Goal: Contribute content: Contribute content

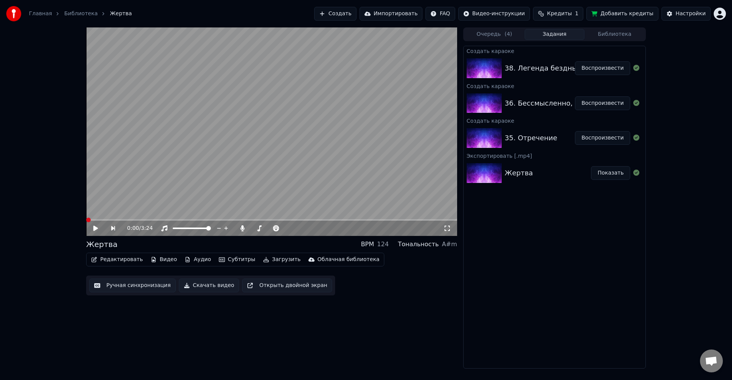
click at [566, 232] on div "Создать караоке 38. Легенда бездны Воспроизвести Создать караоке 36. Бессмыслен…" at bounding box center [554, 207] width 183 height 323
click at [553, 11] on button "Кредиты 1" at bounding box center [558, 14] width 50 height 14
click at [563, 66] on button "Обновить" at bounding box center [565, 71] width 46 height 14
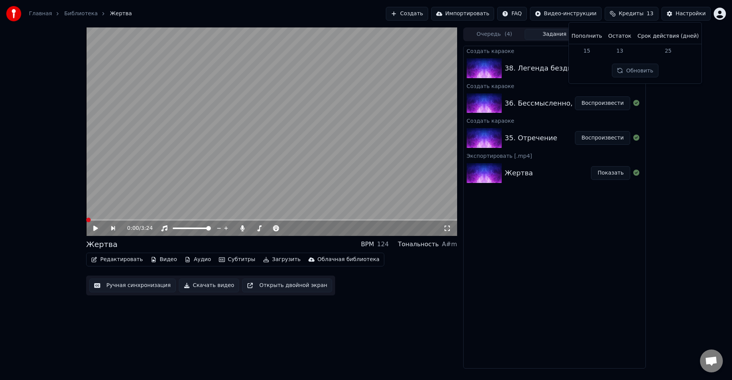
click at [662, 227] on div "0:00 / 3:24 Жертва BPM 124 Тональность A#m Редактировать Видео Аудио Субтитры З…" at bounding box center [366, 197] width 732 height 341
click at [588, 230] on div "Создать караоке 38. Легенда бездны Воспроизвести Создать караоке 36. Бессмыслен…" at bounding box center [554, 207] width 183 height 323
click at [606, 239] on div "Создать караоке 38. Легенда бездны Воспроизвести Создать караоке 36. Бессмыслен…" at bounding box center [554, 207] width 183 height 323
click at [585, 244] on div "Создать караоке 38. Легенда бездны Воспроизвести Создать караоке 36. Бессмыслен…" at bounding box center [554, 207] width 183 height 323
click at [594, 140] on button "Воспроизвести" at bounding box center [602, 138] width 55 height 14
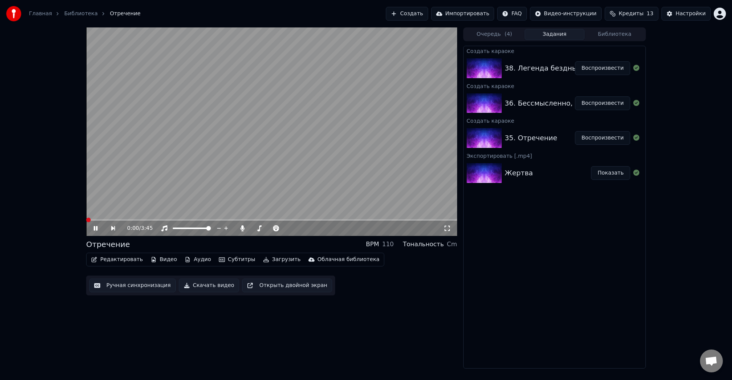
click at [446, 284] on div "Редактировать Видео Аудио Субтитры Загрузить Облачная библиотека Ручная синхрон…" at bounding box center [271, 274] width 371 height 43
click at [128, 260] on button "Редактировать" at bounding box center [117, 259] width 58 height 11
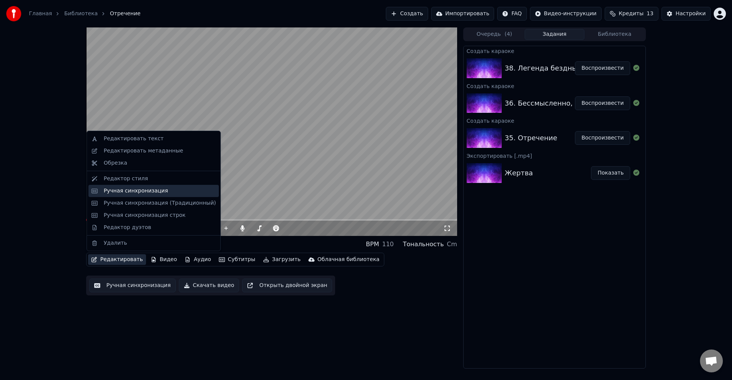
click at [136, 191] on div "Ручная синхронизация" at bounding box center [136, 191] width 64 height 8
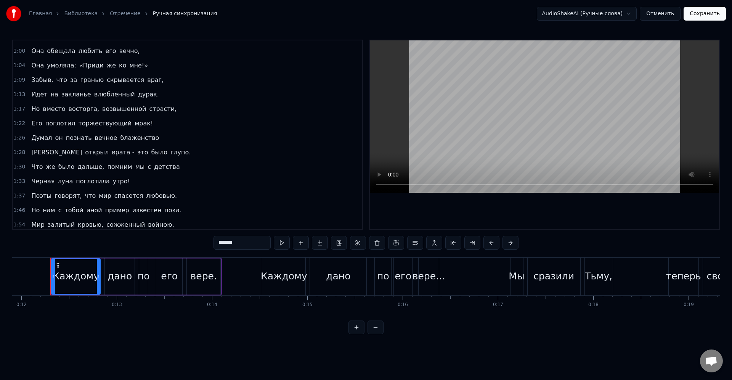
scroll to position [229, 0]
click at [106, 168] on span "помним" at bounding box center [119, 166] width 26 height 9
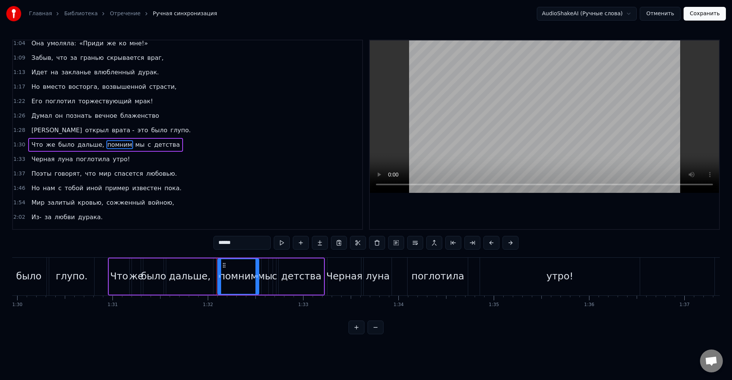
scroll to position [0, 8559]
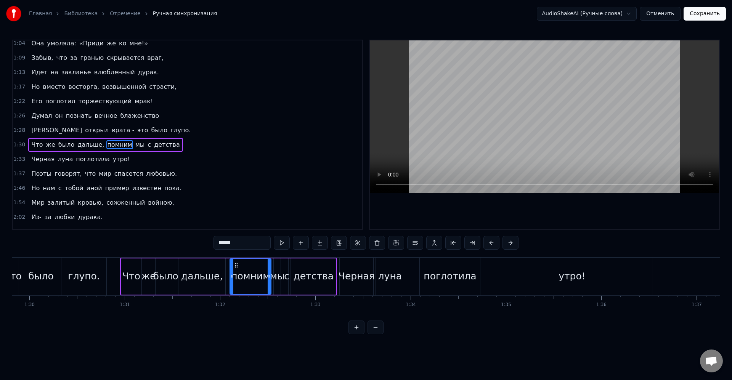
click at [278, 279] on div "мы" at bounding box center [277, 276] width 15 height 14
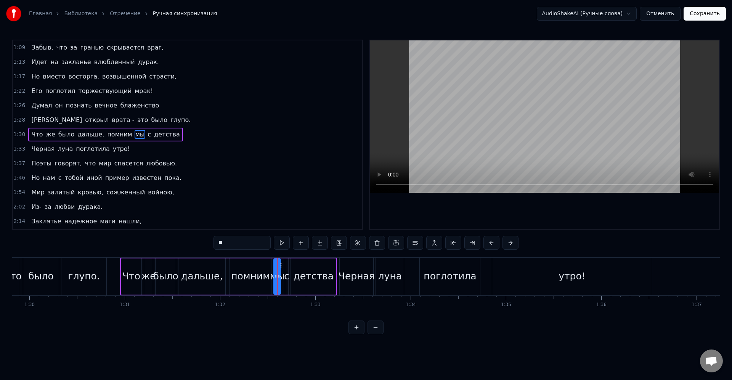
click at [255, 276] on div "помним" at bounding box center [250, 276] width 39 height 14
click at [214, 276] on div "дальше," at bounding box center [202, 276] width 42 height 14
drag, startPoint x: 224, startPoint y: 277, endPoint x: 207, endPoint y: 276, distance: 17.6
click at [207, 276] on icon at bounding box center [206, 276] width 3 height 6
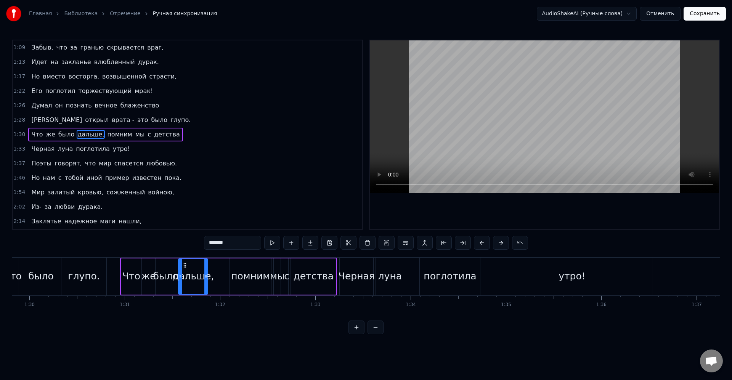
click at [273, 279] on div "мы" at bounding box center [277, 276] width 15 height 14
type input "**"
drag, startPoint x: 111, startPoint y: 134, endPoint x: 125, endPoint y: 135, distance: 13.7
click at [125, 135] on div "Что же было дальше, помним мы с детства" at bounding box center [105, 135] width 154 height 14
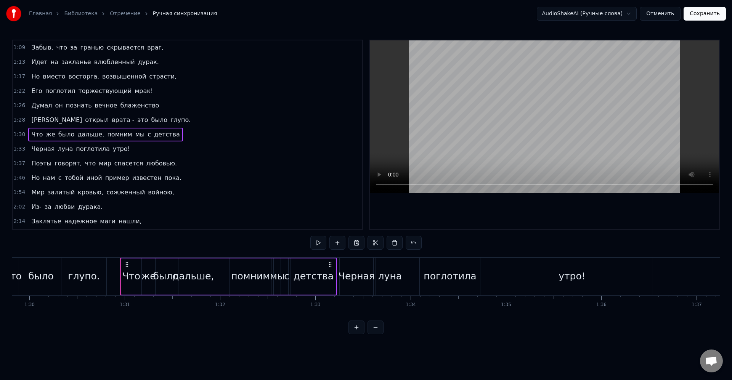
drag, startPoint x: 277, startPoint y: 273, endPoint x: 287, endPoint y: 269, distance: 10.8
click at [277, 272] on div "мы" at bounding box center [277, 276] width 15 height 14
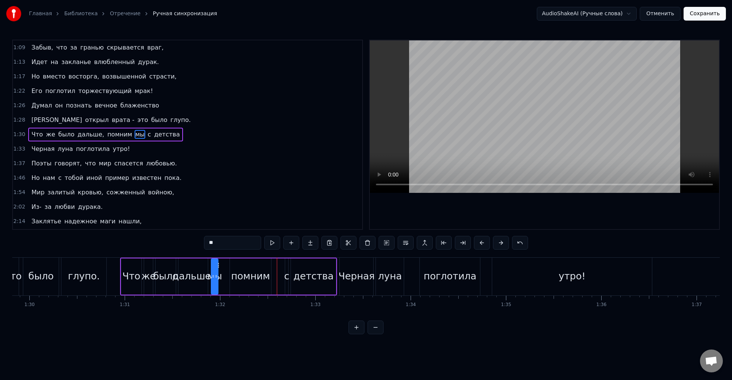
drag, startPoint x: 282, startPoint y: 266, endPoint x: 219, endPoint y: 268, distance: 62.5
click at [219, 268] on icon at bounding box center [218, 265] width 6 height 6
click at [211, 277] on icon at bounding box center [210, 276] width 3 height 6
click at [221, 277] on div "Что же было дальше, мы помним с детства" at bounding box center [228, 277] width 217 height 38
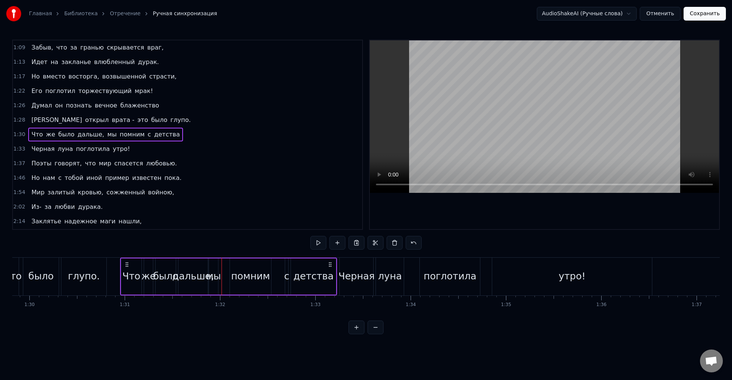
click at [216, 276] on div "мы" at bounding box center [213, 276] width 15 height 14
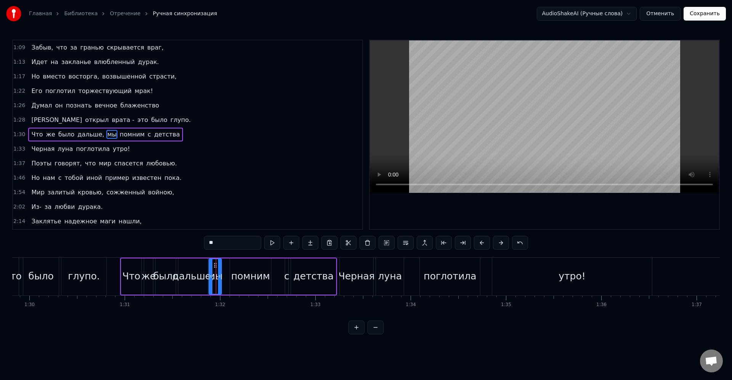
click at [220, 276] on circle at bounding box center [220, 275] width 0 height 0
click at [218, 266] on icon at bounding box center [217, 265] width 6 height 6
click at [221, 276] on icon at bounding box center [219, 276] width 3 height 6
click at [233, 275] on div "помним" at bounding box center [250, 276] width 39 height 14
click at [229, 277] on circle at bounding box center [229, 277] width 0 height 0
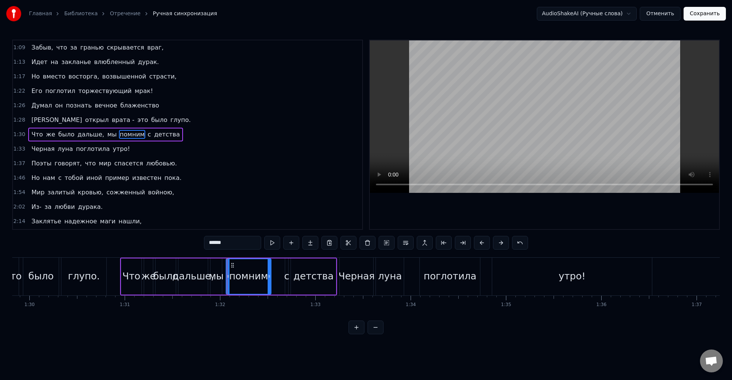
click at [241, 278] on div "помним" at bounding box center [248, 276] width 39 height 14
click at [265, 276] on div "помним" at bounding box center [248, 276] width 44 height 35
click at [265, 276] on icon at bounding box center [266, 276] width 3 height 6
click at [285, 276] on div "с" at bounding box center [286, 276] width 5 height 14
type input "*"
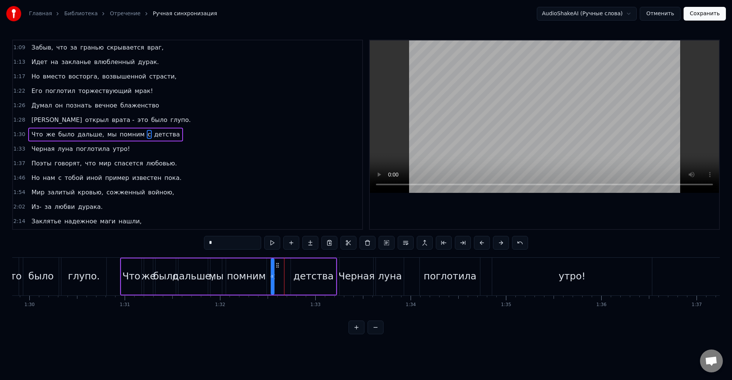
drag, startPoint x: 292, startPoint y: 266, endPoint x: 277, endPoint y: 268, distance: 15.4
click at [277, 268] on icon at bounding box center [277, 265] width 6 height 6
click at [270, 276] on icon at bounding box center [269, 276] width 3 height 6
click at [274, 275] on div "Что же было дальше, мы помним с детства" at bounding box center [228, 277] width 217 height 38
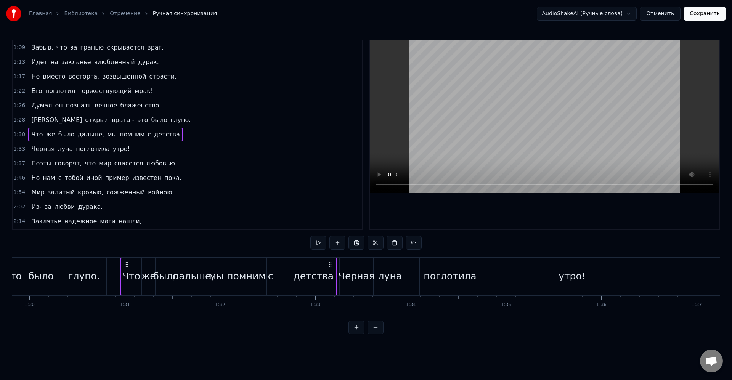
click at [270, 275] on div "с" at bounding box center [270, 276] width 5 height 14
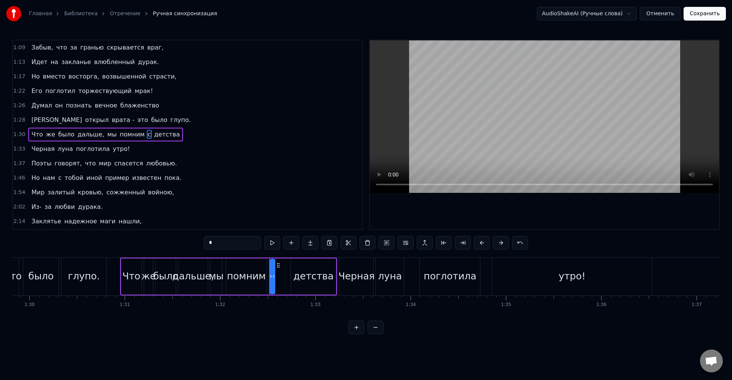
click at [276, 275] on div "Что же было дальше, мы помним с детства" at bounding box center [228, 277] width 217 height 38
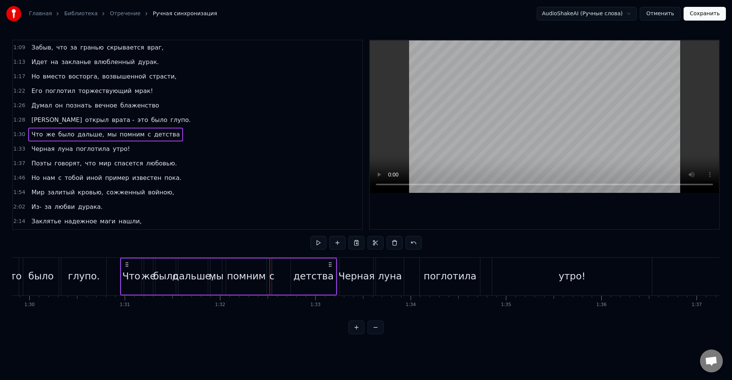
click at [273, 275] on div "с" at bounding box center [271, 276] width 5 height 14
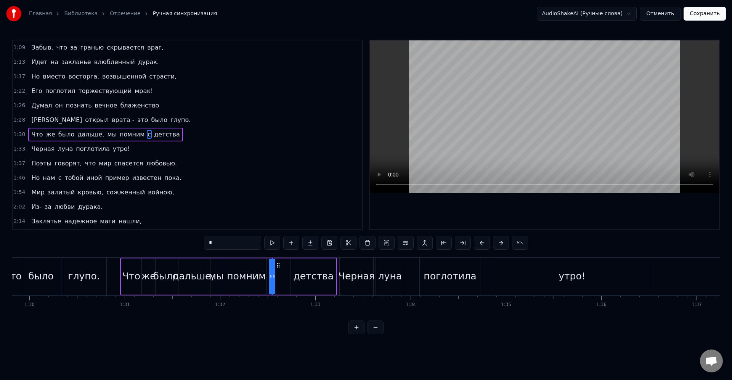
click at [269, 276] on icon at bounding box center [270, 276] width 3 height 6
drag, startPoint x: 275, startPoint y: 277, endPoint x: 266, endPoint y: 277, distance: 8.8
click at [266, 277] on icon at bounding box center [265, 276] width 3 height 6
click at [269, 270] on div at bounding box center [269, 276] width 3 height 35
drag, startPoint x: 269, startPoint y: 276, endPoint x: 275, endPoint y: 276, distance: 5.7
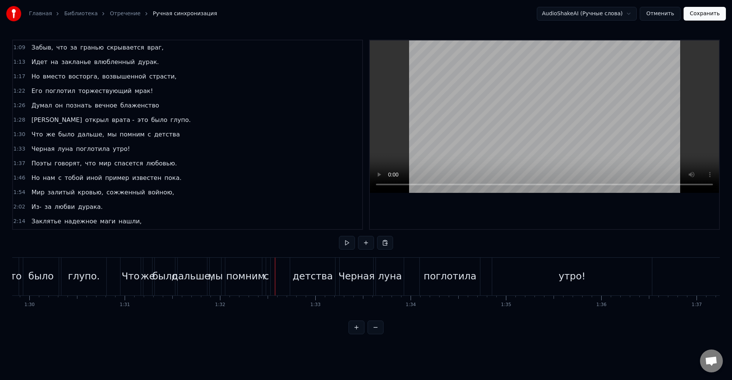
click at [268, 277] on div "с" at bounding box center [266, 276] width 5 height 14
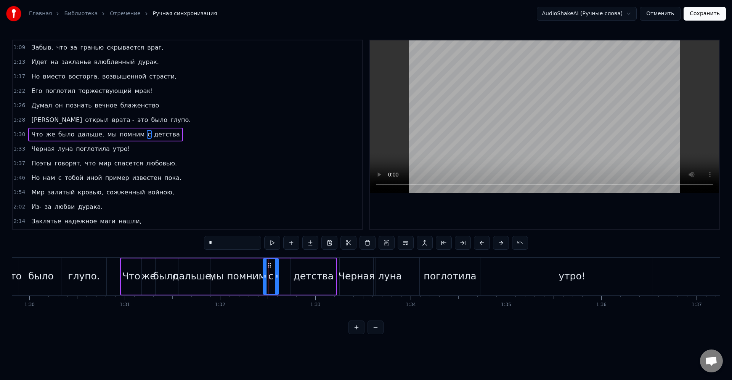
drag, startPoint x: 270, startPoint y: 277, endPoint x: 278, endPoint y: 279, distance: 8.5
click at [278, 279] on icon at bounding box center [276, 276] width 3 height 6
drag, startPoint x: 265, startPoint y: 277, endPoint x: 273, endPoint y: 277, distance: 7.3
click at [273, 277] on icon at bounding box center [272, 276] width 3 height 6
drag, startPoint x: 274, startPoint y: 277, endPoint x: 279, endPoint y: 282, distance: 6.7
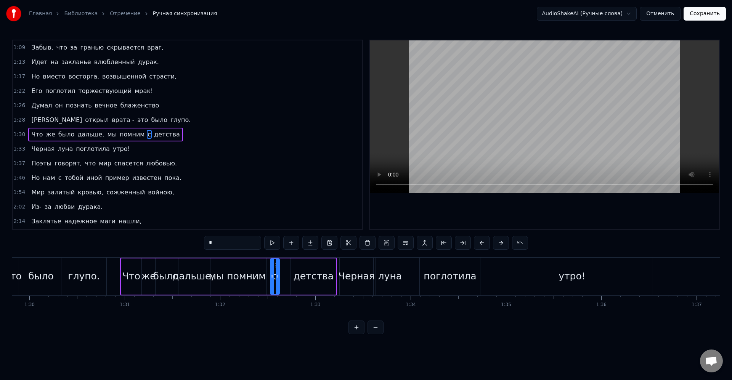
click at [275, 277] on div "с" at bounding box center [274, 276] width 5 height 14
click at [300, 281] on div "детства" at bounding box center [313, 276] width 40 height 14
type input "*******"
click at [291, 276] on div "детства" at bounding box center [313, 276] width 46 height 36
drag, startPoint x: 292, startPoint y: 276, endPoint x: 284, endPoint y: 278, distance: 8.5
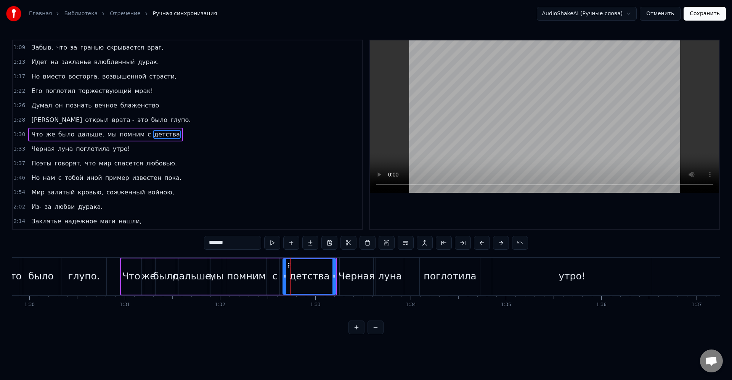
click at [284, 278] on icon at bounding box center [284, 276] width 3 height 6
click at [120, 268] on div "Что же было дальше, мы помним с детства" at bounding box center [228, 277] width 217 height 38
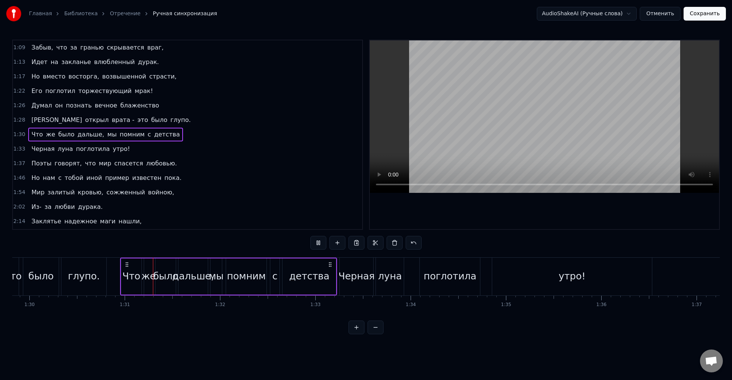
click at [316, 280] on div "детства" at bounding box center [309, 276] width 40 height 14
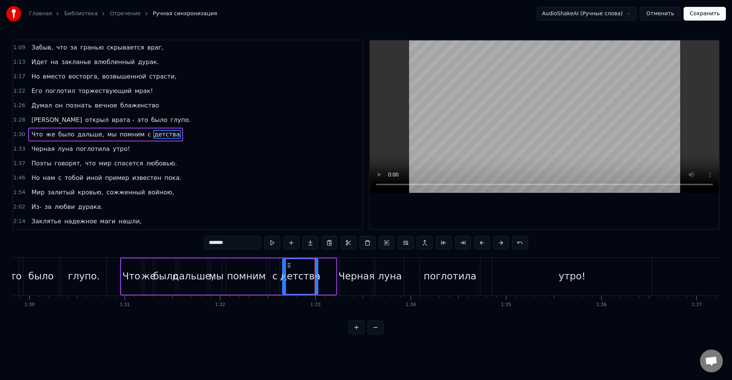
drag, startPoint x: 335, startPoint y: 278, endPoint x: 317, endPoint y: 279, distance: 18.3
click at [317, 279] on icon at bounding box center [315, 276] width 3 height 6
click at [352, 281] on div "Черная" at bounding box center [356, 276] width 36 height 14
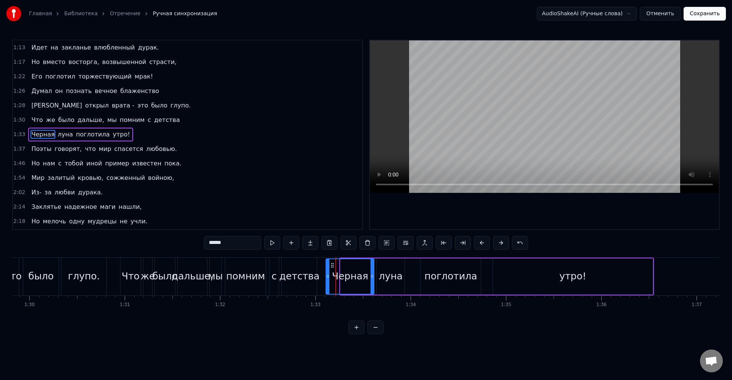
drag, startPoint x: 343, startPoint y: 274, endPoint x: 328, endPoint y: 276, distance: 14.6
click at [328, 276] on icon at bounding box center [327, 276] width 3 height 6
drag, startPoint x: 370, startPoint y: 277, endPoint x: 361, endPoint y: 278, distance: 9.5
click at [365, 278] on icon at bounding box center [366, 276] width 3 height 6
click at [391, 275] on div "луна" at bounding box center [391, 276] width 24 height 14
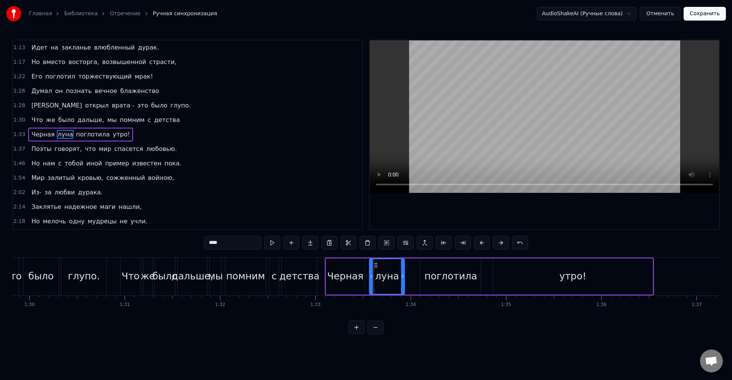
click at [372, 274] on icon at bounding box center [371, 276] width 3 height 6
click at [429, 278] on div "поглотила" at bounding box center [450, 276] width 53 height 14
type input "*********"
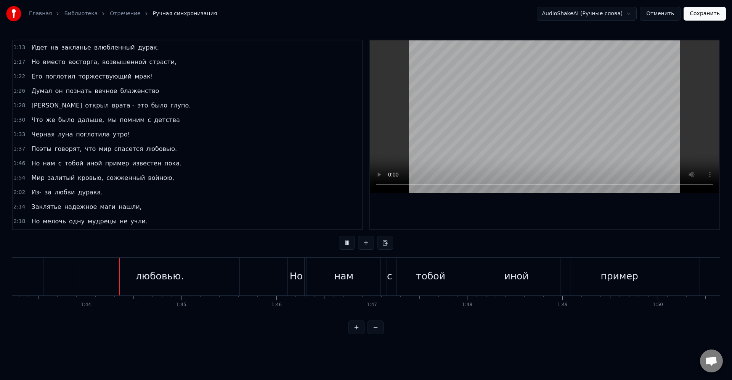
scroll to position [0, 9840]
click at [423, 285] on div "тобой" at bounding box center [427, 277] width 68 height 38
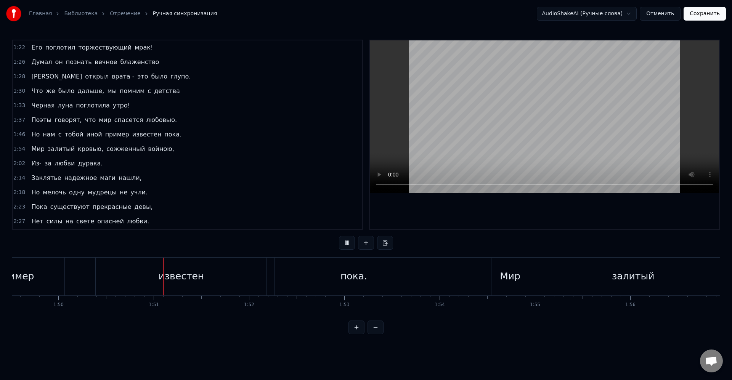
scroll to position [0, 10493]
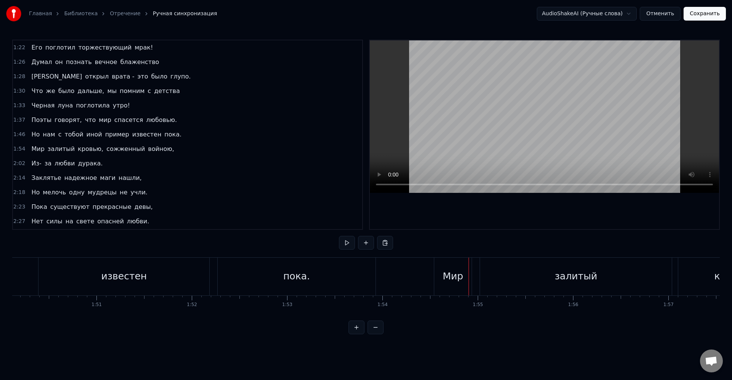
click at [511, 259] on div "залитый" at bounding box center [576, 277] width 192 height 38
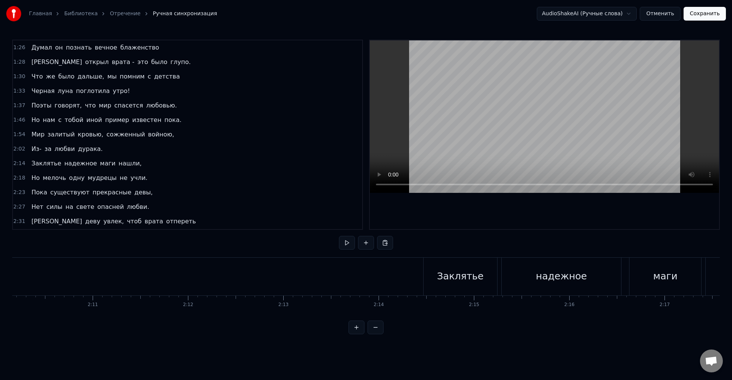
scroll to position [0, 12402]
click at [457, 283] on div "Заклятье" at bounding box center [459, 276] width 46 height 14
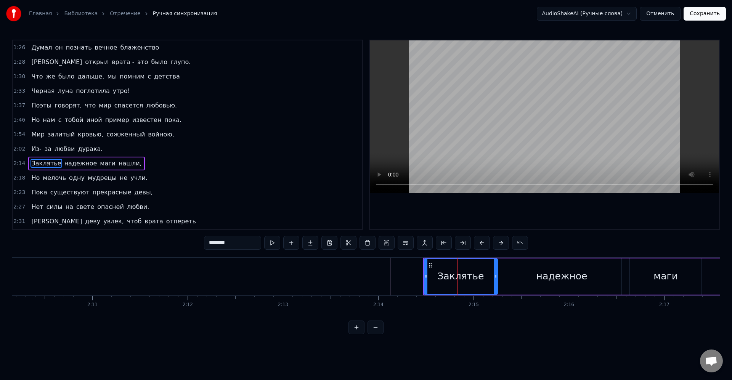
scroll to position [348, 0]
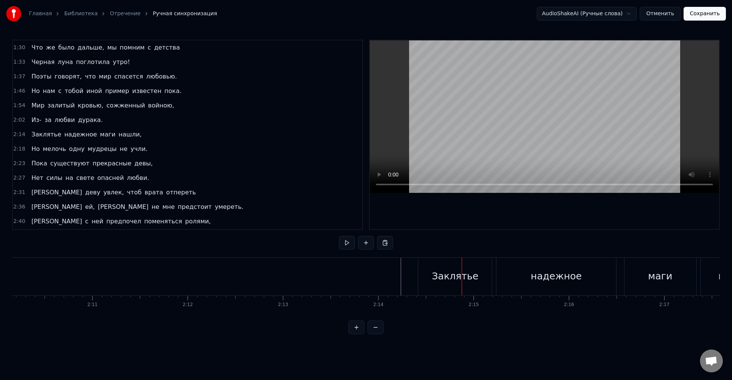
click at [423, 280] on div "Заклятье" at bounding box center [455, 277] width 74 height 38
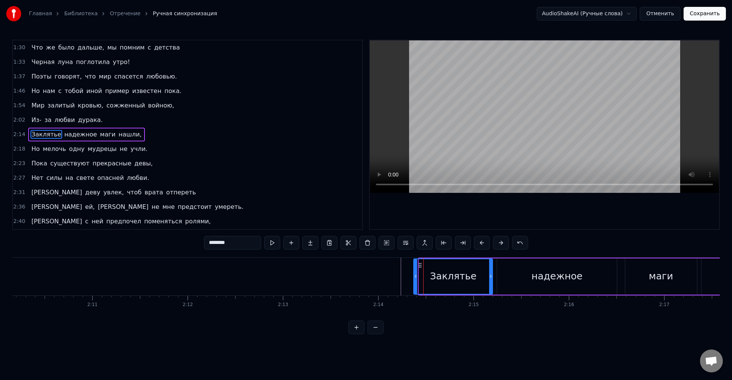
drag, startPoint x: 420, startPoint y: 275, endPoint x: 415, endPoint y: 275, distance: 5.3
click at [415, 275] on icon at bounding box center [415, 276] width 3 height 6
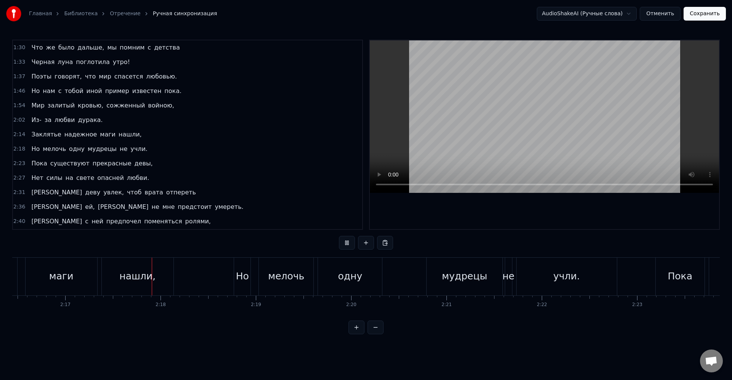
scroll to position [0, 13044]
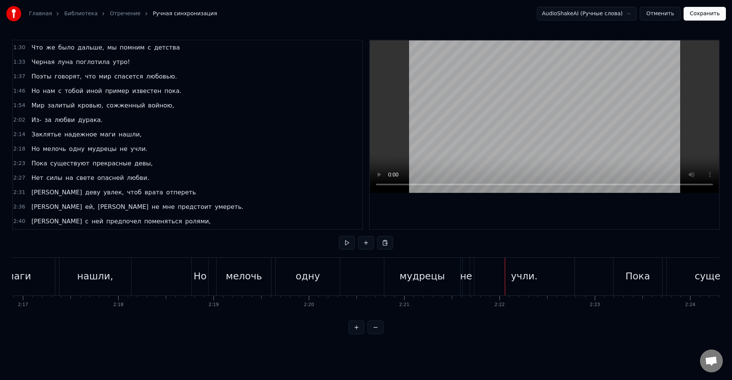
click at [474, 265] on div "учли." at bounding box center [524, 277] width 101 height 38
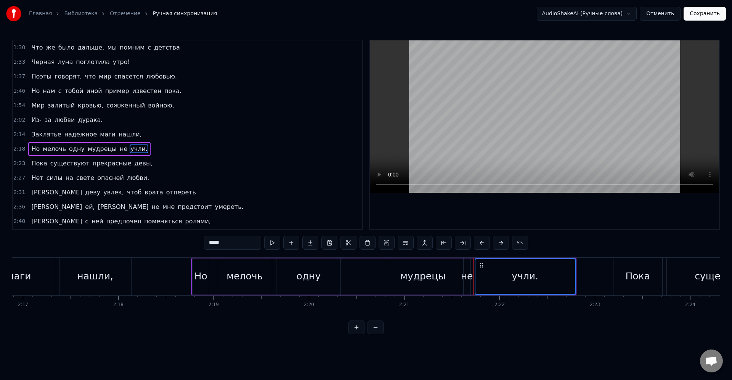
scroll to position [362, 0]
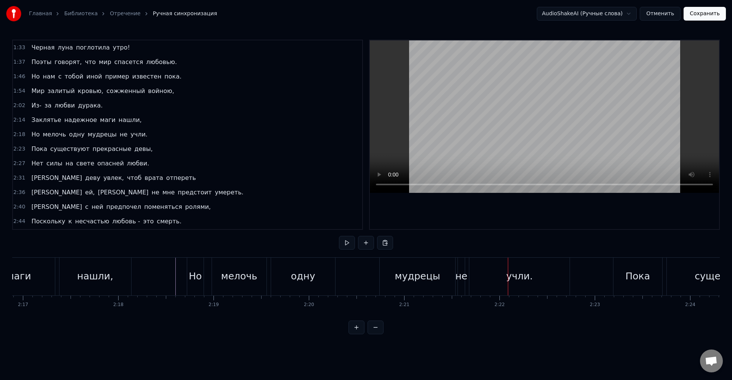
click at [383, 269] on div "мудрецы" at bounding box center [417, 277] width 75 height 38
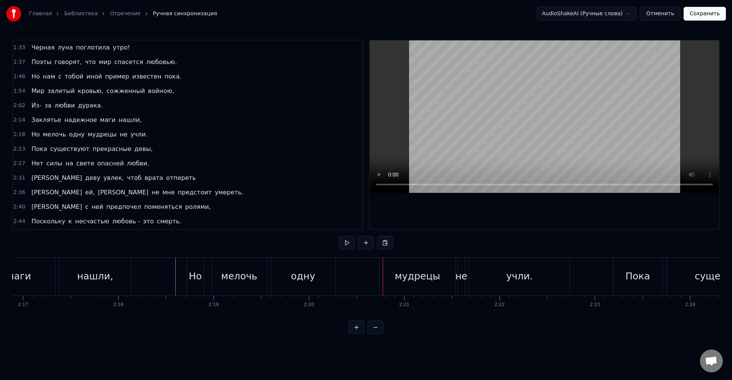
click at [386, 277] on div "мудрецы" at bounding box center [417, 277] width 75 height 38
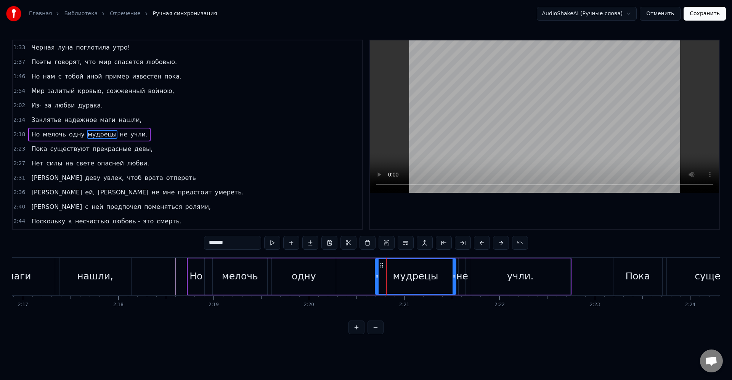
drag, startPoint x: 383, startPoint y: 276, endPoint x: 378, endPoint y: 276, distance: 5.4
click at [378, 276] on icon at bounding box center [376, 276] width 3 height 6
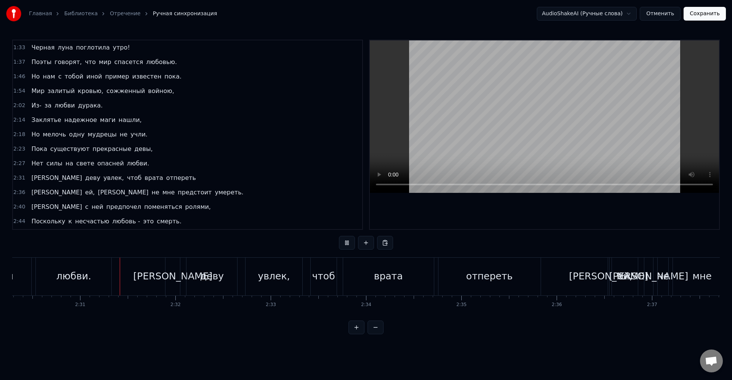
scroll to position [0, 14322]
click at [635, 268] on div "ей," at bounding box center [623, 277] width 26 height 38
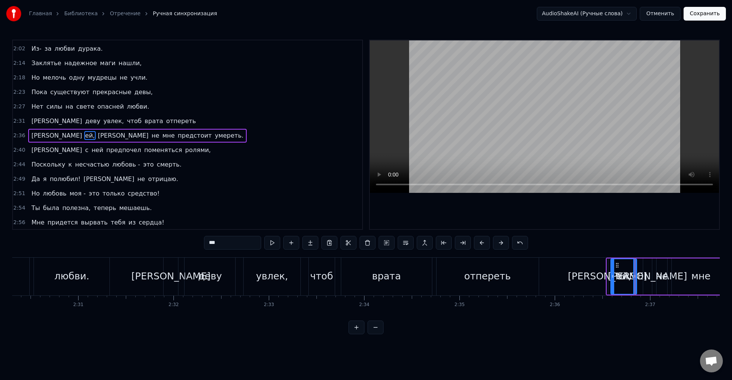
scroll to position [420, 0]
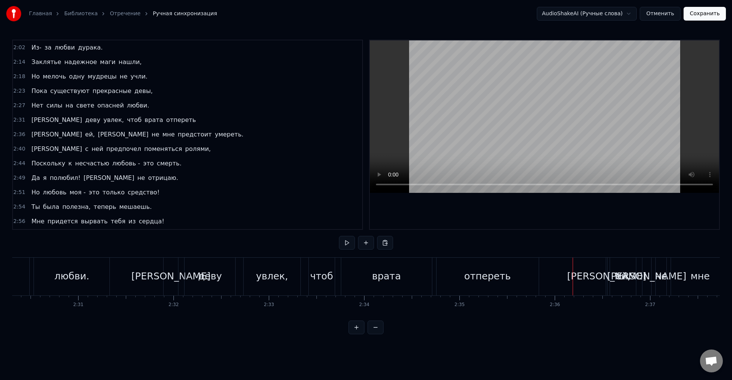
click at [605, 275] on div "[PERSON_NAME]" at bounding box center [606, 276] width 79 height 14
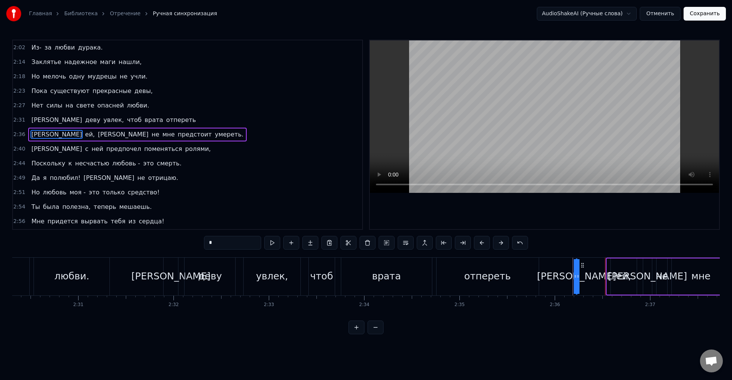
drag, startPoint x: 612, startPoint y: 265, endPoint x: 579, endPoint y: 265, distance: 33.5
click at [581, 265] on circle at bounding box center [581, 265] width 0 height 0
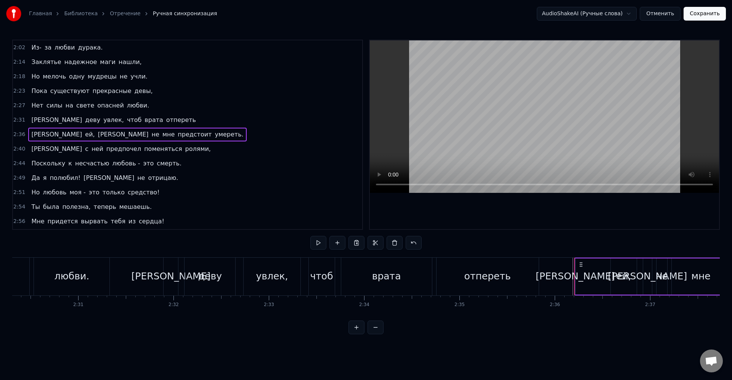
click at [577, 277] on div "[PERSON_NAME]" at bounding box center [575, 276] width 79 height 14
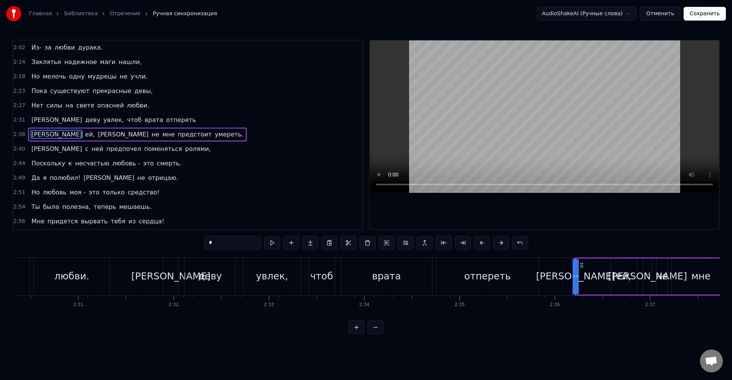
drag, startPoint x: 575, startPoint y: 277, endPoint x: 570, endPoint y: 278, distance: 5.4
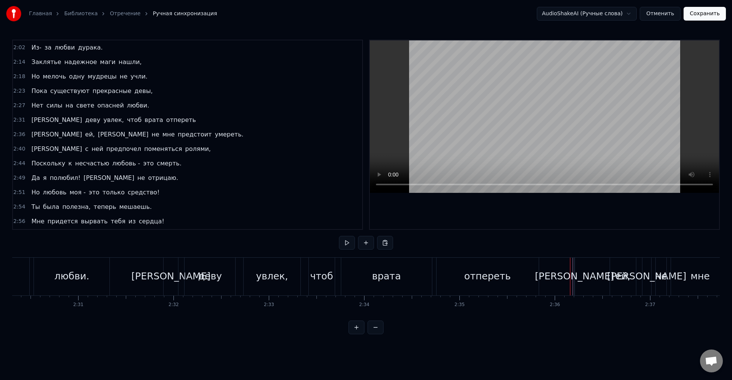
click at [574, 275] on div "[PERSON_NAME]" at bounding box center [574, 276] width 79 height 14
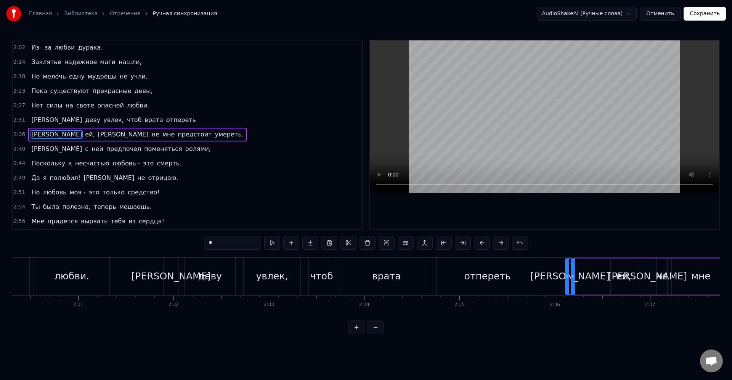
drag, startPoint x: 578, startPoint y: 276, endPoint x: 568, endPoint y: 276, distance: 10.3
click at [568, 276] on icon at bounding box center [567, 276] width 3 height 6
drag, startPoint x: 571, startPoint y: 264, endPoint x: 575, endPoint y: 265, distance: 4.2
click at [575, 265] on div at bounding box center [576, 276] width 3 height 35
click at [575, 266] on icon at bounding box center [573, 265] width 6 height 6
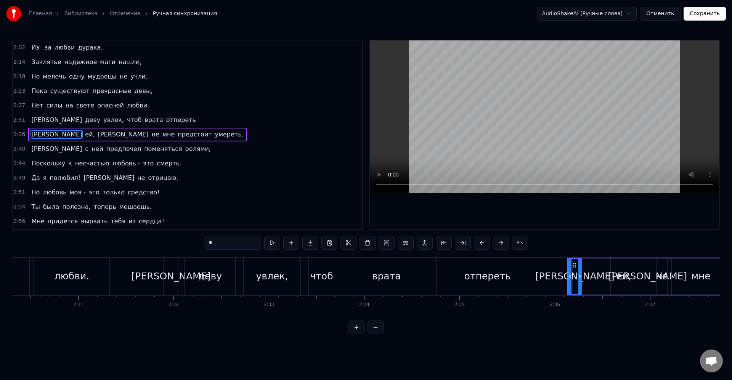
click at [613, 272] on div "ей," at bounding box center [624, 276] width 26 height 36
type input "***"
drag, startPoint x: 617, startPoint y: 265, endPoint x: 590, endPoint y: 266, distance: 27.1
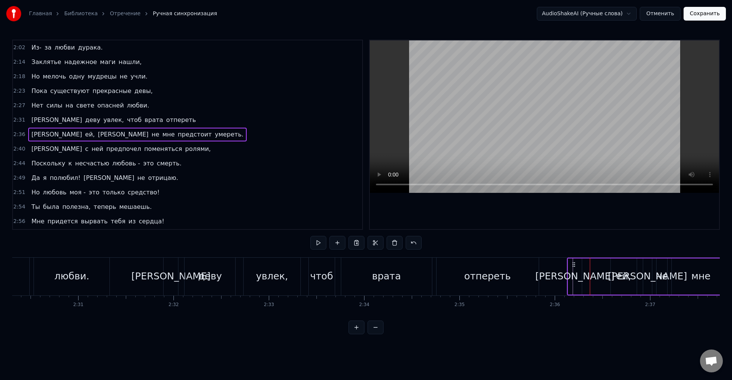
click at [615, 266] on div "ей," at bounding box center [624, 276] width 26 height 36
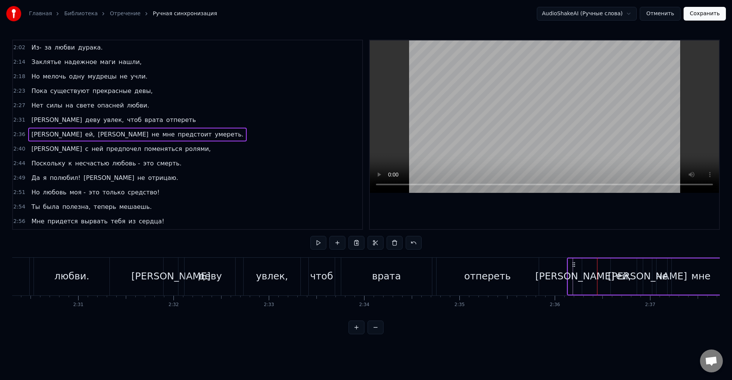
click at [621, 265] on div "ей," at bounding box center [624, 276] width 26 height 36
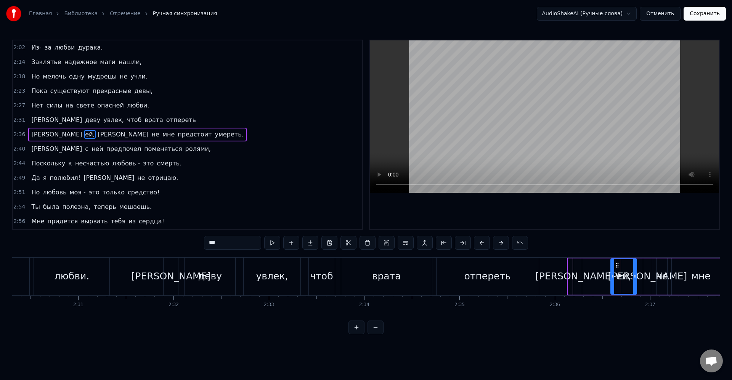
drag, startPoint x: 618, startPoint y: 267, endPoint x: 573, endPoint y: 272, distance: 45.3
click at [573, 273] on div "[PERSON_NAME]" at bounding box center [574, 276] width 79 height 14
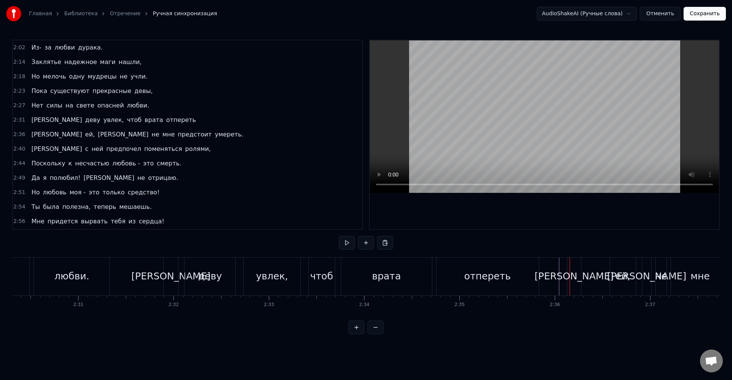
click at [621, 269] on div "ей," at bounding box center [622, 276] width 15 height 14
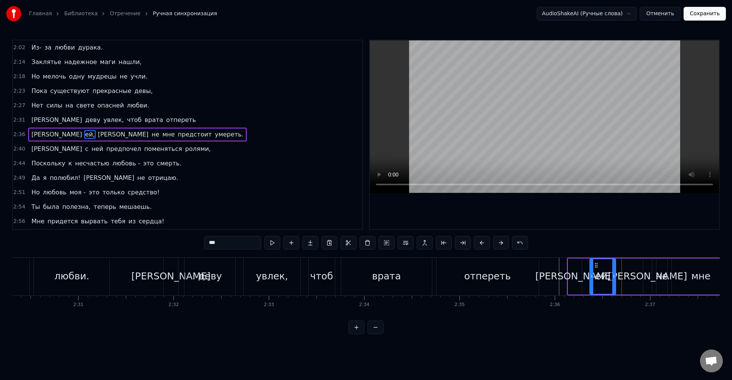
drag, startPoint x: 617, startPoint y: 267, endPoint x: 595, endPoint y: 268, distance: 22.5
click at [595, 268] on icon at bounding box center [596, 265] width 6 height 6
click at [597, 272] on div "ей," at bounding box center [600, 276] width 15 height 14
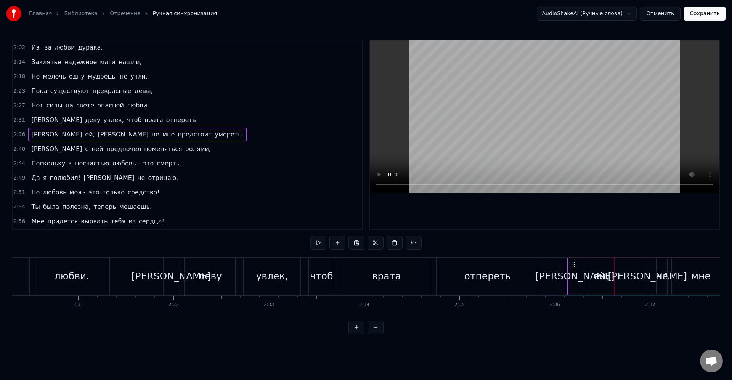
click at [647, 275] on div "[PERSON_NAME]" at bounding box center [647, 276] width 79 height 14
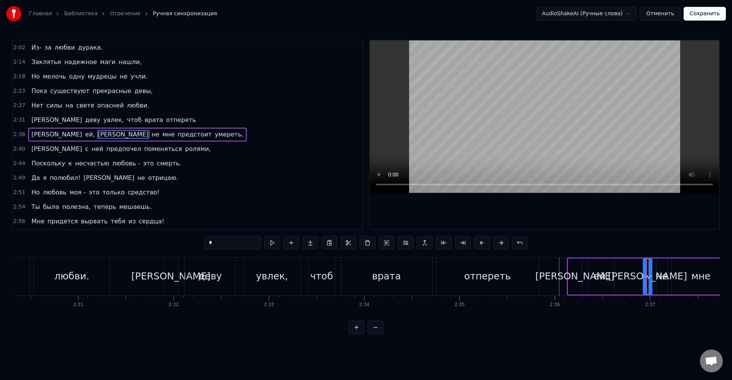
click at [605, 275] on div "ей," at bounding box center [600, 276] width 15 height 14
type input "***"
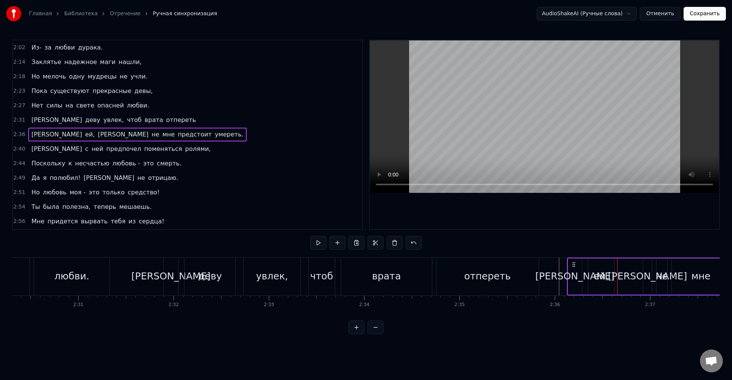
click at [611, 276] on div "ей," at bounding box center [601, 276] width 26 height 36
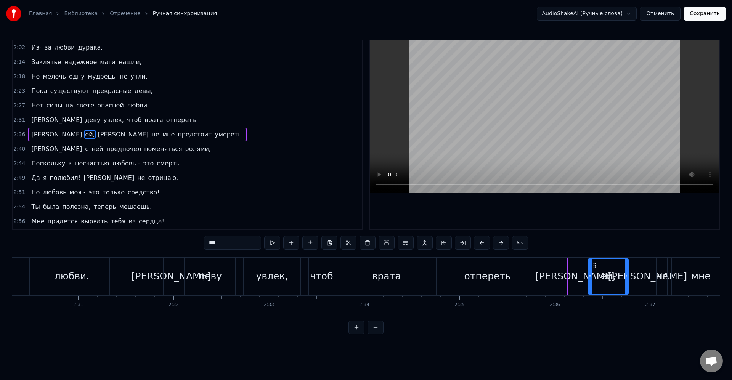
drag, startPoint x: 612, startPoint y: 277, endPoint x: 626, endPoint y: 277, distance: 14.1
click at [626, 277] on icon at bounding box center [626, 276] width 3 height 6
drag, startPoint x: 627, startPoint y: 278, endPoint x: 634, endPoint y: 279, distance: 7.6
click at [634, 279] on icon at bounding box center [633, 276] width 3 height 6
click at [635, 276] on icon at bounding box center [633, 276] width 3 height 6
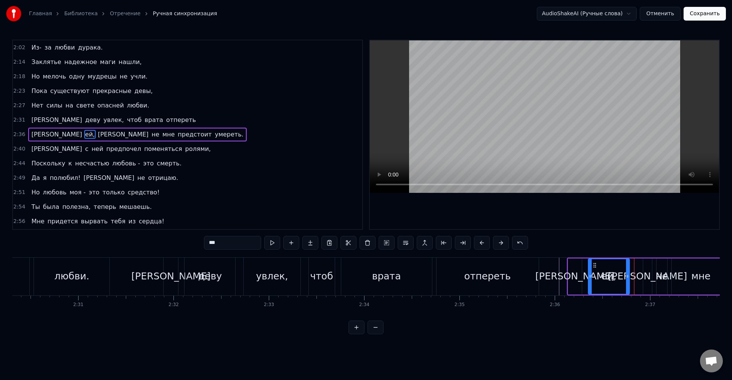
drag, startPoint x: 633, startPoint y: 277, endPoint x: 627, endPoint y: 277, distance: 6.5
click at [627, 277] on icon at bounding box center [627, 276] width 3 height 6
click at [644, 277] on div "[PERSON_NAME]" at bounding box center [647, 276] width 9 height 36
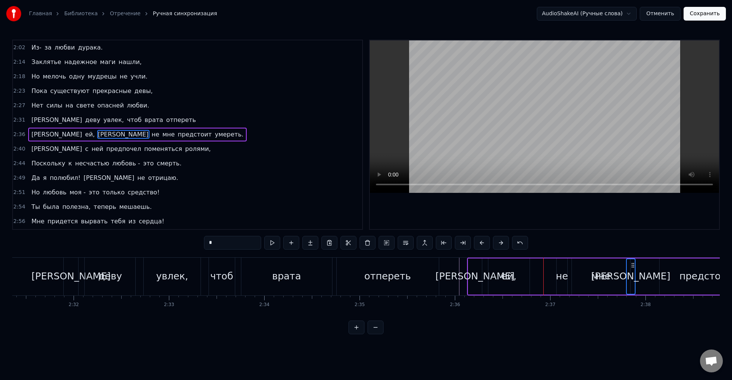
scroll to position [0, 14441]
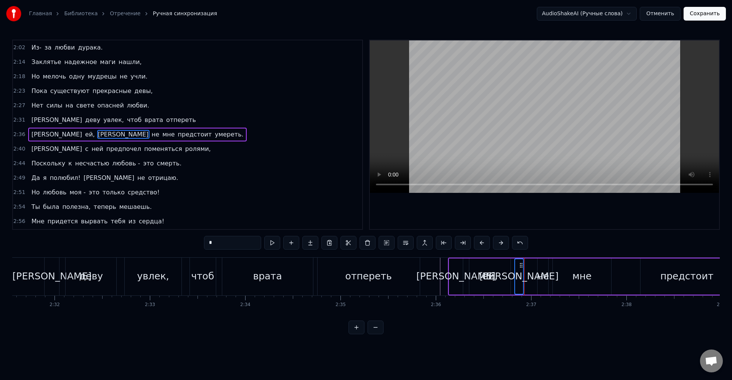
drag, startPoint x: 651, startPoint y: 266, endPoint x: 522, endPoint y: 274, distance: 128.7
click at [522, 274] on div "[PERSON_NAME]" at bounding box center [519, 276] width 8 height 35
click at [546, 278] on div "не" at bounding box center [543, 276] width 12 height 14
click at [518, 269] on div "[PERSON_NAME]" at bounding box center [518, 276] width 79 height 14
click at [544, 272] on div "не" at bounding box center [543, 276] width 12 height 14
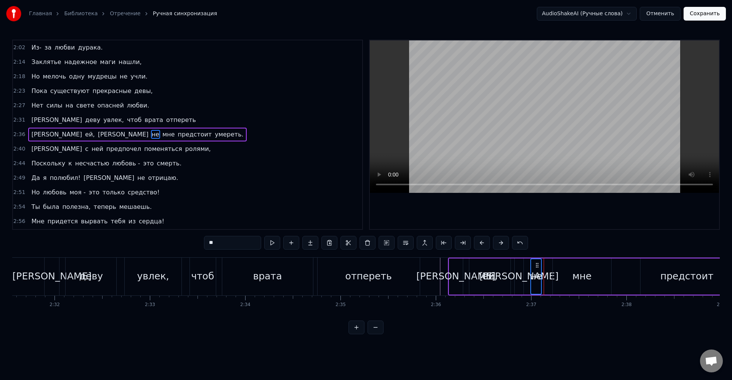
drag, startPoint x: 545, startPoint y: 266, endPoint x: 539, endPoint y: 266, distance: 6.5
click at [539, 266] on icon at bounding box center [537, 265] width 6 height 6
click at [571, 271] on div "мне" at bounding box center [582, 276] width 58 height 36
type input "***"
click at [554, 266] on icon at bounding box center [553, 265] width 6 height 6
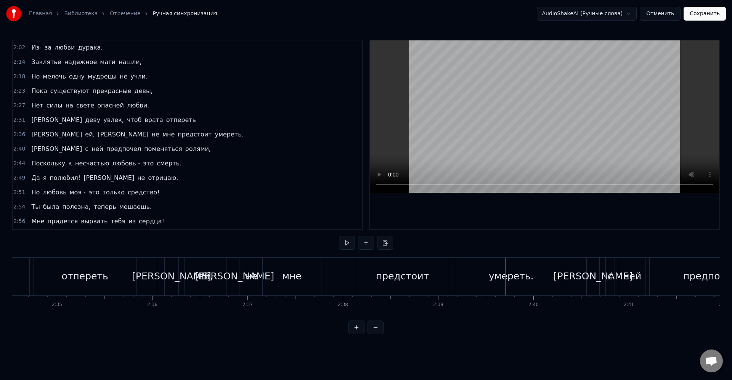
scroll to position [0, 14713]
click at [476, 284] on div "умереть." at bounding box center [523, 277] width 112 height 38
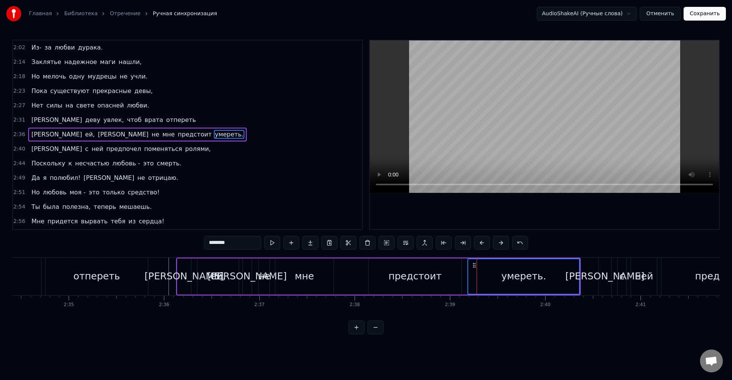
click at [452, 278] on div "предстоит" at bounding box center [415, 276] width 93 height 36
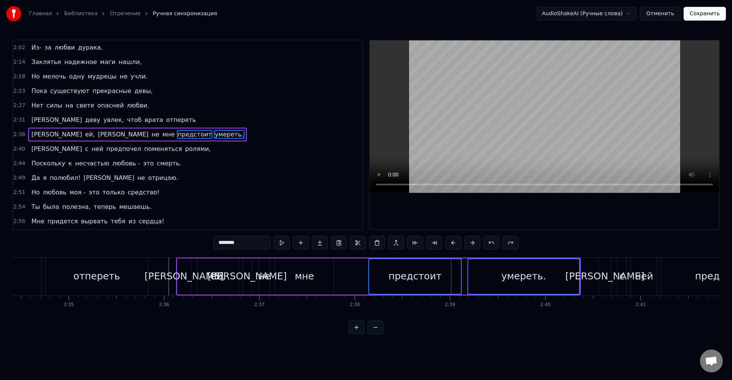
click at [406, 280] on div "предстоит" at bounding box center [414, 276] width 53 height 14
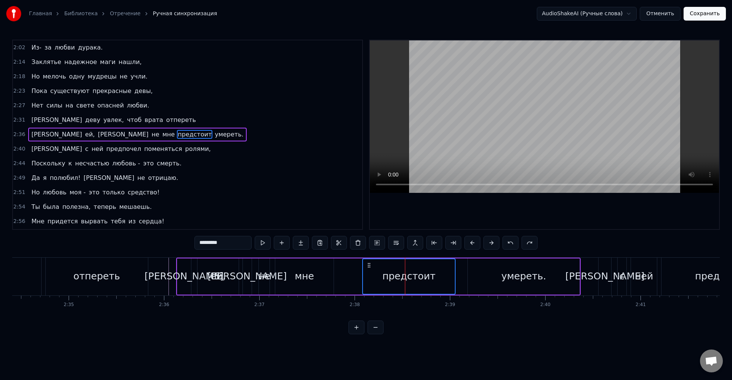
drag, startPoint x: 375, startPoint y: 266, endPoint x: 368, endPoint y: 267, distance: 6.6
click at [368, 267] on icon at bounding box center [369, 265] width 6 height 6
click at [500, 267] on div "умереть." at bounding box center [524, 276] width 112 height 36
type input "********"
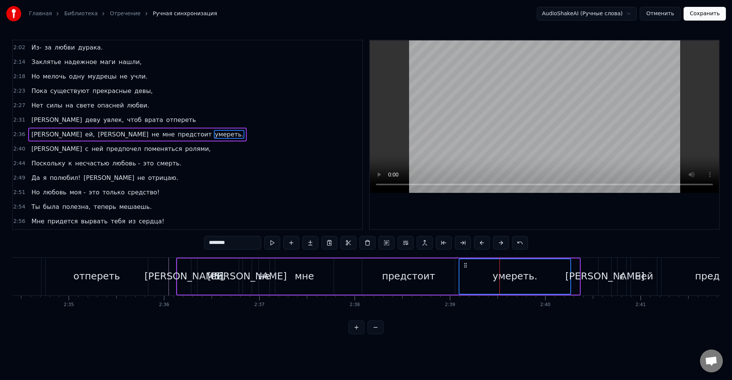
drag, startPoint x: 477, startPoint y: 263, endPoint x: 466, endPoint y: 266, distance: 11.0
click at [466, 266] on icon at bounding box center [465, 265] width 6 height 6
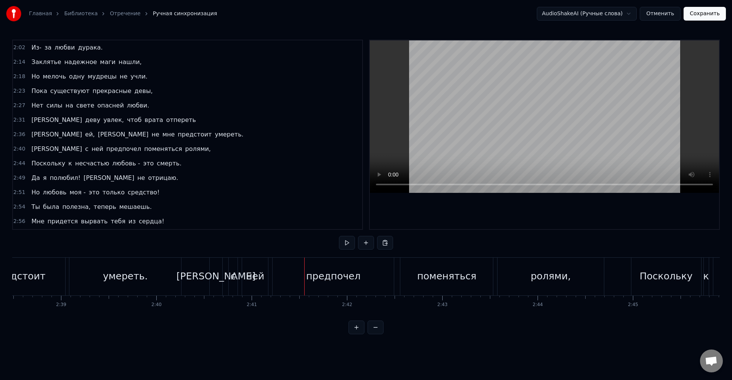
scroll to position [0, 15078]
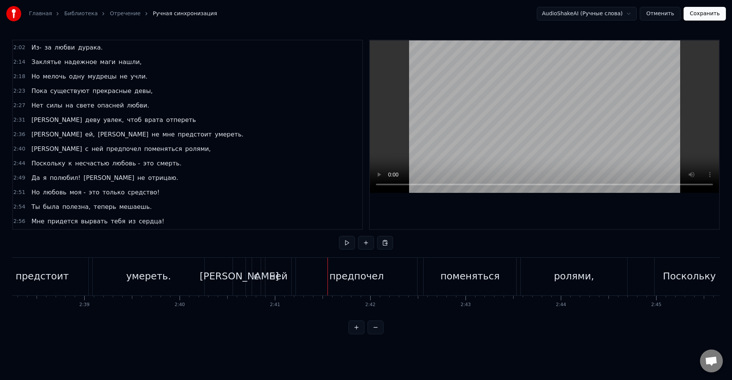
click at [357, 282] on div "предпочел" at bounding box center [356, 276] width 55 height 14
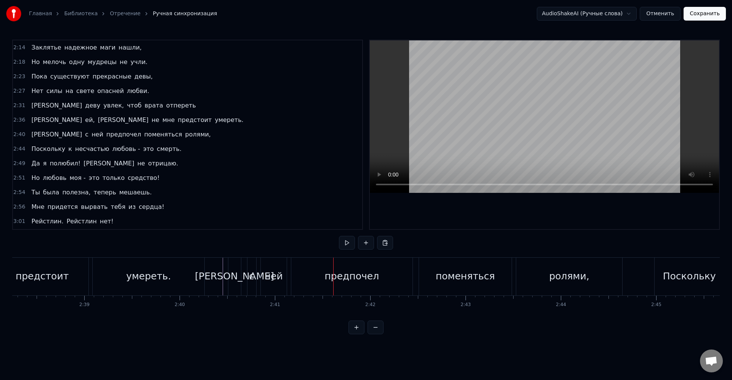
click at [263, 278] on div "ней" at bounding box center [274, 277] width 26 height 38
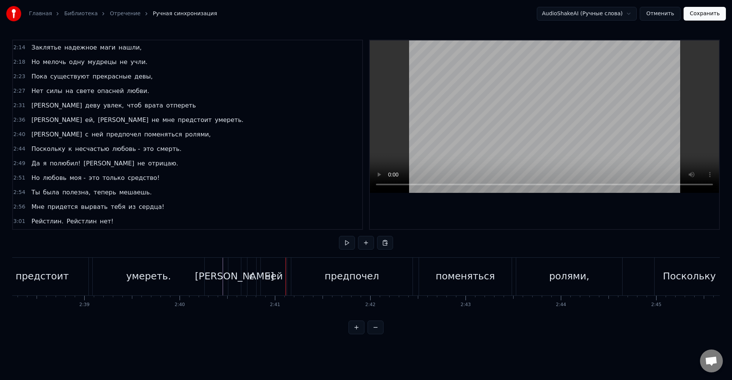
click at [317, 276] on div "предпочел" at bounding box center [351, 277] width 121 height 38
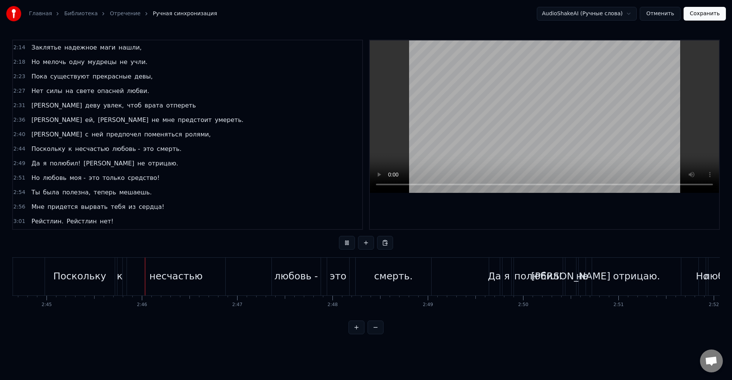
scroll to position [0, 15723]
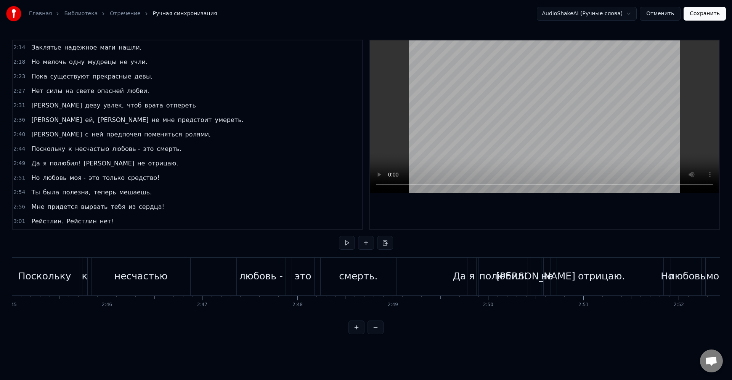
click at [288, 278] on div "Поскольку к несчастью любовь - это смерть." at bounding box center [204, 277] width 388 height 38
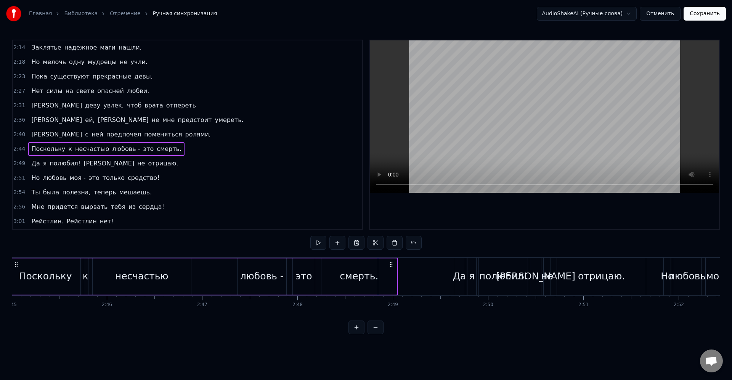
click at [272, 270] on div "любовь -" at bounding box center [261, 276] width 43 height 14
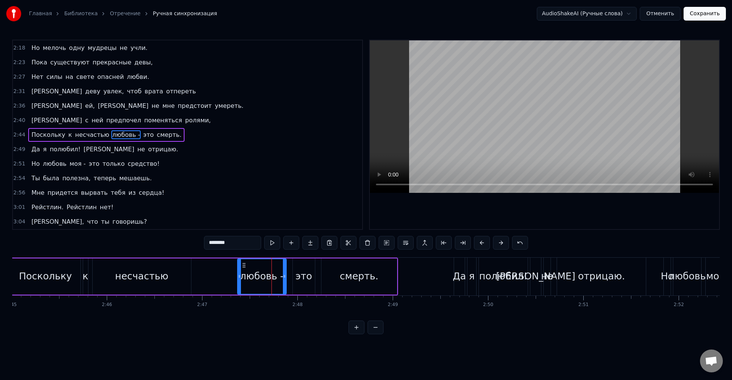
scroll to position [449, 0]
drag, startPoint x: 237, startPoint y: 241, endPoint x: 249, endPoint y: 247, distance: 13.3
click at [238, 241] on input "********" at bounding box center [232, 243] width 57 height 14
type input "********"
click at [228, 272] on div "Поскольку к несчастью любовь - это смерть." at bounding box center [204, 277] width 388 height 38
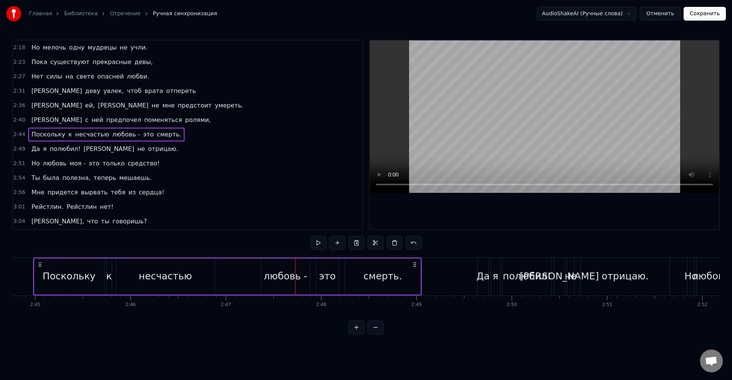
scroll to position [0, 15682]
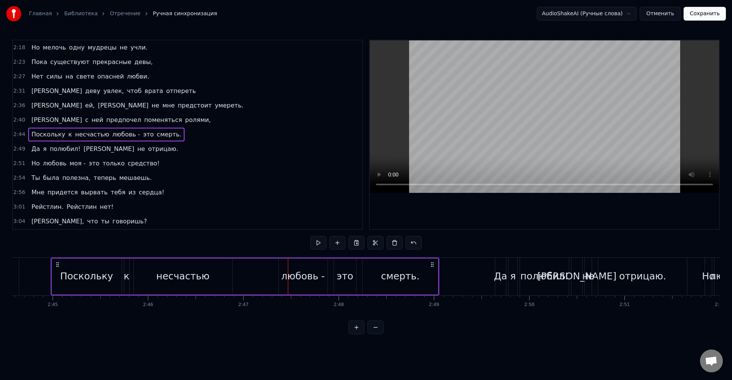
click at [306, 274] on div "любовь -" at bounding box center [302, 276] width 43 height 14
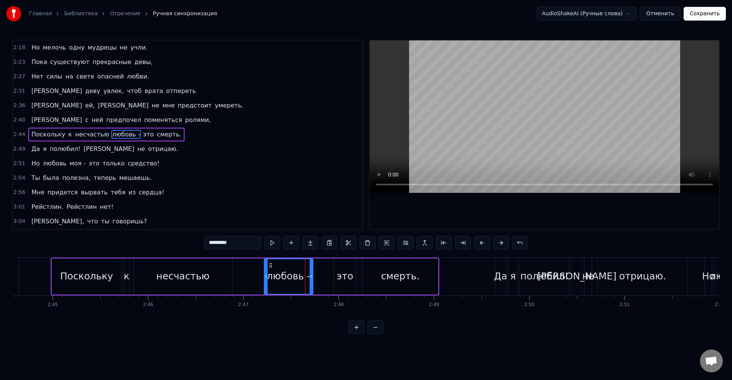
drag, startPoint x: 286, startPoint y: 265, endPoint x: 272, endPoint y: 264, distance: 14.5
click at [272, 264] on icon at bounding box center [271, 265] width 6 height 6
click at [335, 276] on div "это" at bounding box center [345, 276] width 22 height 36
type input "***"
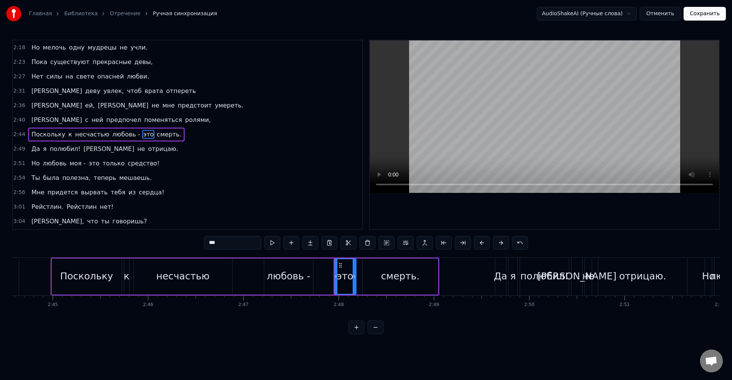
drag, startPoint x: 342, startPoint y: 265, endPoint x: 330, endPoint y: 266, distance: 11.9
click at [326, 266] on div "Поскольку к несчастью любовь - это смерть." at bounding box center [245, 277] width 388 height 38
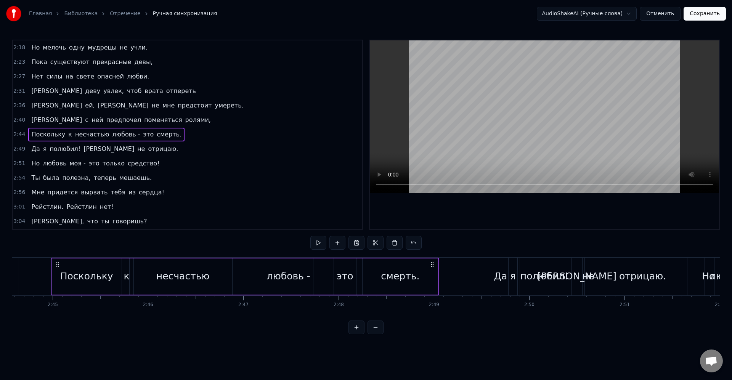
click at [341, 266] on div "это" at bounding box center [345, 276] width 22 height 36
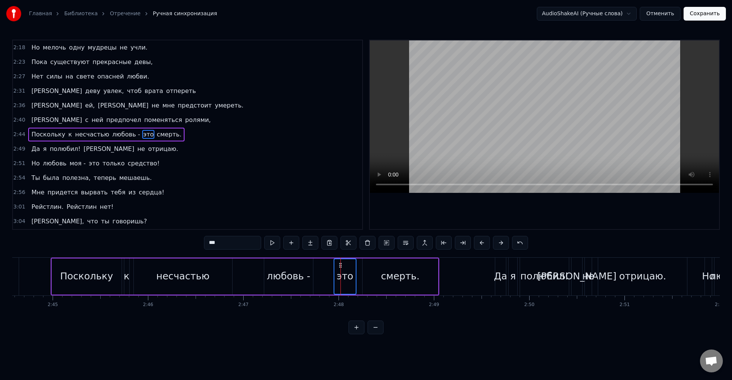
click at [333, 266] on div "Поскольку к несчастью любовь - это смерть." at bounding box center [245, 277] width 388 height 38
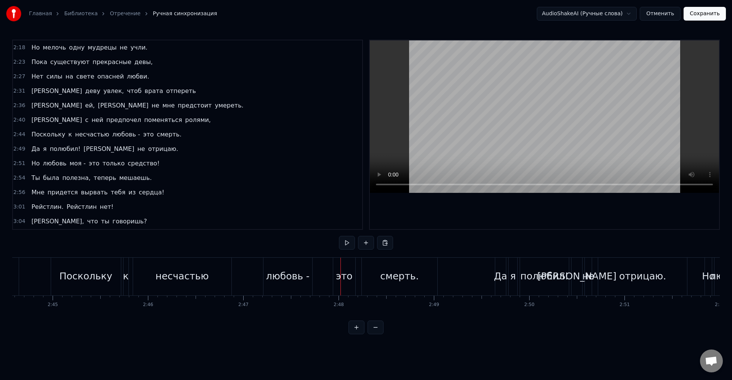
click at [318, 249] on div "0:12 Каждому дано по его вере. 0:14 Каждому дано по его вере… 0:17 Мы сразили Т…" at bounding box center [365, 187] width 707 height 295
click at [327, 270] on div "Поскольку к несчастью любовь - это смерть." at bounding box center [245, 277] width 388 height 38
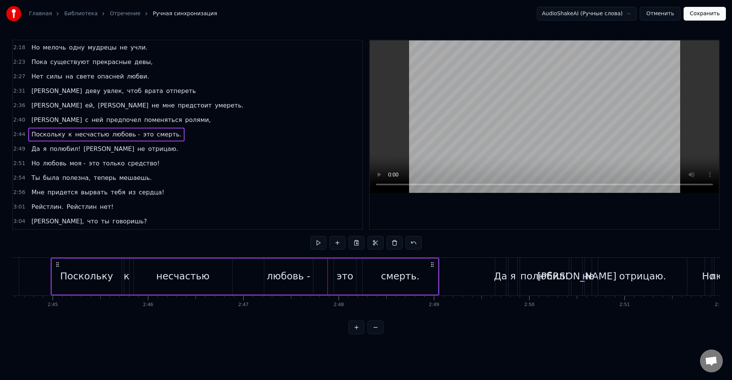
click at [342, 268] on div "это" at bounding box center [345, 276] width 22 height 36
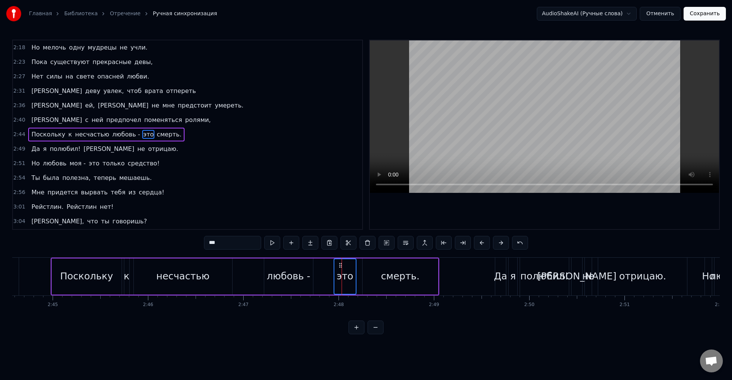
drag, startPoint x: 342, startPoint y: 266, endPoint x: 335, endPoint y: 266, distance: 6.5
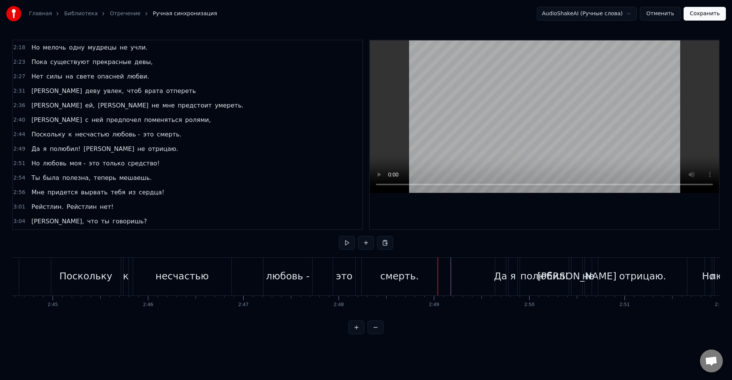
click at [325, 269] on div "Поскольку к несчастью любовь - это смерть." at bounding box center [245, 277] width 388 height 38
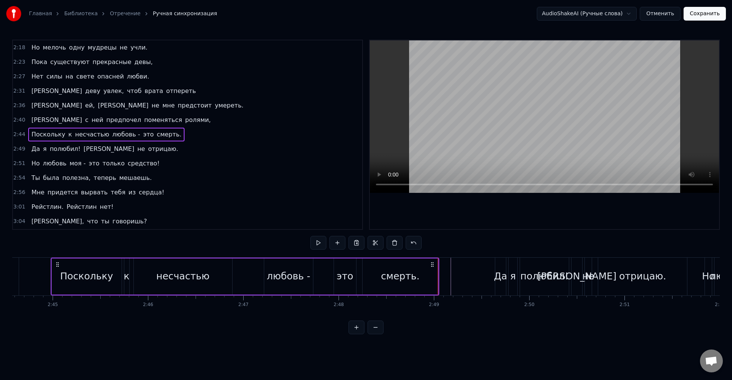
click at [338, 271] on div "это" at bounding box center [345, 276] width 17 height 14
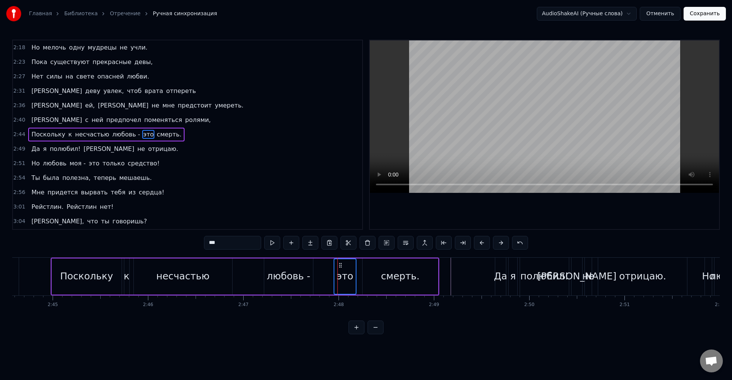
drag, startPoint x: 342, startPoint y: 266, endPoint x: 335, endPoint y: 266, distance: 7.3
click at [335, 266] on div "это" at bounding box center [344, 276] width 21 height 35
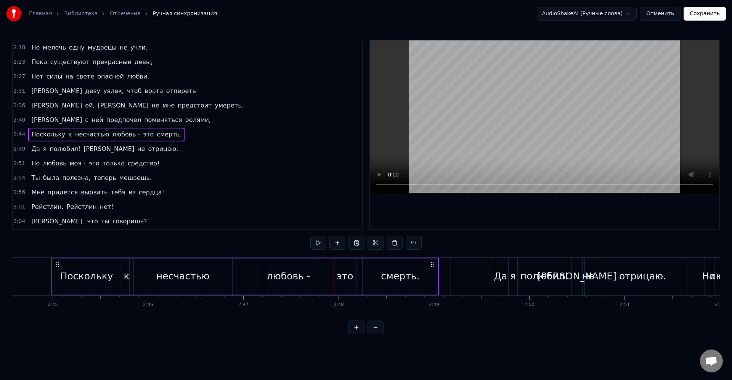
click at [189, 289] on div "несчастью" at bounding box center [183, 276] width 98 height 36
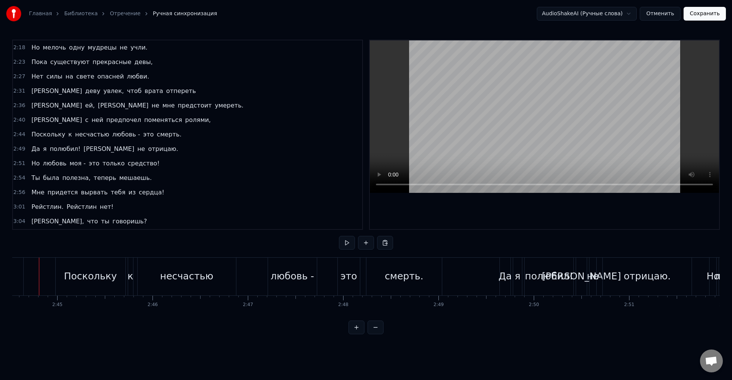
scroll to position [0, 15666]
click at [351, 278] on div "это" at bounding box center [360, 277] width 22 height 38
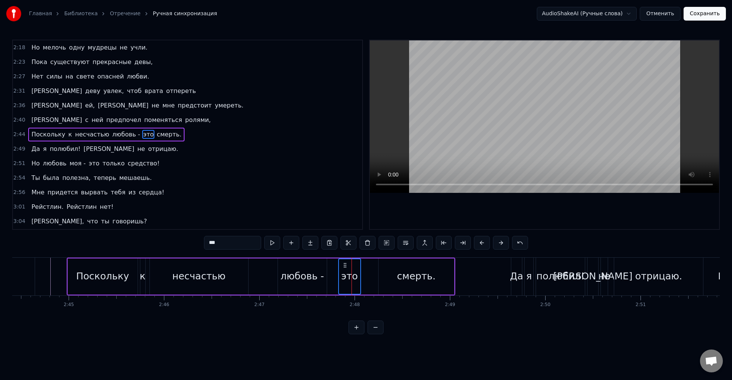
drag, startPoint x: 356, startPoint y: 265, endPoint x: 350, endPoint y: 269, distance: 6.8
click at [345, 265] on icon at bounding box center [345, 265] width 6 height 6
click at [400, 274] on div "смерть." at bounding box center [416, 276] width 38 height 14
type input "*******"
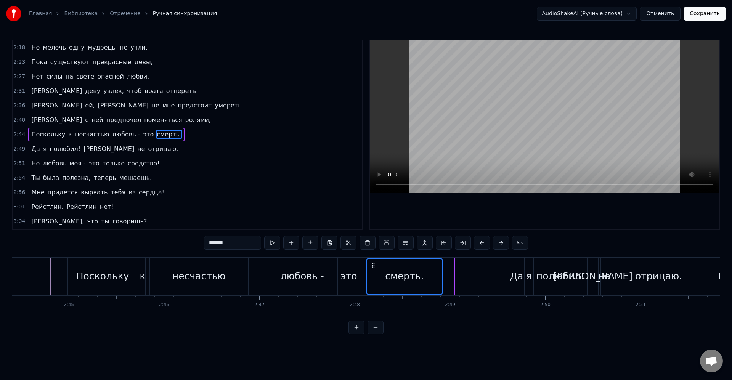
click at [370, 267] on icon at bounding box center [373, 265] width 6 height 6
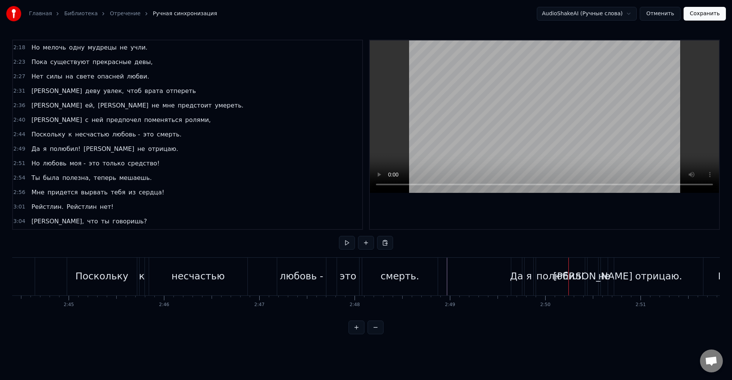
click at [523, 278] on div "Да я полюбил! Я не отрицаю." at bounding box center [608, 277] width 194 height 38
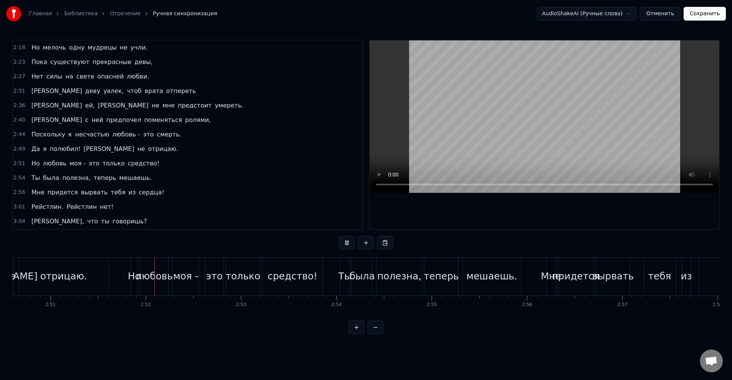
scroll to position [0, 16310]
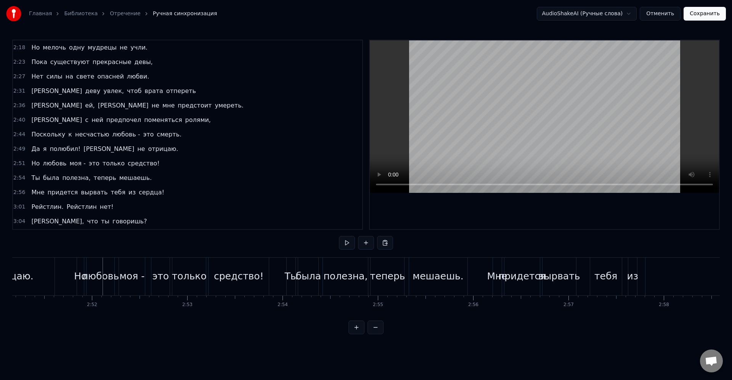
click at [270, 281] on div "Но любовь моя - это только средство!" at bounding box center [174, 277] width 194 height 38
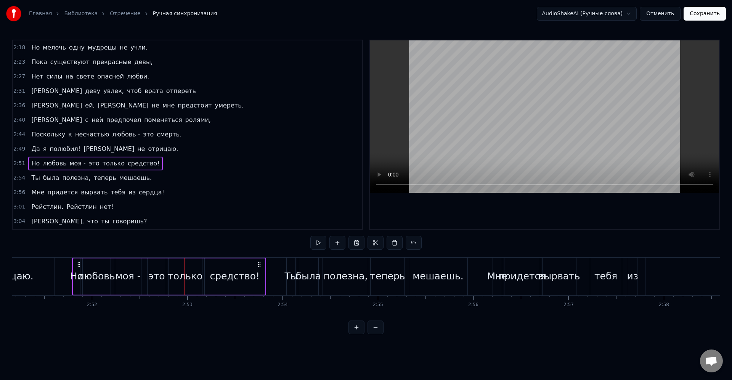
click at [131, 269] on div "моя -" at bounding box center [127, 276] width 25 height 14
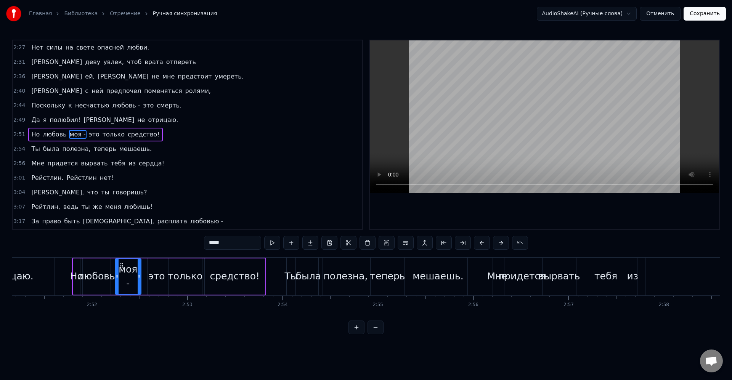
click at [246, 241] on input "*****" at bounding box center [232, 243] width 57 height 14
type input "*****"
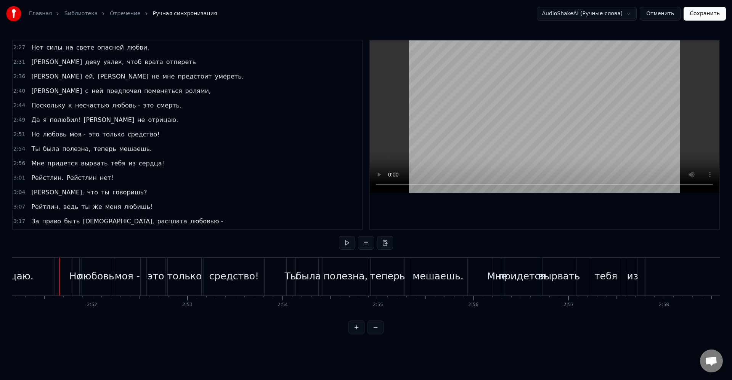
click at [70, 273] on div "Но" at bounding box center [75, 276] width 13 height 14
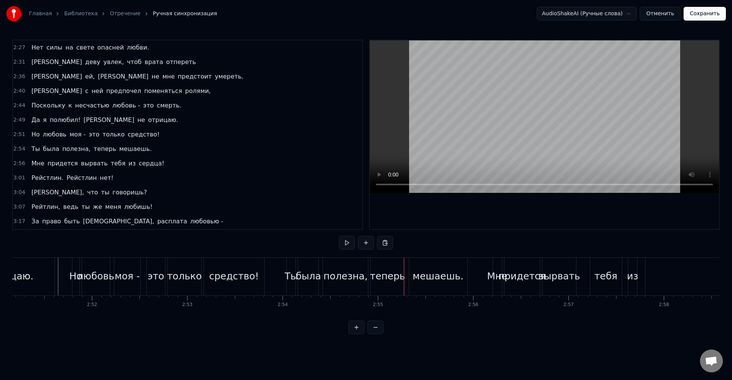
click at [340, 284] on div "полезна," at bounding box center [345, 277] width 45 height 38
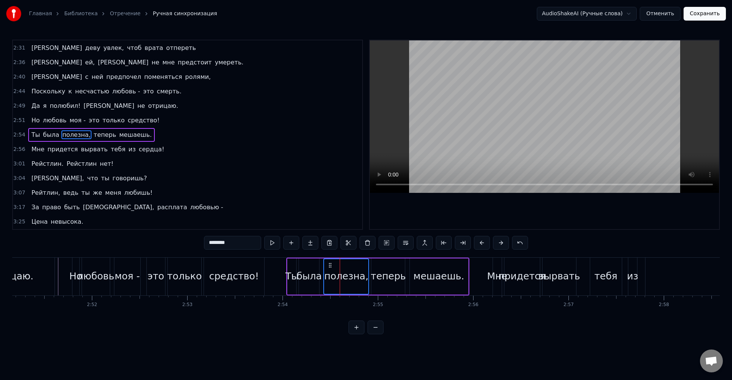
scroll to position [492, 0]
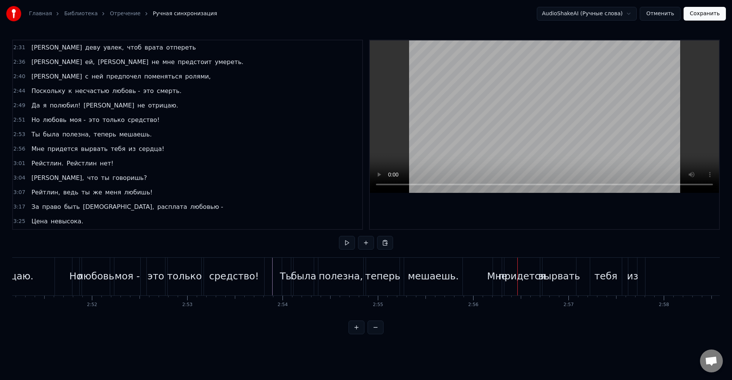
click at [535, 280] on div "придется" at bounding box center [521, 276] width 47 height 14
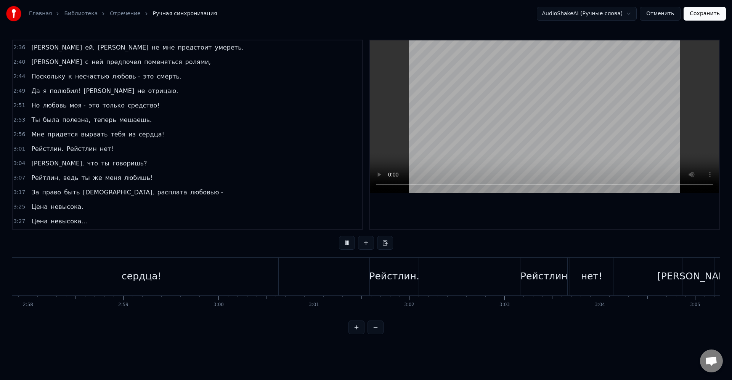
scroll to position [0, 16946]
click at [392, 268] on div "Рейстлин." at bounding box center [393, 277] width 49 height 38
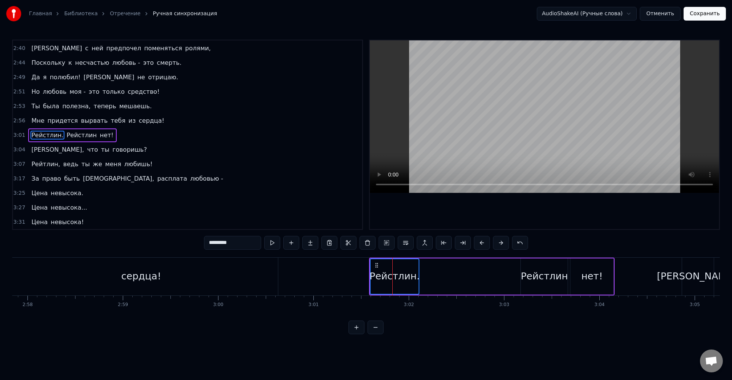
scroll to position [521, 0]
click at [468, 283] on div "Рейстлин. [PERSON_NAME] нет!" at bounding box center [481, 277] width 245 height 38
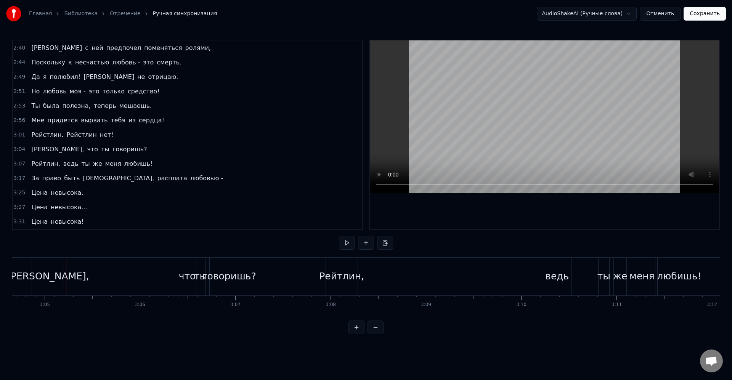
scroll to position [0, 17596]
click at [363, 277] on div "[PERSON_NAME], ведь ты же меня любишь!" at bounding box center [513, 277] width 377 height 38
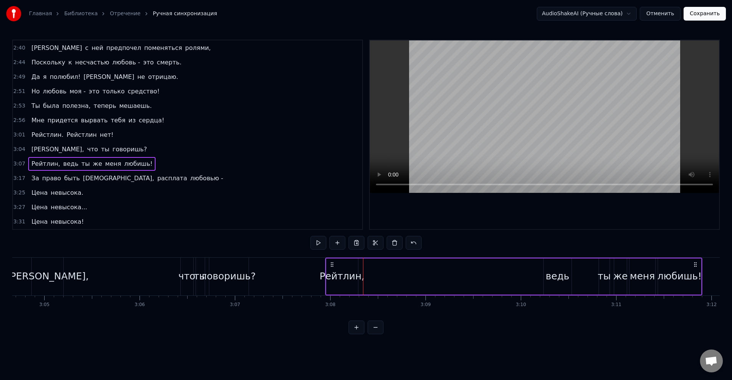
click at [232, 277] on div "говоришь?" at bounding box center [229, 276] width 54 height 14
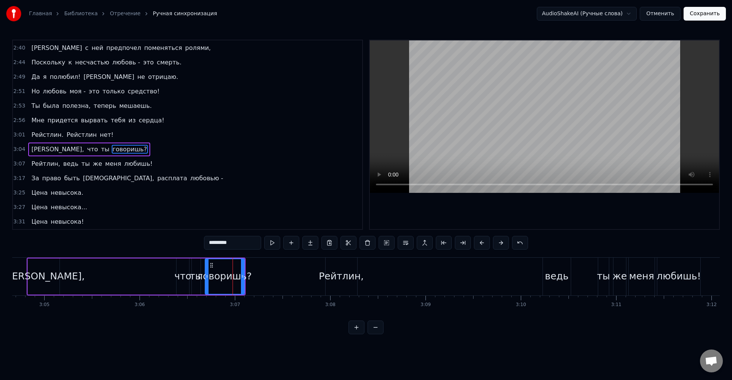
click at [360, 273] on div "Рейтлин," at bounding box center [341, 276] width 45 height 14
type input "********"
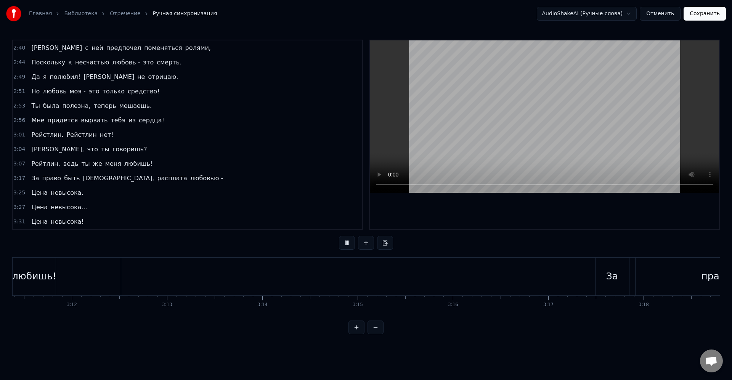
scroll to position [0, 18238]
click at [621, 286] on div "За" at bounding box center [610, 277] width 34 height 38
click at [603, 274] on div "За" at bounding box center [604, 276] width 12 height 14
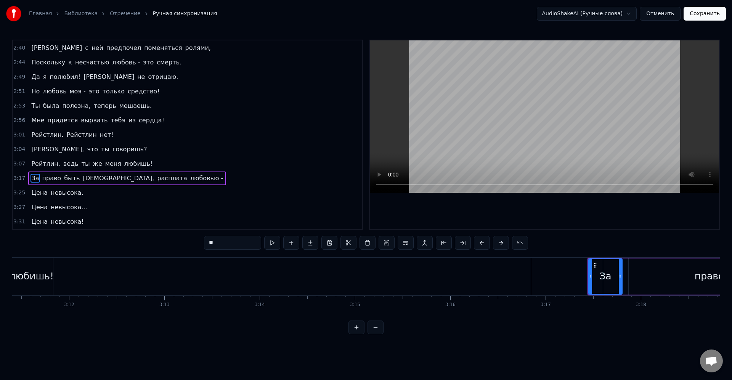
drag, startPoint x: 593, startPoint y: 275, endPoint x: 588, endPoint y: 275, distance: 4.2
click at [589, 275] on div "За" at bounding box center [605, 276] width 33 height 35
drag, startPoint x: 589, startPoint y: 276, endPoint x: 572, endPoint y: 275, distance: 17.2
click at [572, 275] on icon at bounding box center [573, 276] width 3 height 6
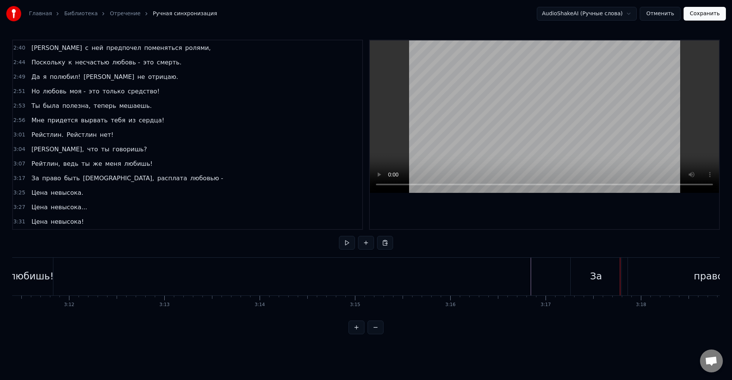
click at [619, 276] on div "За" at bounding box center [596, 277] width 51 height 38
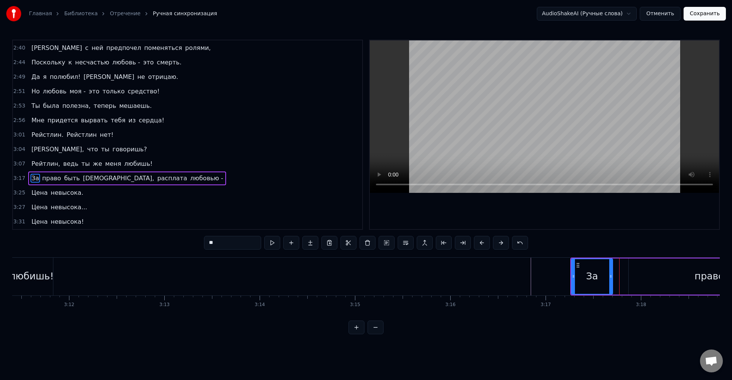
drag, startPoint x: 621, startPoint y: 277, endPoint x: 611, endPoint y: 277, distance: 9.6
click at [611, 277] on icon at bounding box center [610, 276] width 3 height 6
drag, startPoint x: 640, startPoint y: 275, endPoint x: 633, endPoint y: 275, distance: 7.6
click at [640, 275] on div "право" at bounding box center [709, 276] width 161 height 36
type input "*****"
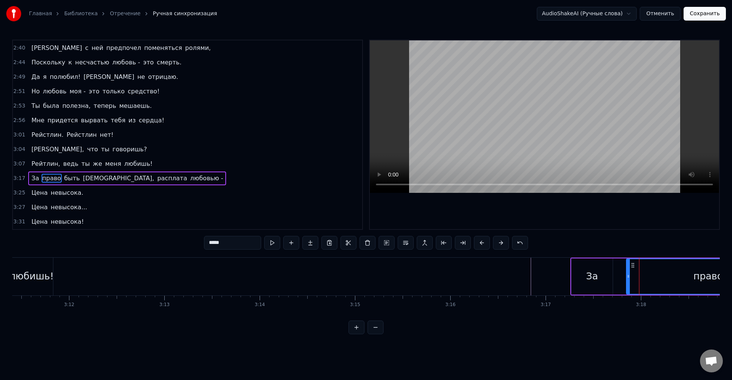
drag, startPoint x: 630, startPoint y: 275, endPoint x: 623, endPoint y: 274, distance: 6.9
click at [627, 274] on icon at bounding box center [628, 276] width 3 height 6
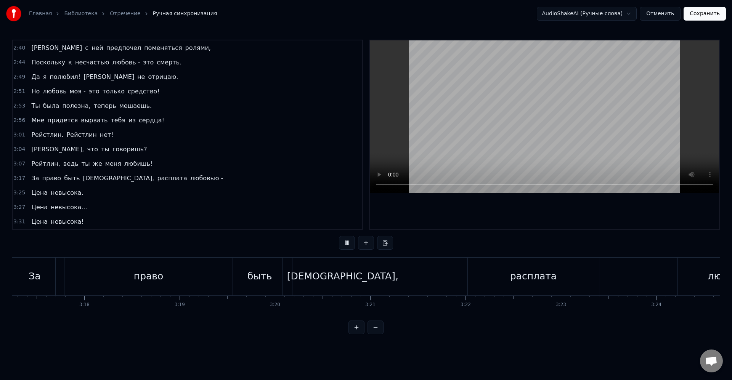
scroll to position [0, 18888]
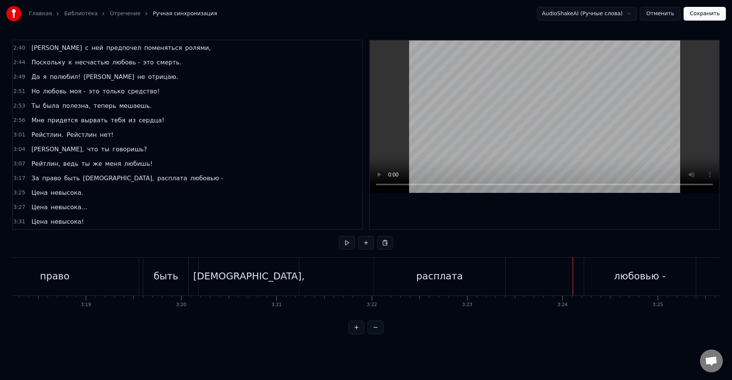
click at [497, 289] on div "расплата" at bounding box center [439, 277] width 131 height 38
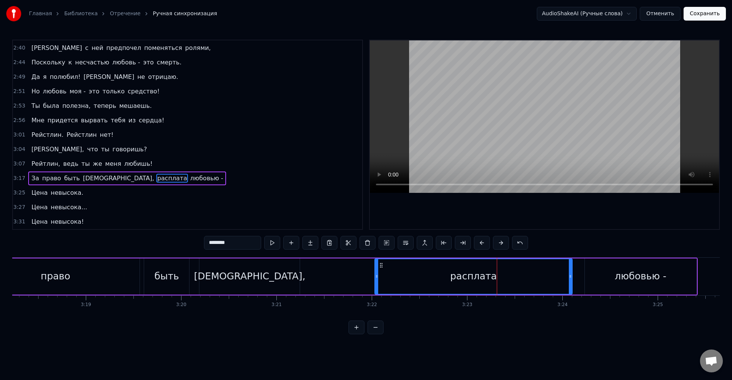
drag, startPoint x: 505, startPoint y: 277, endPoint x: 552, endPoint y: 274, distance: 47.0
click at [571, 275] on icon at bounding box center [570, 276] width 3 height 6
click at [550, 273] on div "расплата" at bounding box center [473, 276] width 196 height 35
drag, startPoint x: 570, startPoint y: 277, endPoint x: 556, endPoint y: 275, distance: 14.2
click at [556, 275] on icon at bounding box center [556, 276] width 3 height 6
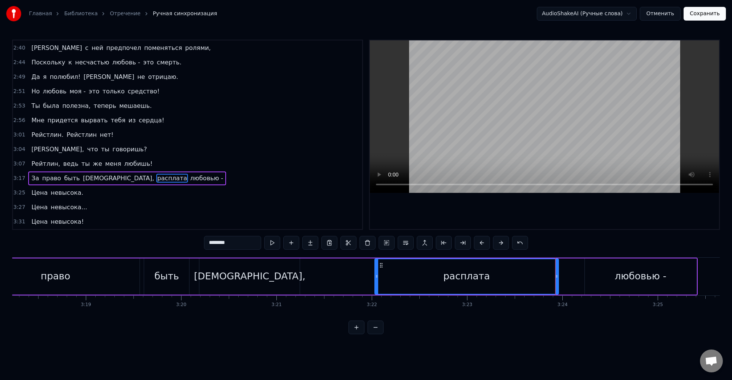
click at [604, 278] on div "любовью -" at bounding box center [641, 276] width 112 height 36
type input "*********"
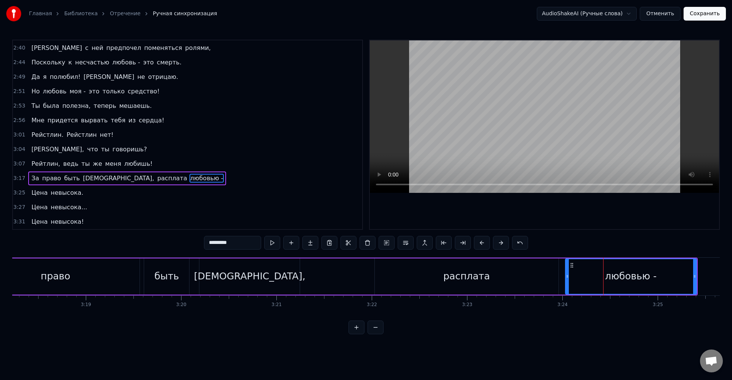
drag, startPoint x: 586, startPoint y: 274, endPoint x: 572, endPoint y: 273, distance: 13.8
click at [566, 271] on div at bounding box center [567, 276] width 3 height 35
click at [587, 277] on div "любовью -" at bounding box center [631, 276] width 130 height 35
click at [350, 272] on div "За право быть [DEMOGRAPHIC_DATA], расплата любовью -" at bounding box center [309, 277] width 778 height 38
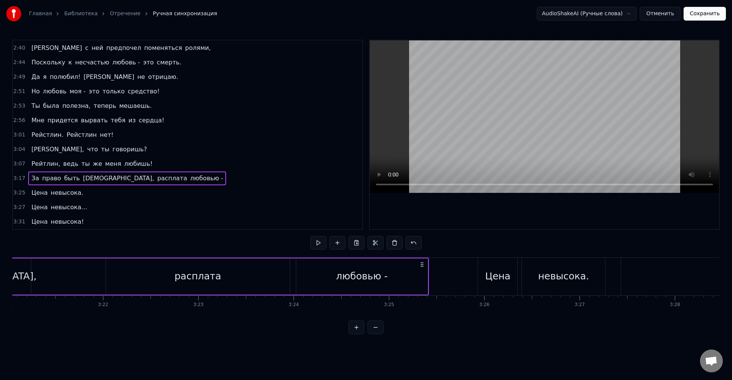
scroll to position [0, 19169]
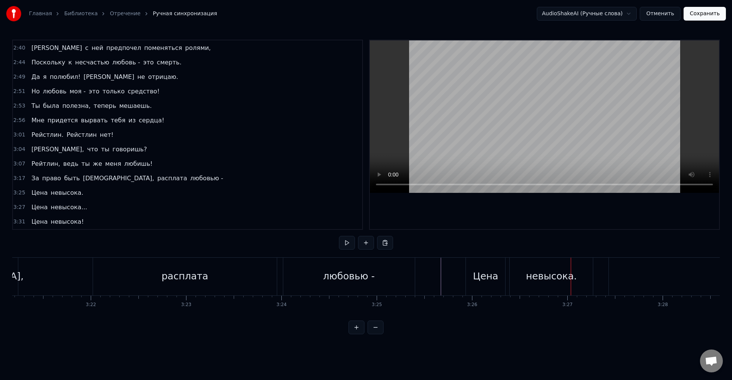
click at [502, 279] on div "Цена" at bounding box center [485, 277] width 39 height 38
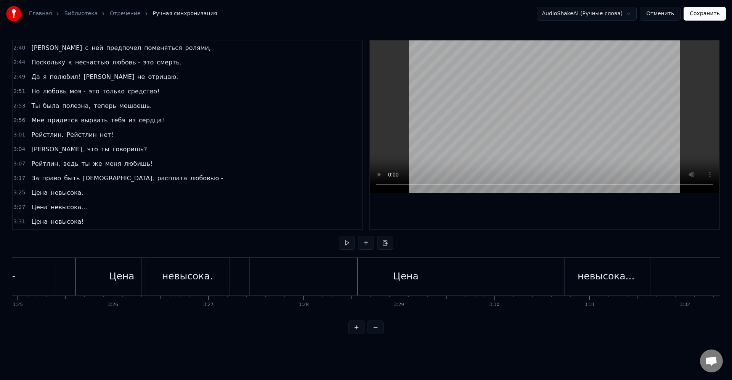
click at [483, 274] on div "Цена" at bounding box center [406, 277] width 312 height 38
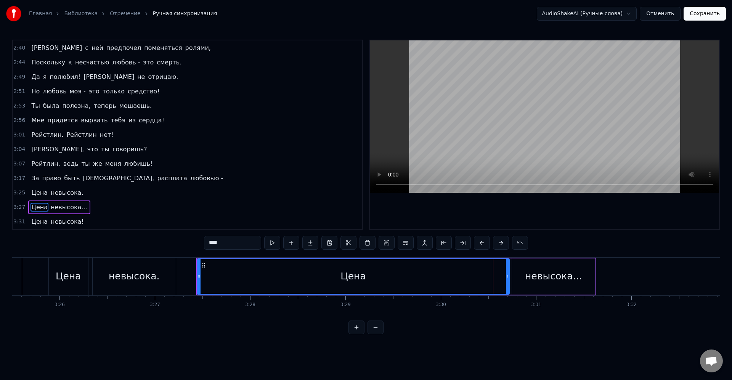
scroll to position [0, 19593]
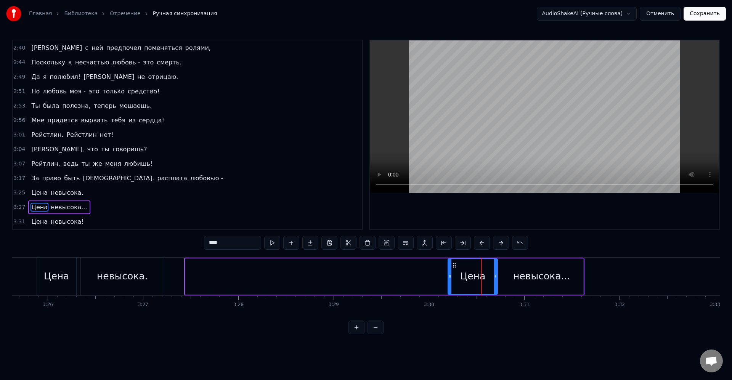
drag, startPoint x: 189, startPoint y: 278, endPoint x: 450, endPoint y: 282, distance: 261.5
click at [450, 282] on div at bounding box center [449, 276] width 3 height 35
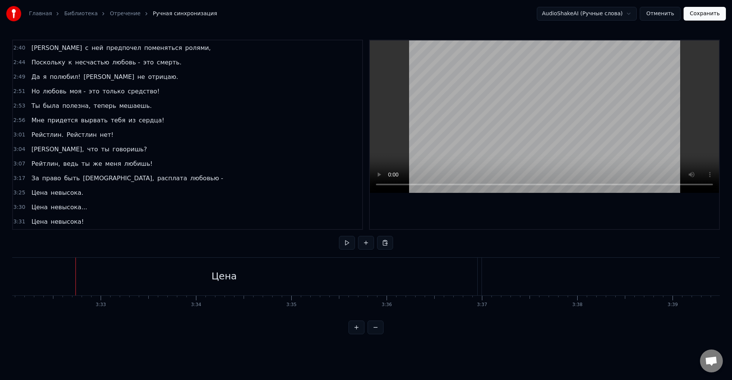
scroll to position [0, 20232]
click at [355, 278] on div "Цена" at bounding box center [199, 277] width 506 height 38
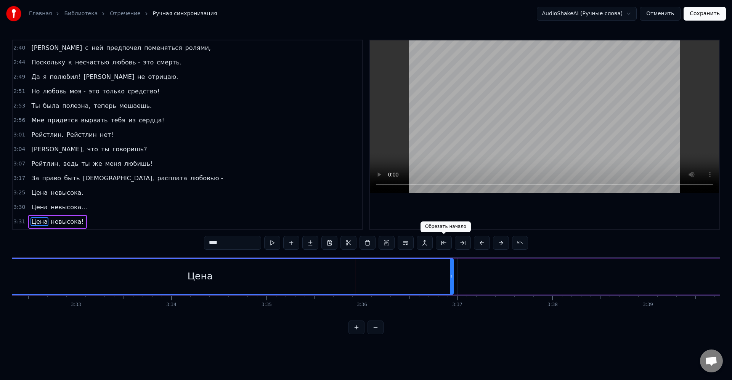
click at [447, 244] on button at bounding box center [444, 243] width 16 height 14
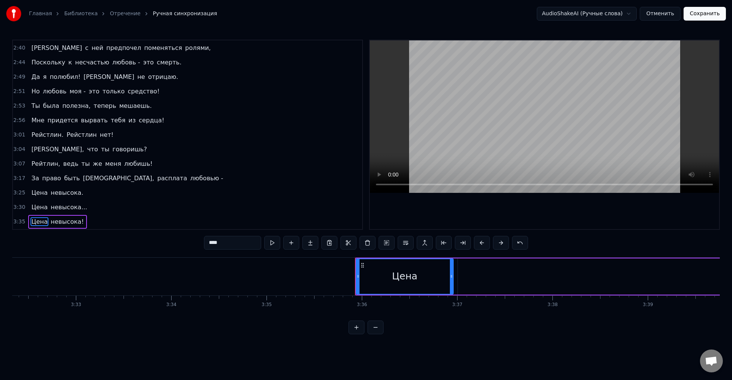
click at [436, 236] on button at bounding box center [444, 243] width 16 height 14
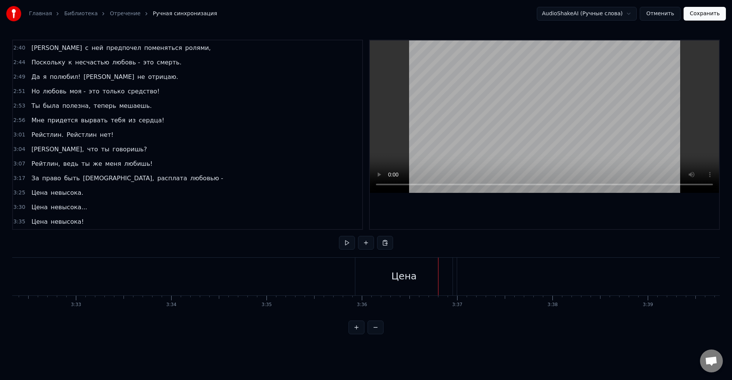
click at [717, 11] on button "Сохранить" at bounding box center [704, 14] width 42 height 14
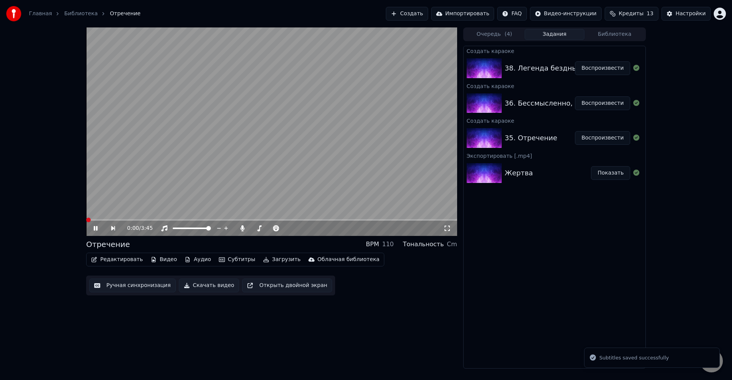
click at [276, 260] on button "Загрузить" at bounding box center [282, 259] width 44 height 11
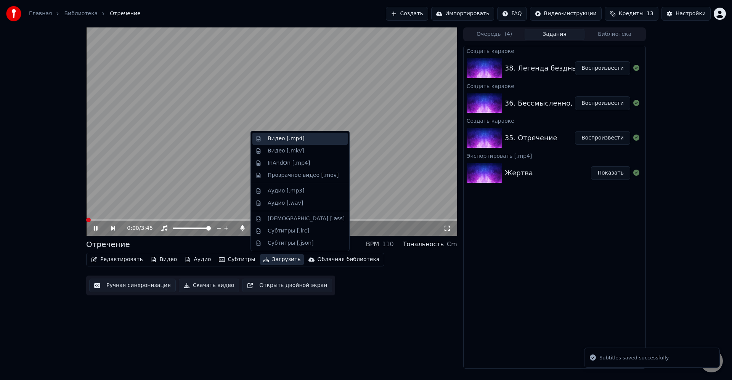
click at [292, 139] on div "Видео [.mp4]" at bounding box center [286, 139] width 37 height 8
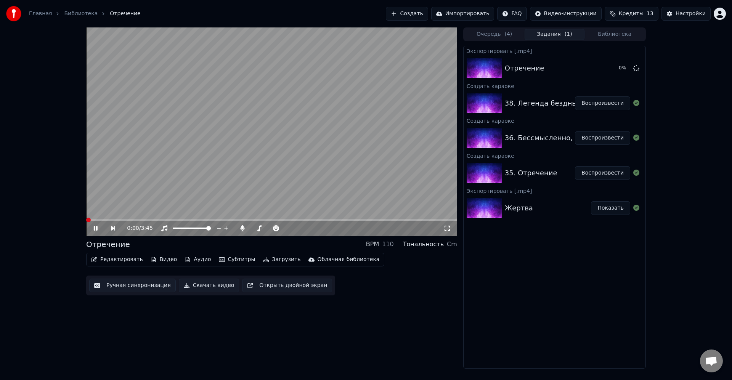
click at [592, 139] on button "Воспроизвести" at bounding box center [602, 138] width 55 height 14
click at [448, 230] on icon at bounding box center [447, 228] width 8 height 6
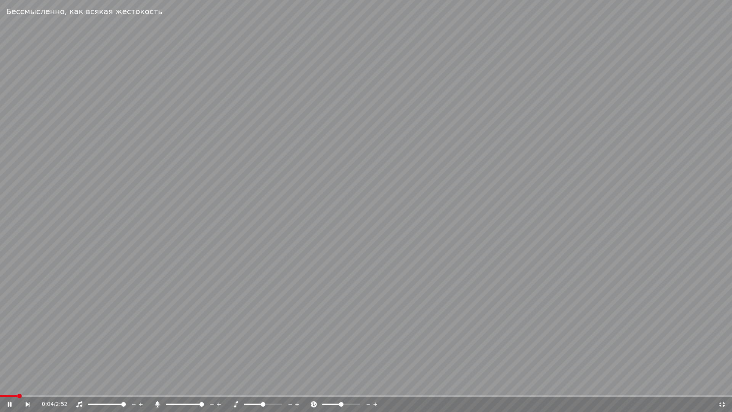
click at [720, 380] on icon at bounding box center [721, 403] width 5 height 5
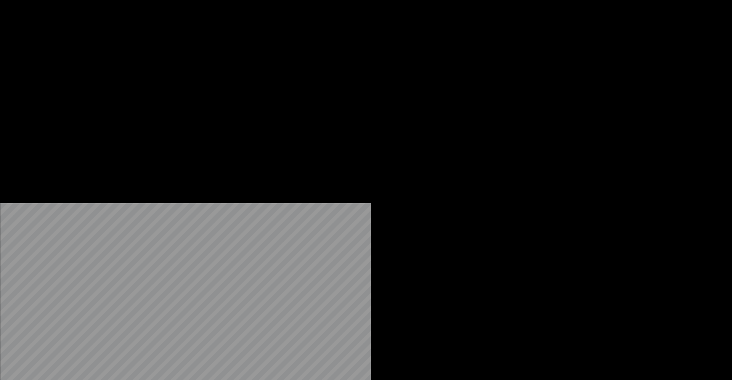
click at [106, 56] on button "Редактировать" at bounding box center [117, 51] width 58 height 11
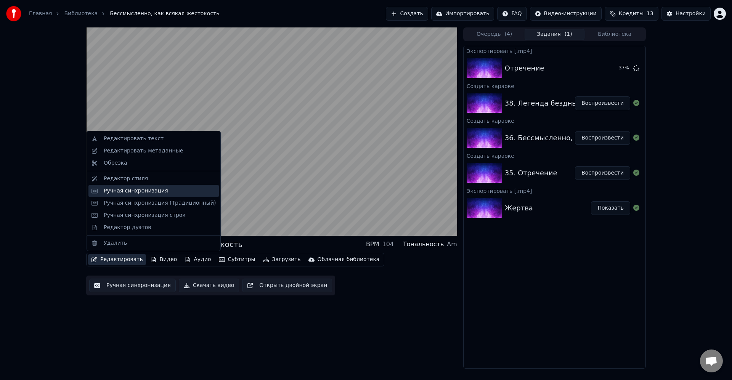
click at [144, 192] on div "Ручная синхронизация" at bounding box center [136, 191] width 64 height 8
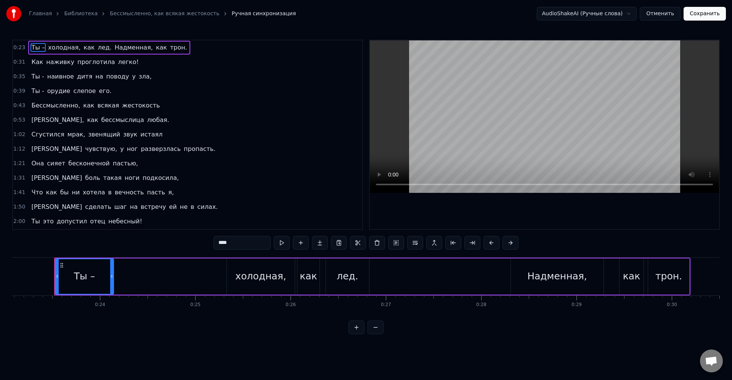
scroll to position [0, 2203]
click at [82, 63] on span "проглотила" at bounding box center [96, 62] width 39 height 9
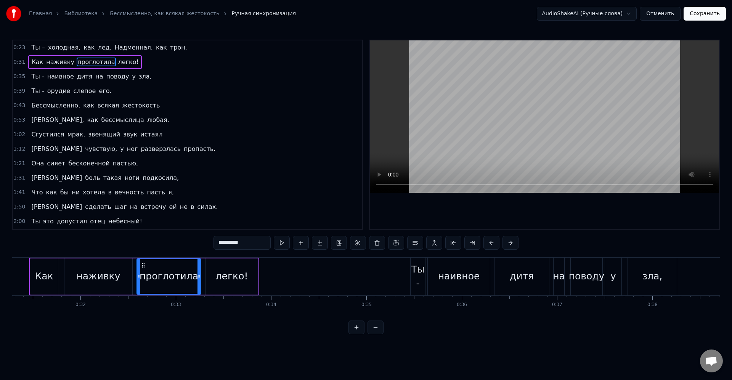
click at [247, 243] on input "**********" at bounding box center [241, 243] width 57 height 14
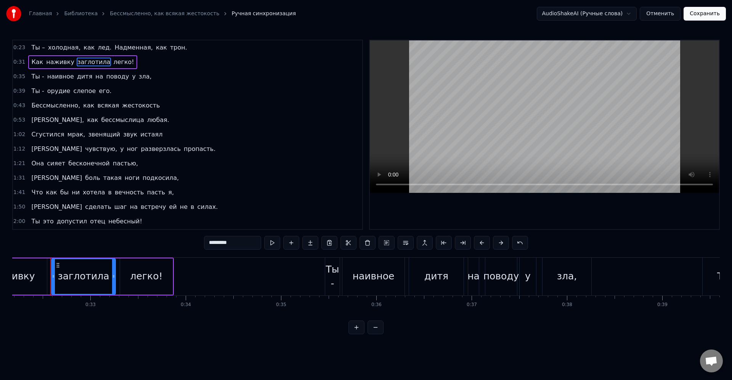
type input "*********"
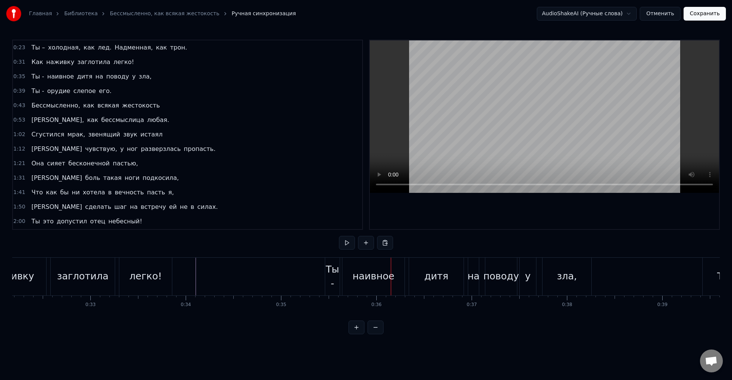
click at [335, 279] on div "Ты -" at bounding box center [332, 276] width 14 height 29
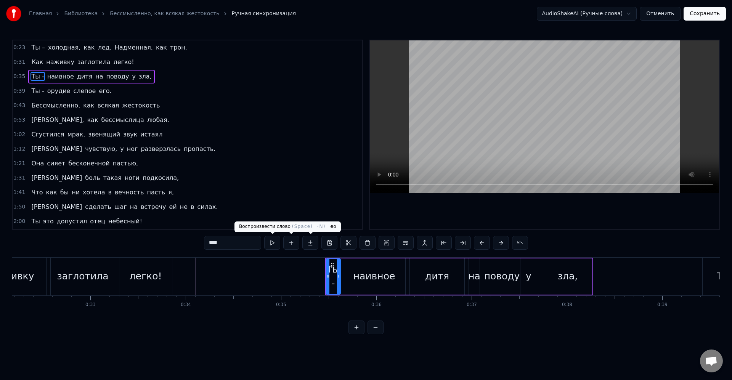
click at [256, 241] on input "****" at bounding box center [232, 243] width 57 height 14
type input "****"
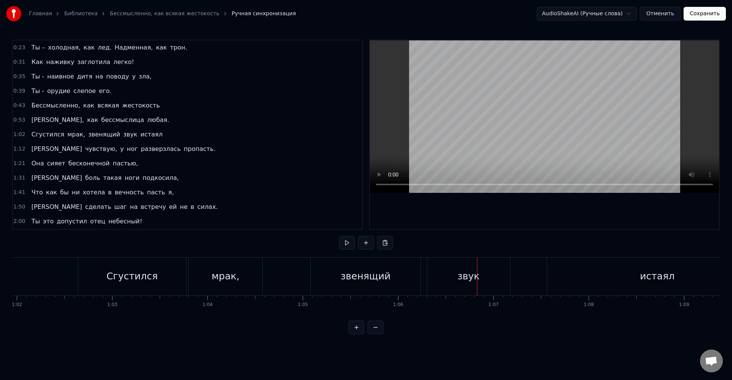
scroll to position [0, 5732]
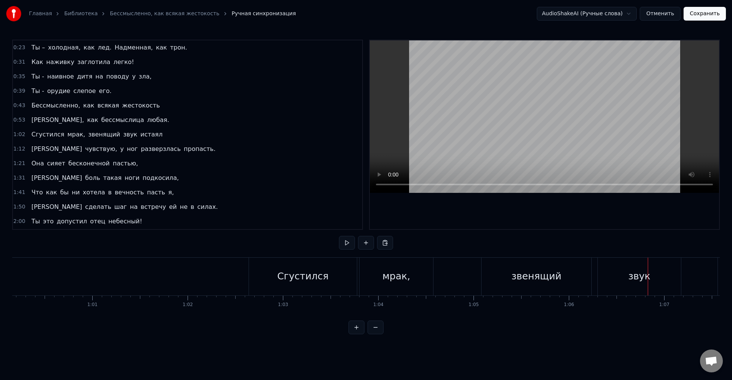
click at [316, 275] on div "Сгустился" at bounding box center [302, 276] width 51 height 14
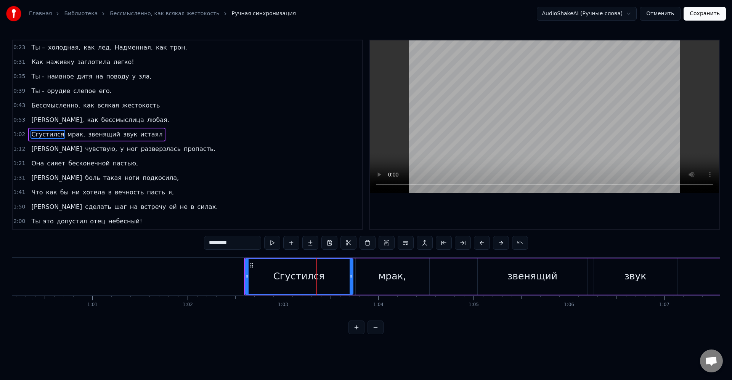
drag, startPoint x: 484, startPoint y: 277, endPoint x: 477, endPoint y: 277, distance: 6.9
click at [482, 277] on div "звенящий" at bounding box center [533, 276] width 110 height 36
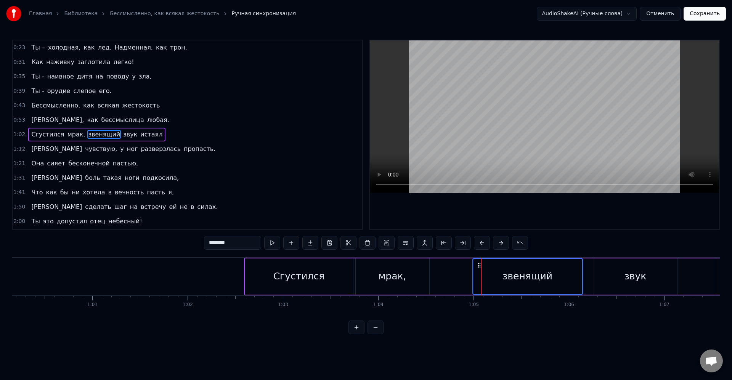
drag, startPoint x: 486, startPoint y: 265, endPoint x: 479, endPoint y: 265, distance: 6.5
click at [479, 265] on icon at bounding box center [479, 265] width 6 height 6
click at [512, 278] on div "звенящий" at bounding box center [527, 276] width 50 height 14
click at [604, 273] on div "звук" at bounding box center [635, 276] width 83 height 36
type input "****"
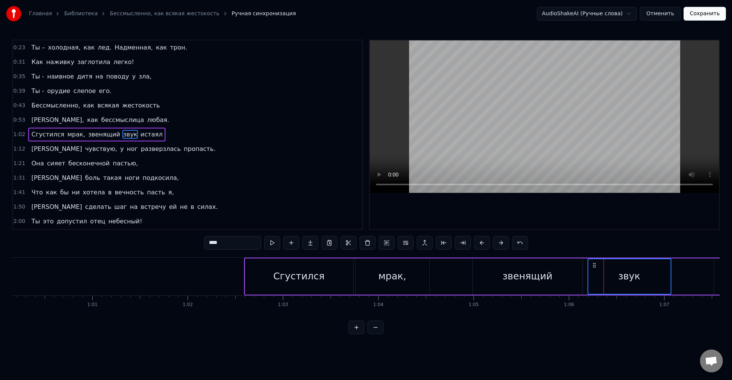
drag, startPoint x: 598, startPoint y: 265, endPoint x: 594, endPoint y: 265, distance: 4.2
click at [594, 265] on icon at bounding box center [594, 265] width 6 height 6
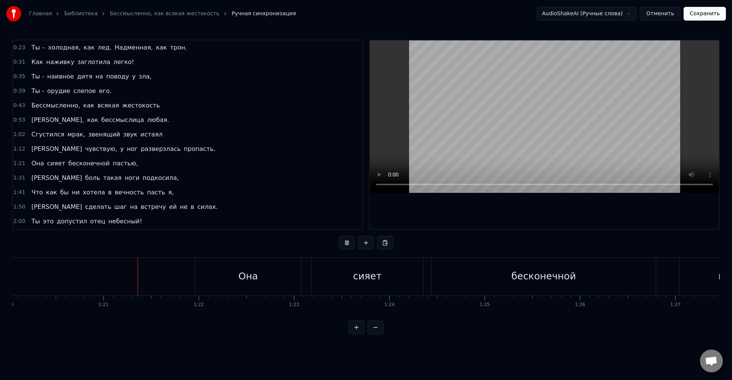
scroll to position [0, 7650]
click at [320, 280] on div "сияет" at bounding box center [344, 277] width 112 height 38
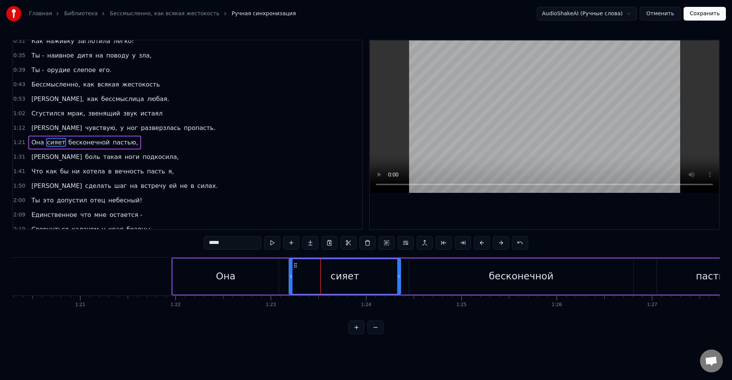
scroll to position [29, 0]
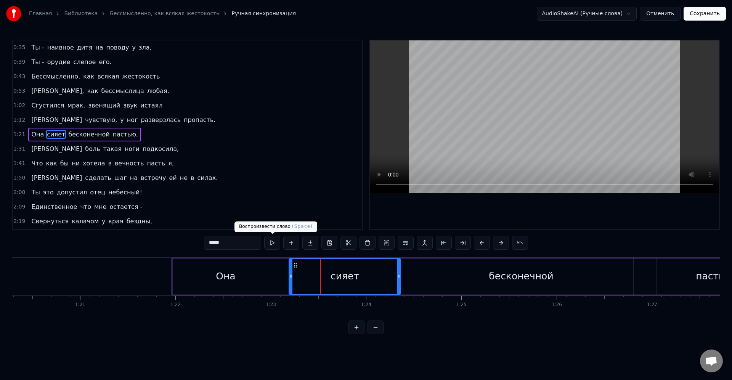
drag, startPoint x: 233, startPoint y: 239, endPoint x: 180, endPoint y: 237, distance: 53.4
click at [180, 237] on div "0:23 Ты – холодная, как лед. Надменная, как трон. 0:31 Как наживку заглотила ле…" at bounding box center [365, 187] width 707 height 295
type input "*****"
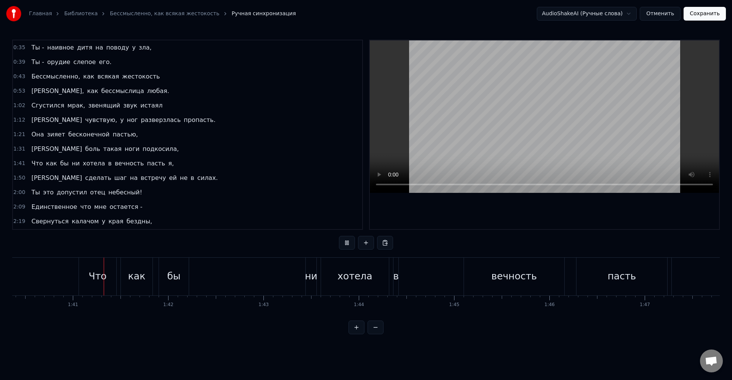
scroll to position [0, 9564]
click at [394, 282] on div "в" at bounding box center [396, 276] width 6 height 14
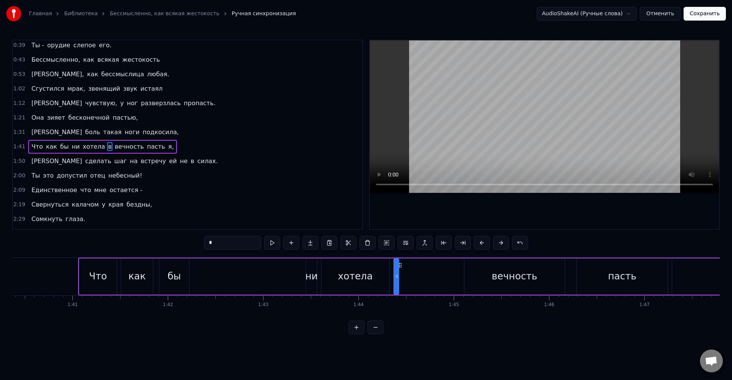
scroll to position [58, 0]
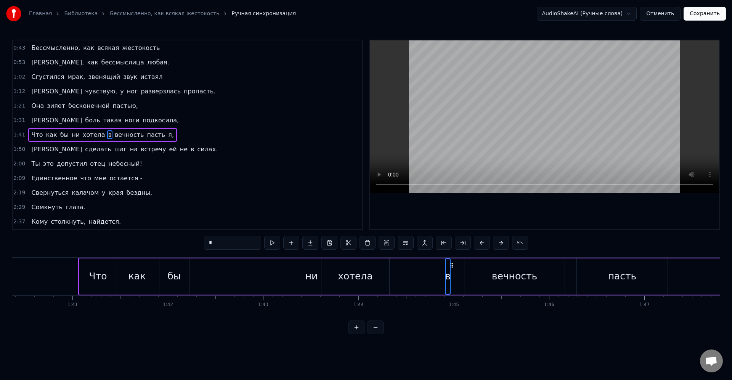
drag, startPoint x: 401, startPoint y: 267, endPoint x: 451, endPoint y: 269, distance: 50.0
click at [452, 268] on div "Что как бы ни хотела в вечность пасть я," at bounding box center [439, 277] width 722 height 38
click at [446, 277] on icon at bounding box center [447, 276] width 3 height 6
click at [479, 278] on div "вечность" at bounding box center [514, 276] width 100 height 36
type input "********"
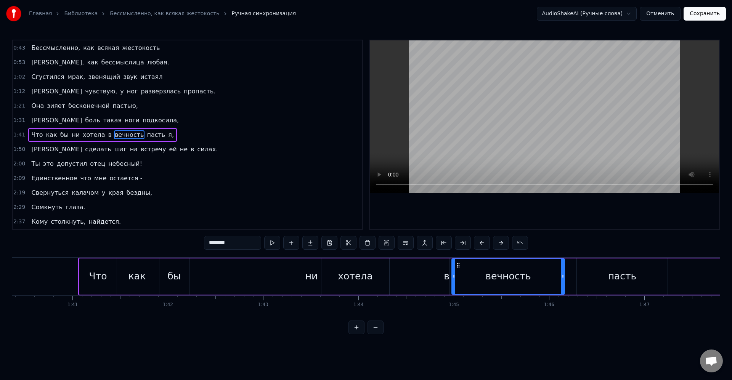
drag, startPoint x: 465, startPoint y: 275, endPoint x: 454, endPoint y: 274, distance: 11.1
click at [454, 274] on icon at bounding box center [453, 276] width 3 height 6
click at [405, 274] on div "Что как бы ни хотела в вечность пасть я," at bounding box center [439, 277] width 722 height 38
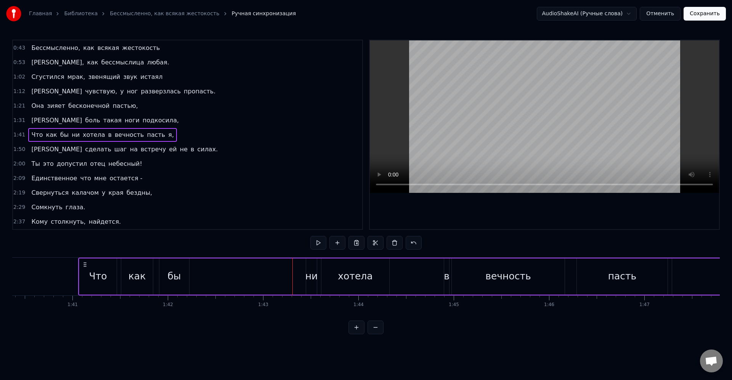
click at [122, 276] on div "как" at bounding box center [137, 276] width 32 height 36
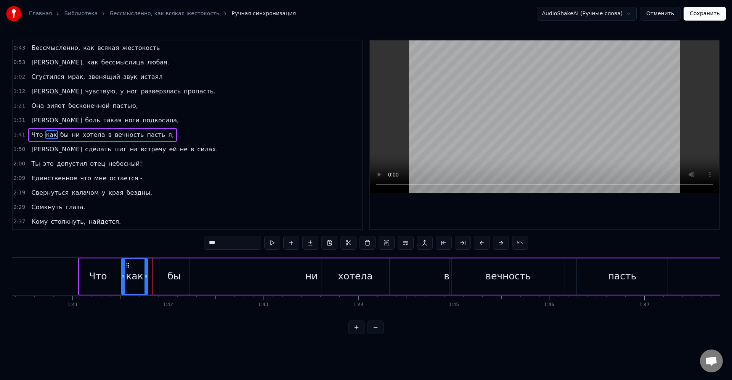
drag, startPoint x: 151, startPoint y: 277, endPoint x: 146, endPoint y: 276, distance: 4.7
click at [146, 276] on icon at bounding box center [145, 276] width 3 height 6
click at [168, 277] on div "бы" at bounding box center [173, 276] width 13 height 14
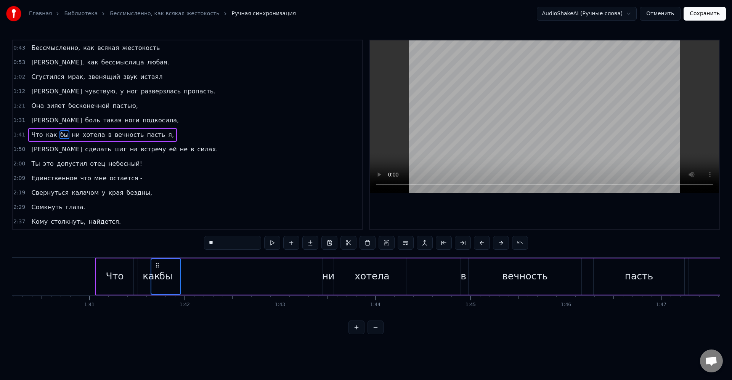
scroll to position [0, 9542]
click at [177, 269] on div "бы" at bounding box center [189, 276] width 29 height 35
click at [162, 267] on div "как" at bounding box center [156, 276] width 27 height 36
drag, startPoint x: 168, startPoint y: 272, endPoint x: 162, endPoint y: 272, distance: 6.1
click at [162, 272] on div at bounding box center [161, 276] width 3 height 35
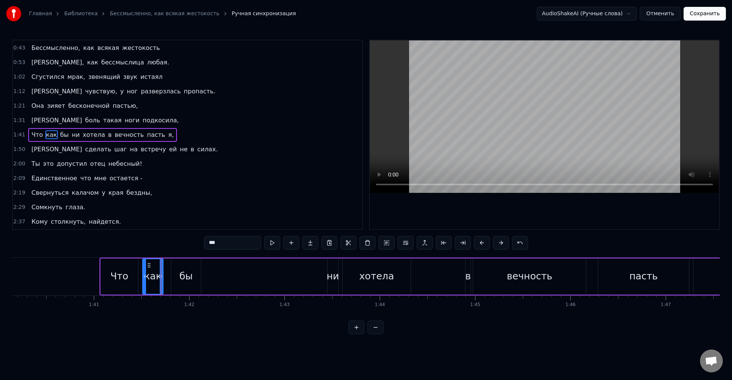
click at [181, 273] on div "бы" at bounding box center [185, 276] width 13 height 14
type input "**"
drag, startPoint x: 176, startPoint y: 265, endPoint x: 170, endPoint y: 265, distance: 5.7
click at [170, 265] on icon at bounding box center [171, 265] width 6 height 6
drag, startPoint x: 193, startPoint y: 276, endPoint x: 175, endPoint y: 269, distance: 19.4
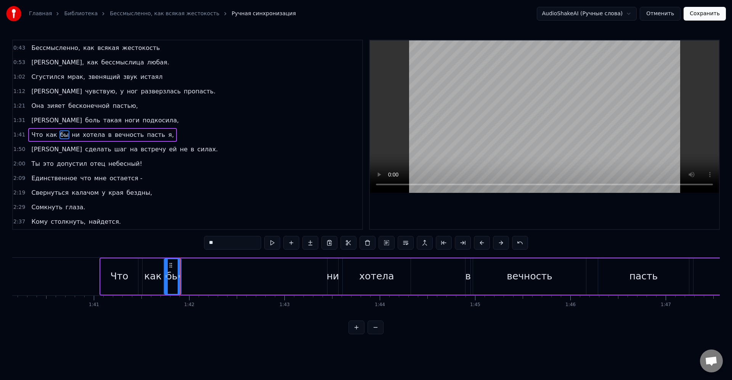
click at [180, 274] on icon at bounding box center [179, 276] width 3 height 6
click at [173, 266] on icon at bounding box center [174, 265] width 6 height 6
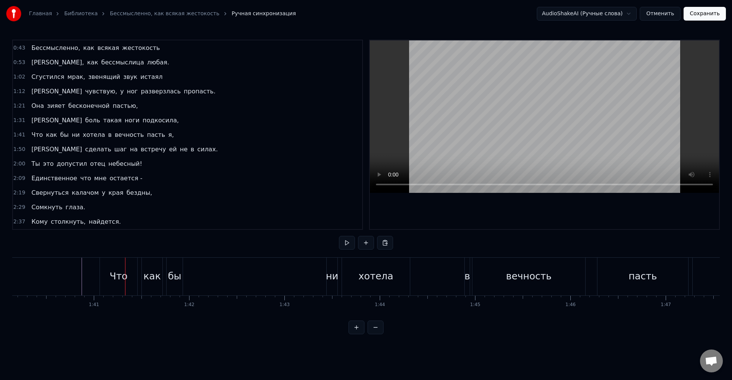
click at [112, 276] on div "Что" at bounding box center [119, 276] width 18 height 14
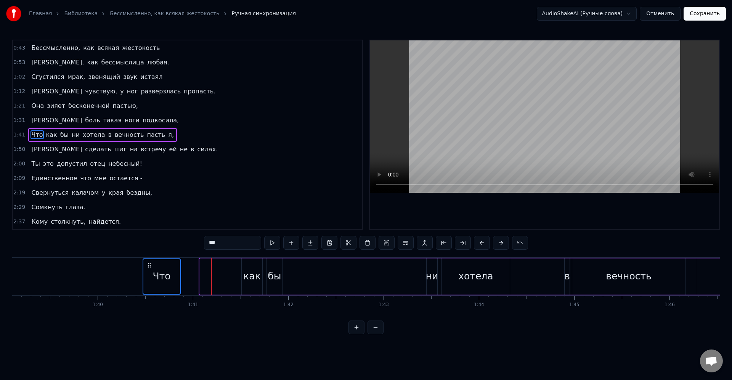
scroll to position [0, 9441]
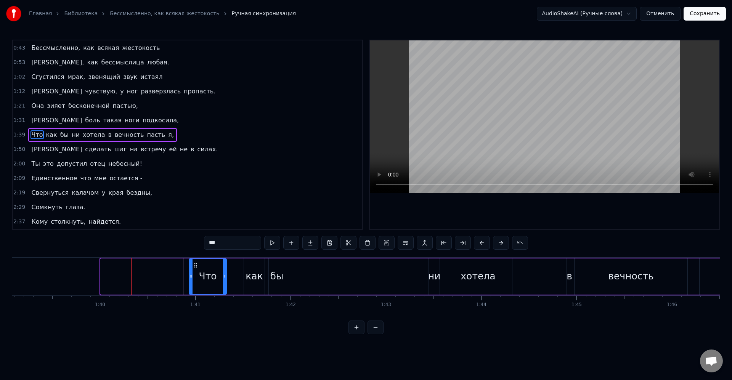
drag, startPoint x: 111, startPoint y: 266, endPoint x: 195, endPoint y: 271, distance: 84.4
click at [195, 271] on div "Что" at bounding box center [207, 276] width 37 height 35
click at [249, 273] on div "как" at bounding box center [254, 276] width 18 height 14
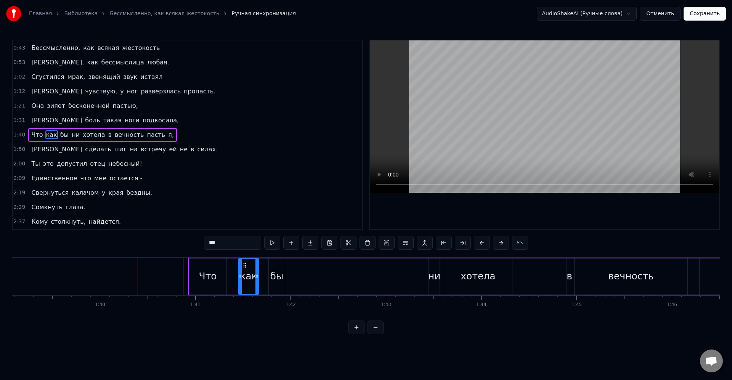
click at [271, 267] on div "бы" at bounding box center [277, 276] width 16 height 36
type input "**"
drag, startPoint x: 275, startPoint y: 265, endPoint x: 269, endPoint y: 265, distance: 5.3
click at [271, 265] on circle at bounding box center [271, 265] width 0 height 0
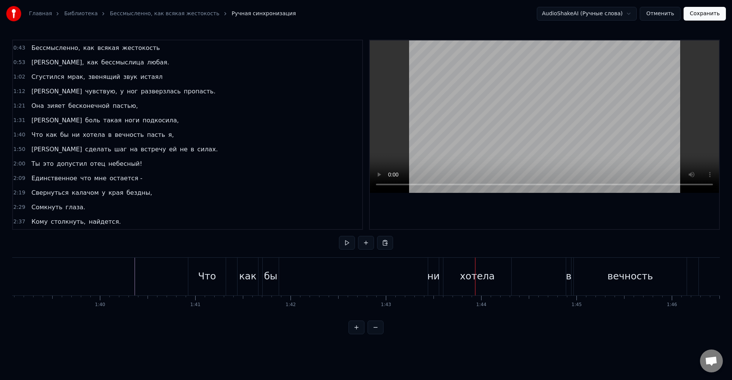
click at [436, 277] on div "ни" at bounding box center [433, 276] width 13 height 14
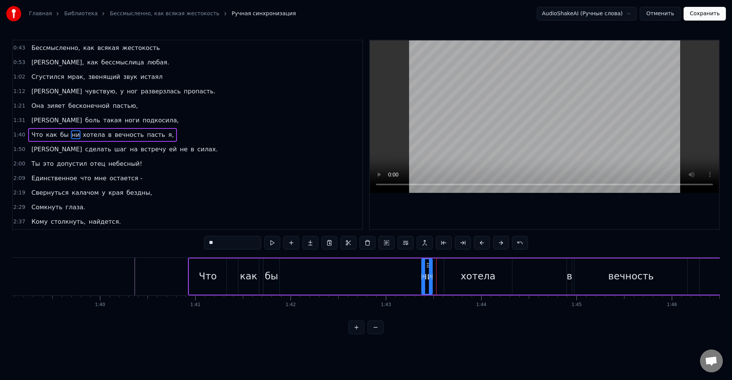
drag, startPoint x: 434, startPoint y: 265, endPoint x: 427, endPoint y: 267, distance: 7.6
click at [427, 267] on icon at bounding box center [428, 265] width 6 height 6
click at [458, 274] on div "хотела" at bounding box center [478, 276] width 68 height 36
type input "******"
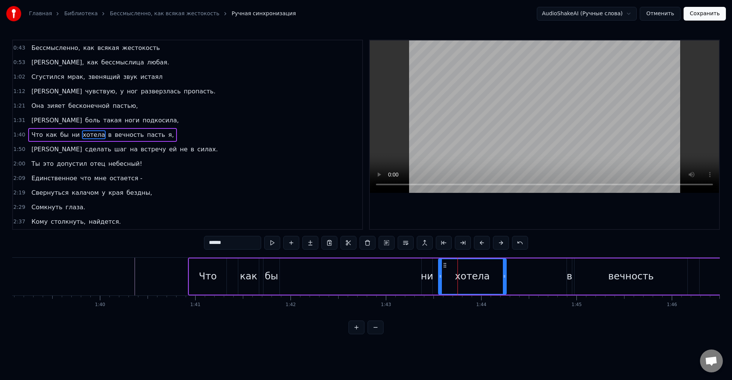
drag, startPoint x: 451, startPoint y: 265, endPoint x: 444, endPoint y: 266, distance: 7.3
click at [444, 266] on icon at bounding box center [445, 265] width 6 height 6
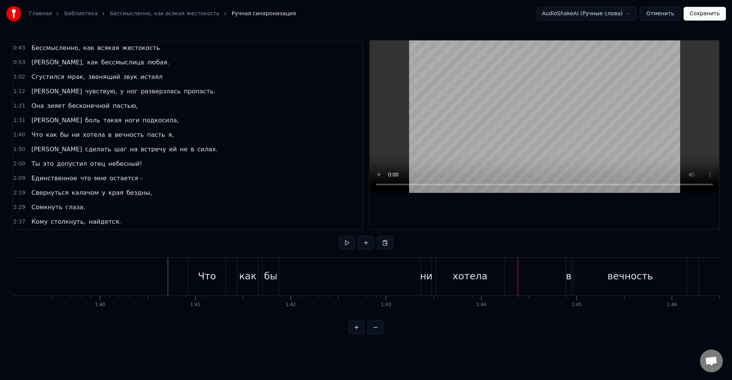
click at [450, 279] on div "хотела" at bounding box center [470, 277] width 68 height 38
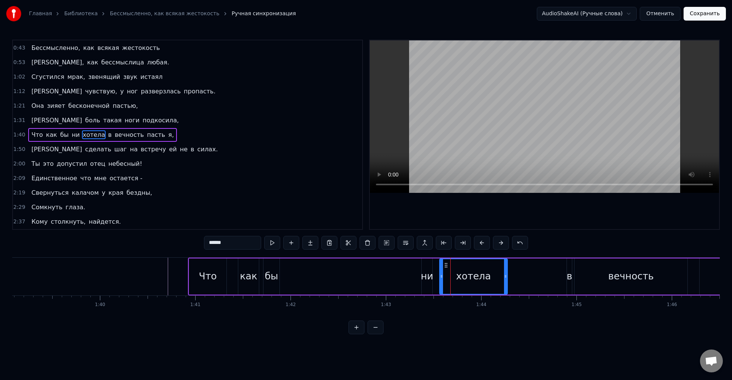
drag, startPoint x: 445, startPoint y: 267, endPoint x: 449, endPoint y: 268, distance: 4.0
click at [449, 268] on icon at bounding box center [446, 265] width 6 height 6
drag, startPoint x: 432, startPoint y: 267, endPoint x: 426, endPoint y: 269, distance: 6.0
click at [431, 267] on div "ни" at bounding box center [426, 276] width 11 height 36
click at [431, 267] on icon at bounding box center [431, 265] width 6 height 6
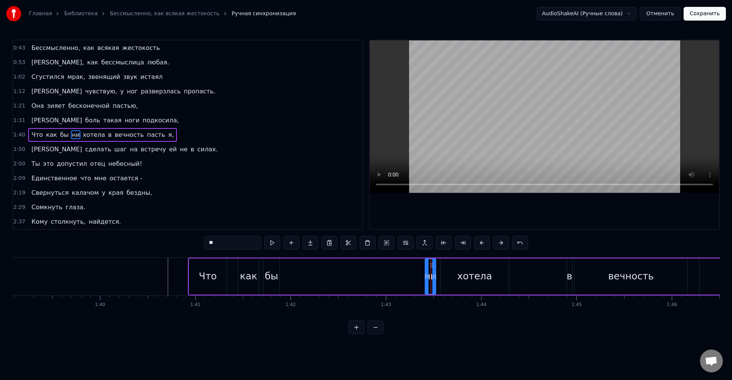
click at [215, 275] on div "Что" at bounding box center [208, 276] width 18 height 14
type input "***"
drag, startPoint x: 196, startPoint y: 265, endPoint x: 200, endPoint y: 266, distance: 4.5
click at [200, 266] on icon at bounding box center [200, 265] width 6 height 6
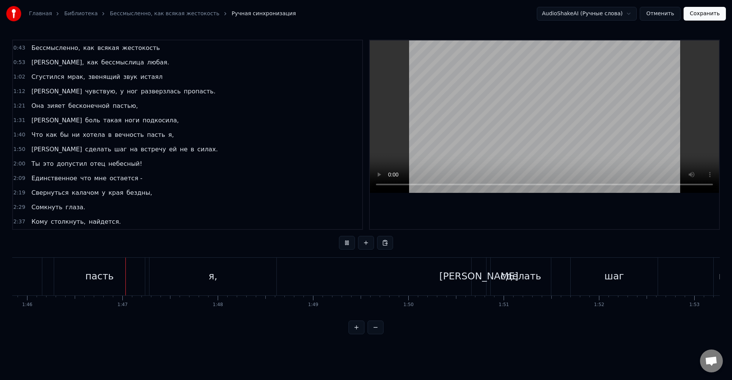
scroll to position [0, 10092]
click at [239, 278] on div "я," at bounding box center [206, 277] width 127 height 38
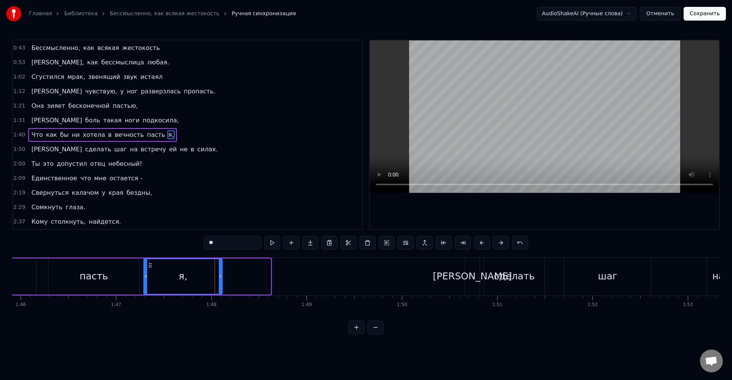
drag, startPoint x: 270, startPoint y: 277, endPoint x: 220, endPoint y: 277, distance: 49.6
click at [220, 277] on icon at bounding box center [220, 276] width 3 height 6
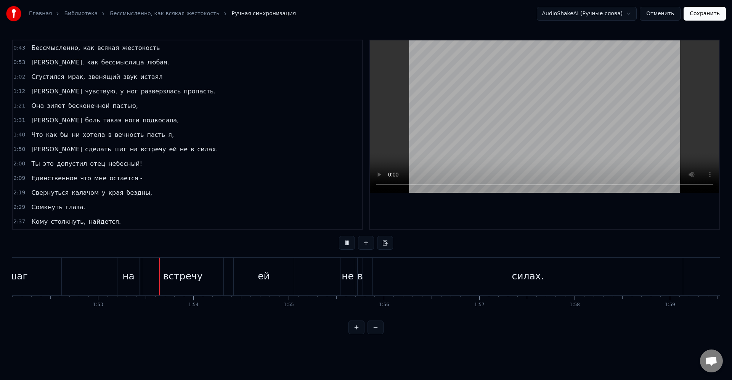
scroll to position [0, 10735]
click at [85, 282] on div "на" at bounding box center [75, 277] width 22 height 38
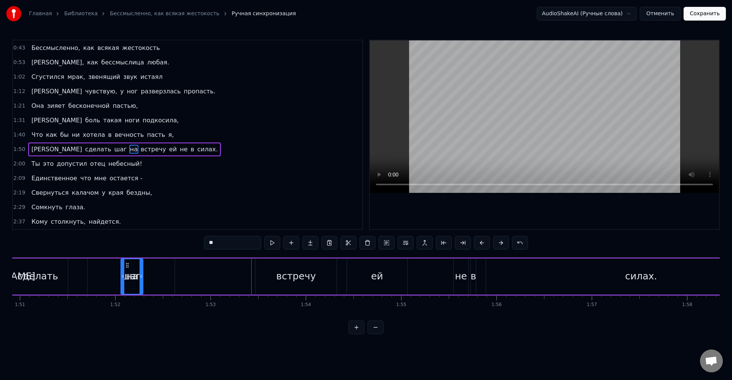
scroll to position [0, 10568]
drag, startPoint x: 67, startPoint y: 266, endPoint x: 223, endPoint y: 274, distance: 156.1
click at [223, 274] on div "на" at bounding box center [226, 276] width 21 height 35
click at [274, 274] on div "встречу" at bounding box center [297, 276] width 81 height 36
type input "*******"
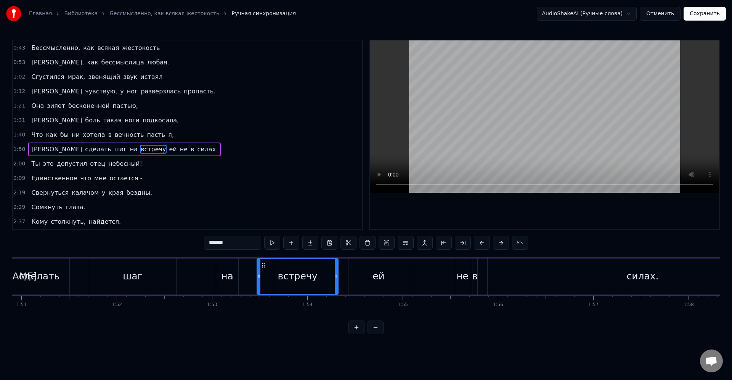
drag, startPoint x: 264, startPoint y: 265, endPoint x: 252, endPoint y: 263, distance: 11.9
click at [252, 263] on div "Я сделать шаг на встречу ей не в силах." at bounding box center [394, 277] width 810 height 38
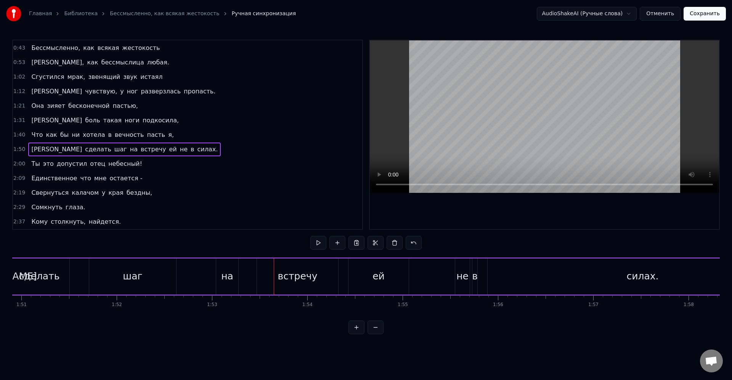
click at [264, 266] on div "встречу" at bounding box center [297, 276] width 81 height 36
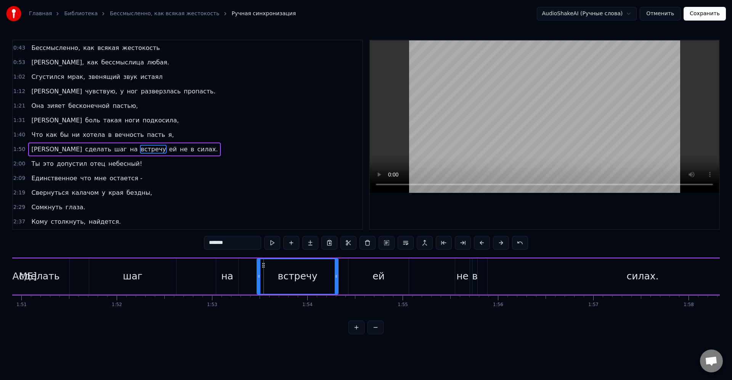
drag, startPoint x: 264, startPoint y: 266, endPoint x: 268, endPoint y: 270, distance: 5.7
click at [252, 267] on div "Я сделать шаг на встречу ей не в силах." at bounding box center [394, 277] width 810 height 38
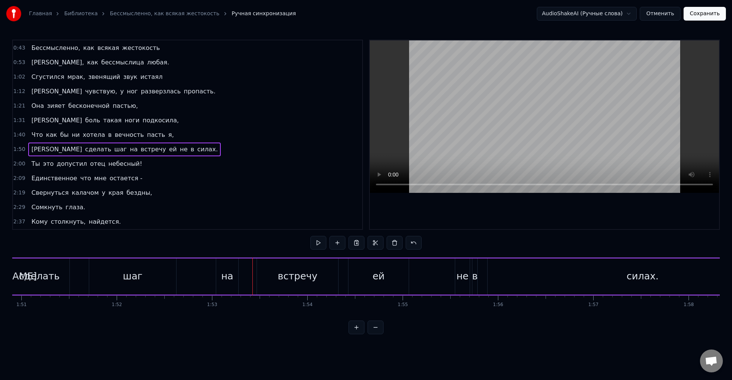
click at [273, 273] on div "встречу" at bounding box center [297, 276] width 81 height 36
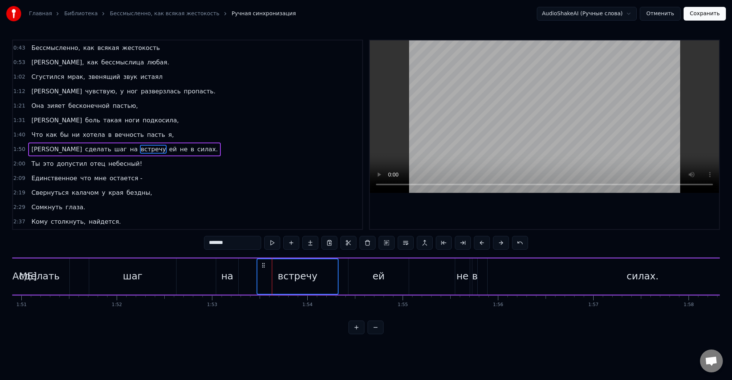
drag, startPoint x: 266, startPoint y: 268, endPoint x: 258, endPoint y: 266, distance: 8.5
click at [258, 266] on div "встречу" at bounding box center [297, 276] width 80 height 35
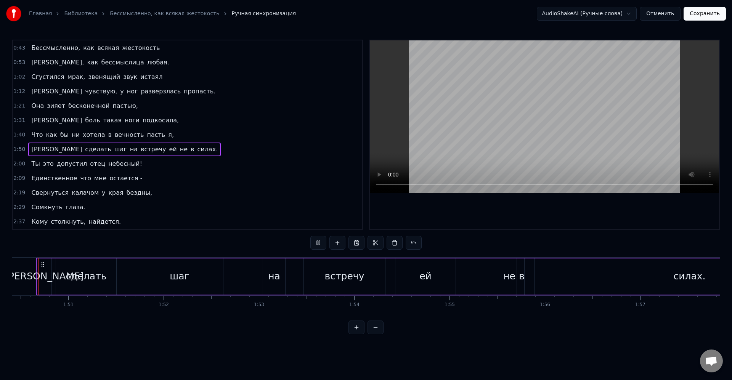
scroll to position [0, 10509]
click at [341, 276] on div "встречу" at bounding box center [356, 276] width 40 height 14
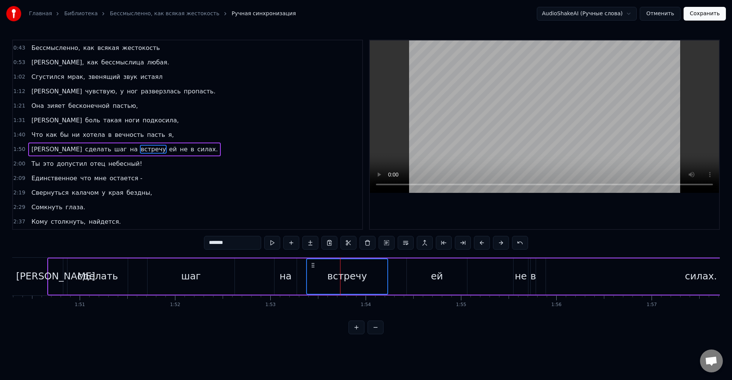
drag, startPoint x: 323, startPoint y: 265, endPoint x: 312, endPoint y: 265, distance: 11.1
click at [313, 265] on circle at bounding box center [313, 265] width 0 height 0
click at [404, 277] on div "Я сделать шаг на встречу ей не в силах." at bounding box center [452, 277] width 810 height 38
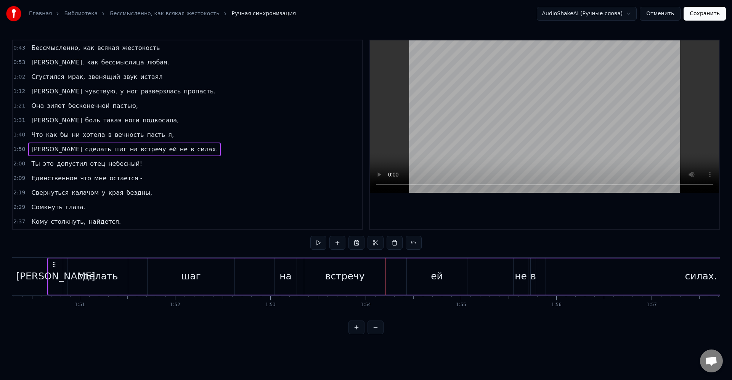
click at [410, 274] on div "ей" at bounding box center [437, 276] width 60 height 36
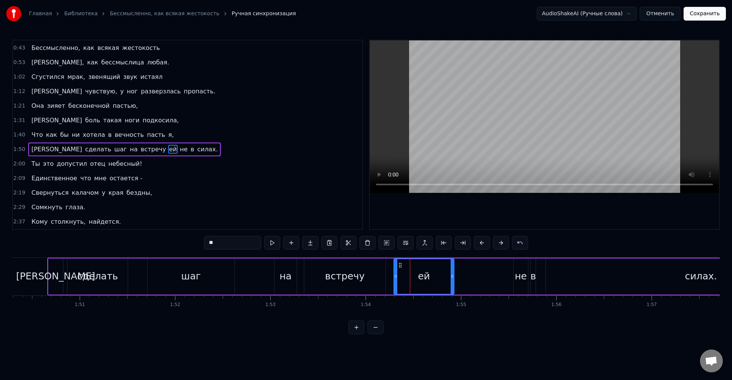
click at [398, 266] on icon at bounding box center [400, 265] width 6 height 6
drag, startPoint x: 449, startPoint y: 278, endPoint x: 460, endPoint y: 277, distance: 10.3
click at [460, 277] on icon at bounding box center [459, 276] width 3 height 6
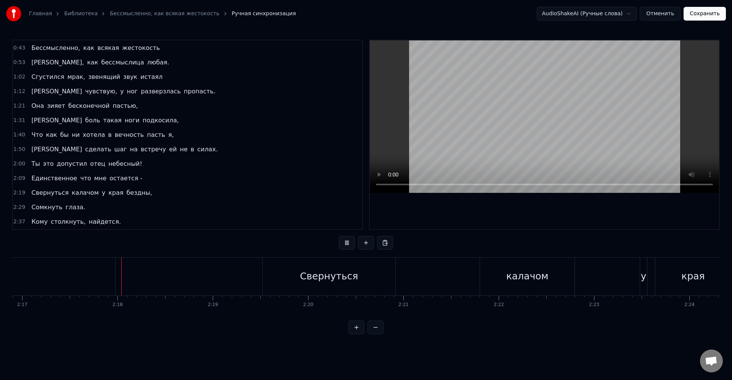
scroll to position [0, 13052]
click at [302, 276] on div "Свернуться" at bounding box center [321, 276] width 58 height 14
click at [547, 272] on div "Сомкнуть" at bounding box center [575, 277] width 72 height 38
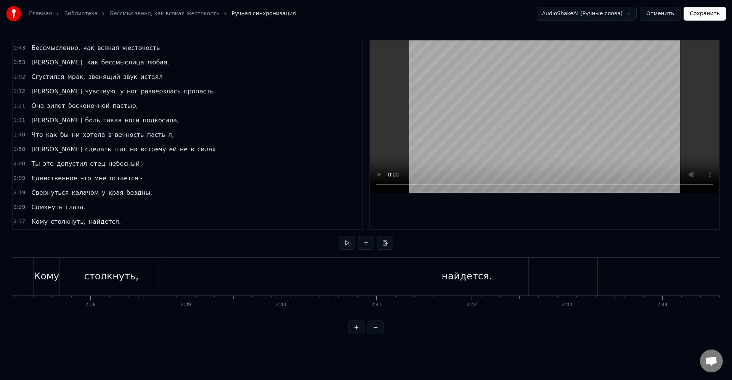
click at [704, 22] on div "Главная Библиотека Бессмысленно, как всякая жестокость Ручная синхронизация Aud…" at bounding box center [366, 13] width 732 height 27
click at [707, 14] on button "Сохранить" at bounding box center [704, 14] width 42 height 14
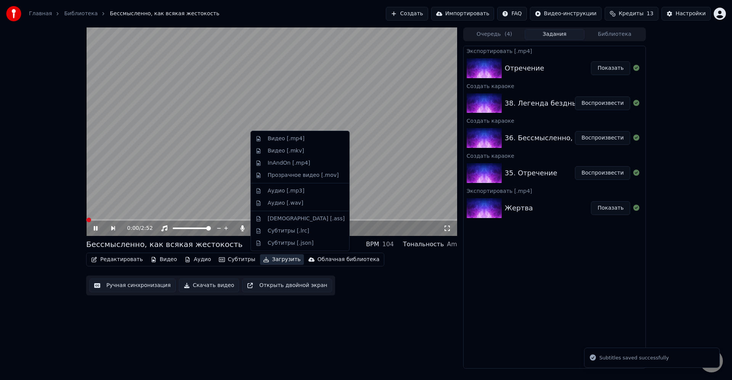
click at [267, 258] on button "Загрузить" at bounding box center [282, 259] width 44 height 11
click at [292, 141] on div "Видео [.mp4]" at bounding box center [286, 139] width 37 height 8
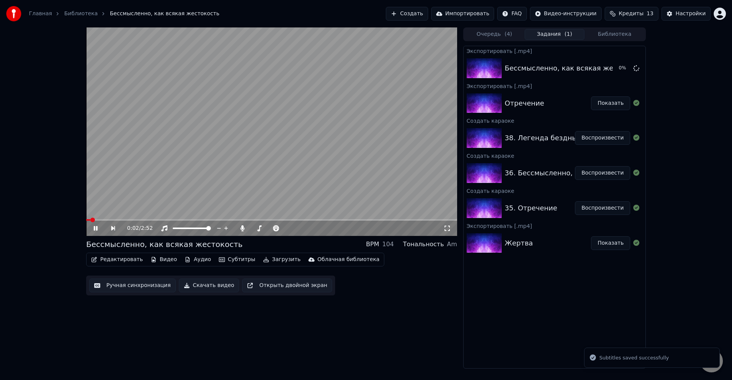
click at [354, 182] on video at bounding box center [271, 131] width 371 height 208
click at [596, 138] on button "Воспроизвести" at bounding box center [602, 138] width 55 height 14
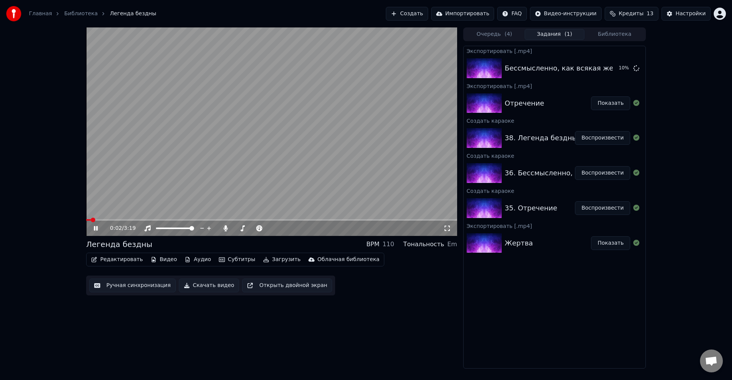
click at [447, 229] on icon at bounding box center [447, 228] width 8 height 6
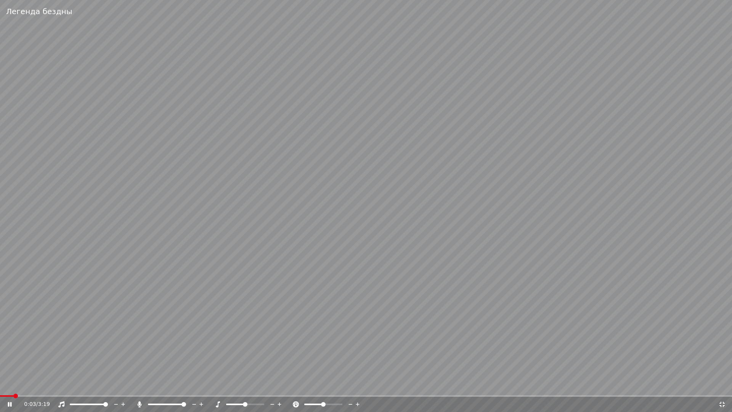
click at [723, 380] on icon at bounding box center [721, 403] width 5 height 5
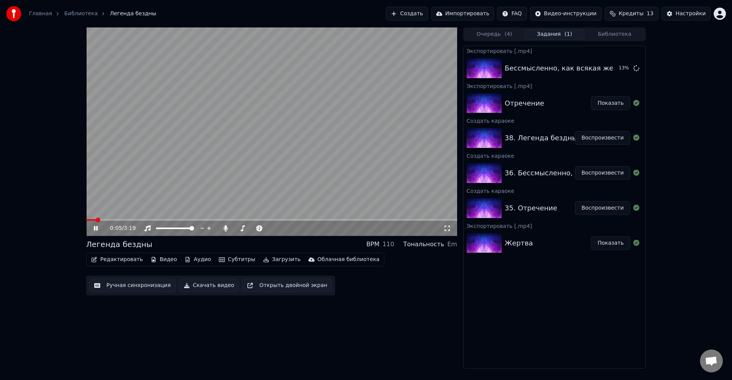
click at [395, 308] on div "0:05 / 3:19 Легенда бездны BPM 110 Тональность Em Редактировать Видео Аудио Суб…" at bounding box center [271, 197] width 371 height 341
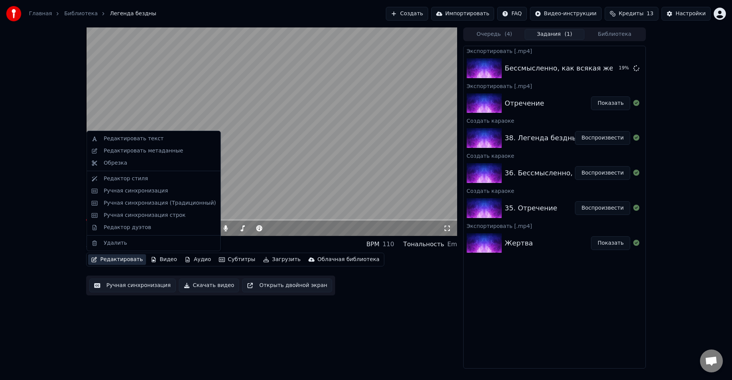
click at [102, 261] on button "Редактировать" at bounding box center [117, 259] width 58 height 11
click at [151, 191] on div "Ручная синхронизация" at bounding box center [136, 191] width 64 height 8
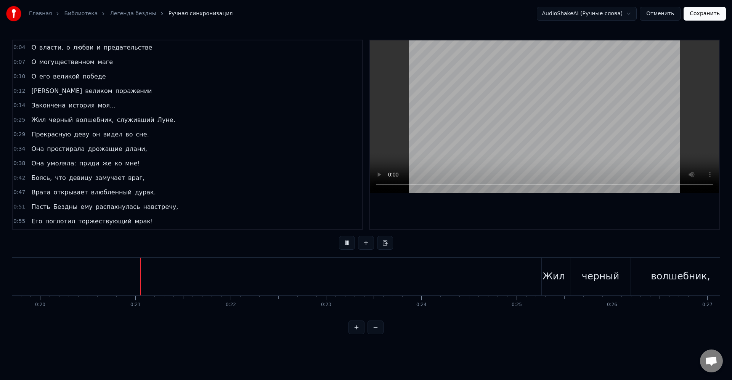
scroll to position [0, 1910]
click at [619, 279] on div "волшебник," at bounding box center [648, 277] width 95 height 38
click at [517, 274] on div "Жил" at bounding box center [517, 276] width 22 height 14
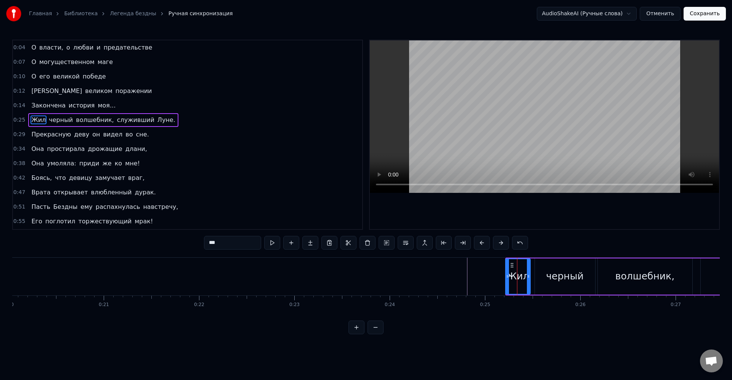
drag, startPoint x: 508, startPoint y: 274, endPoint x: 504, endPoint y: 275, distance: 4.0
click at [506, 275] on icon at bounding box center [507, 276] width 3 height 6
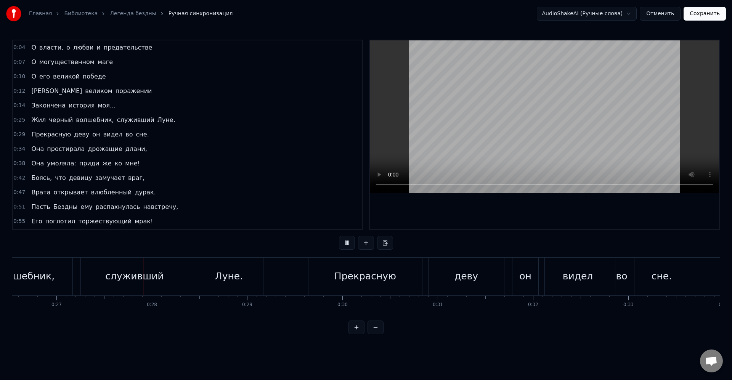
scroll to position [0, 2556]
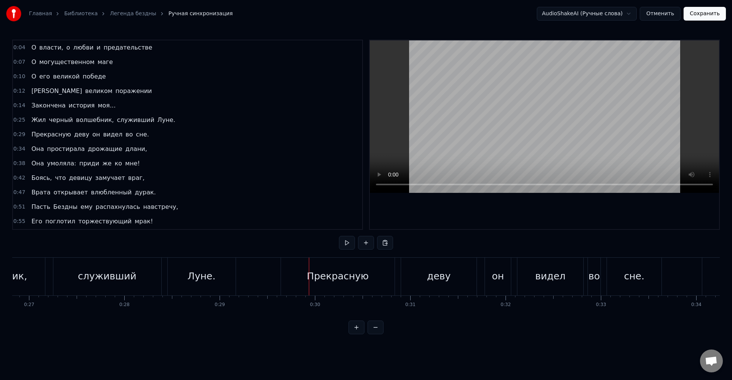
click at [375, 277] on div "Прекрасную" at bounding box center [338, 277] width 114 height 38
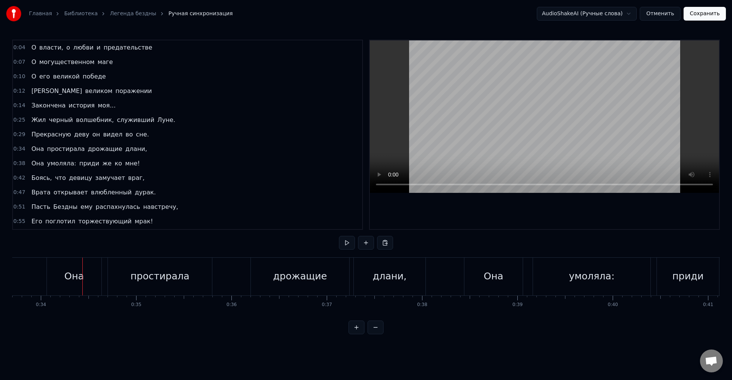
click at [330, 274] on div "дрожащие" at bounding box center [300, 277] width 98 height 38
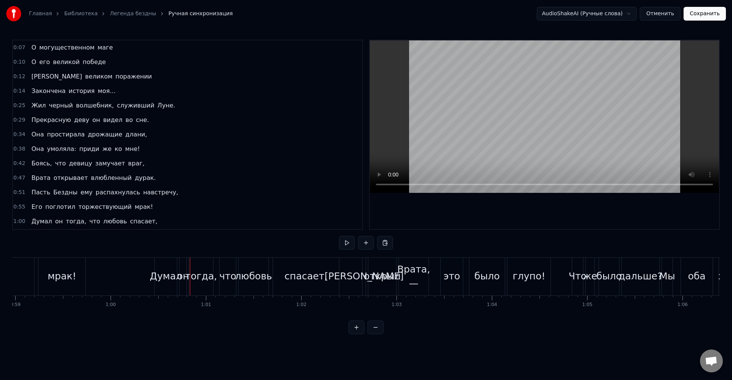
scroll to position [0, 5556]
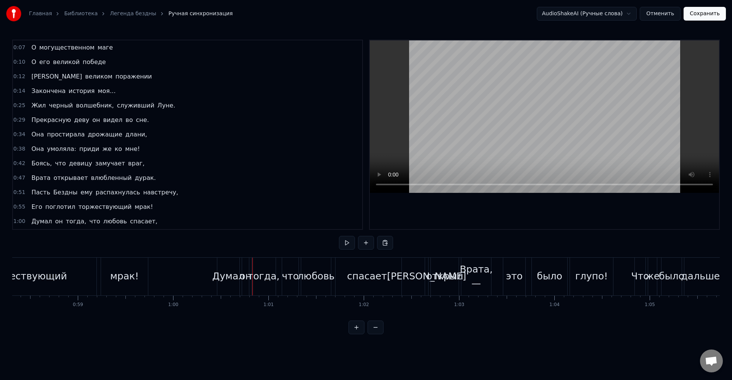
click at [239, 289] on div "Думал" at bounding box center [228, 277] width 23 height 38
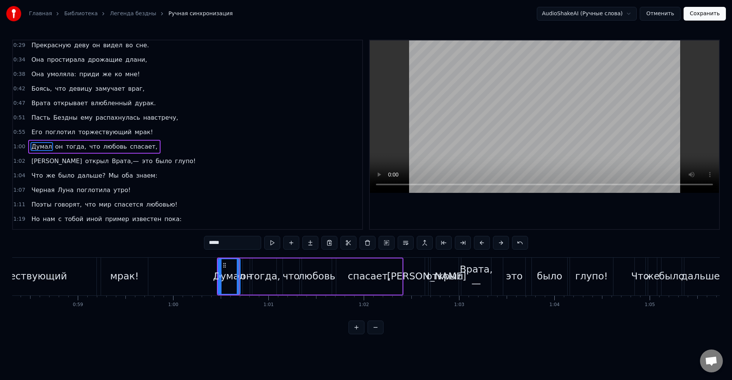
scroll to position [101, 0]
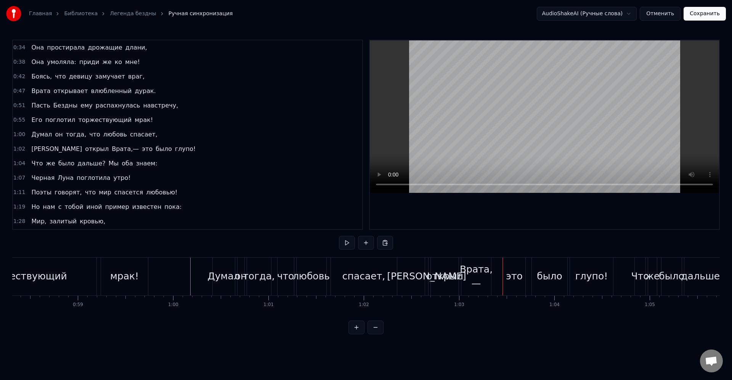
click at [441, 276] on div "открыл" at bounding box center [444, 276] width 37 height 14
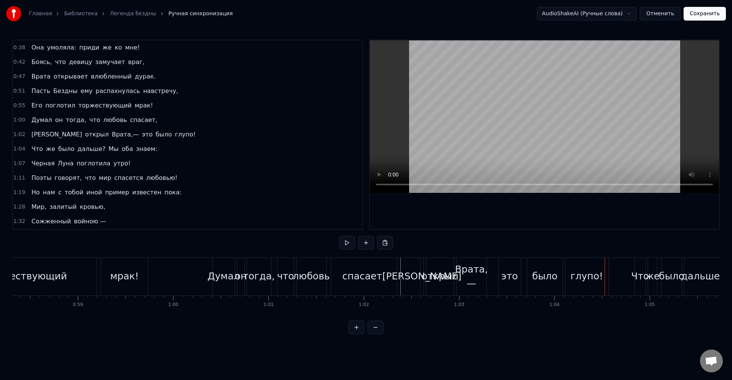
click at [508, 290] on div "это" at bounding box center [510, 277] width 22 height 38
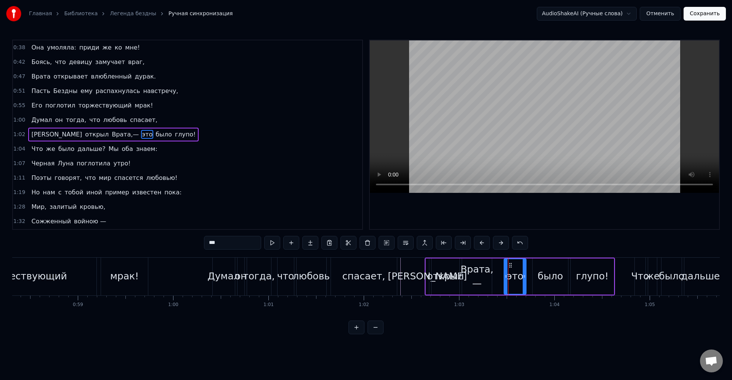
click at [428, 274] on div "[PERSON_NAME]" at bounding box center [427, 276] width 79 height 14
type input "*"
click at [430, 267] on circle at bounding box center [430, 267] width 0 height 0
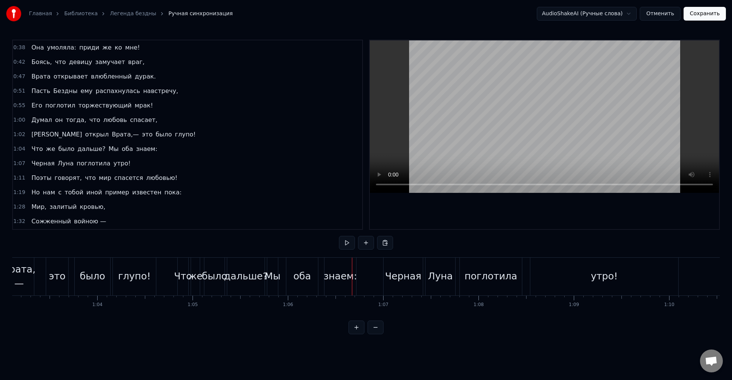
scroll to position [0, 5961]
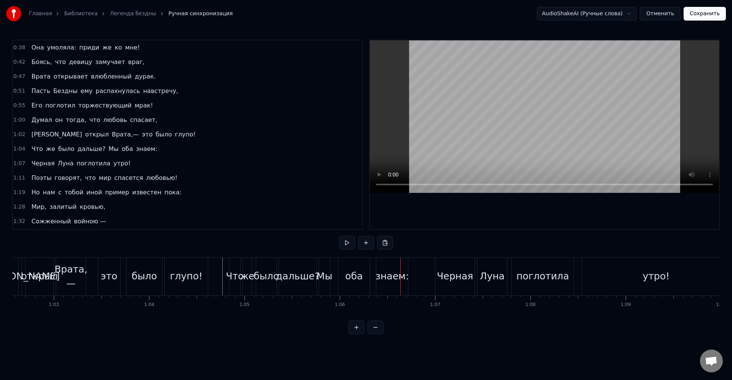
click at [288, 278] on div "дальше?" at bounding box center [298, 276] width 44 height 14
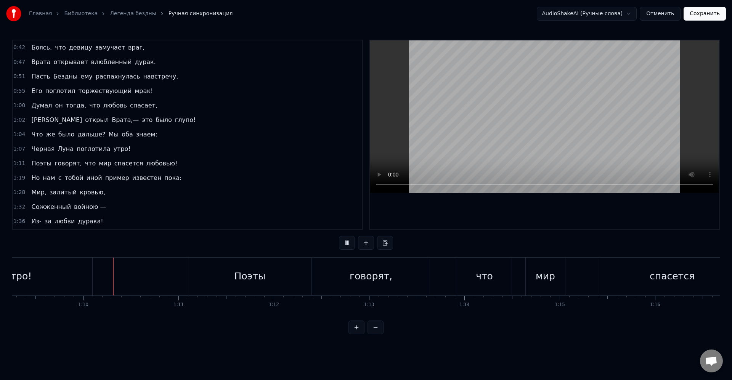
scroll to position [0, 6600]
drag, startPoint x: 288, startPoint y: 301, endPoint x: 289, endPoint y: 287, distance: 14.2
click at [291, 278] on div "Поэты" at bounding box center [249, 277] width 123 height 38
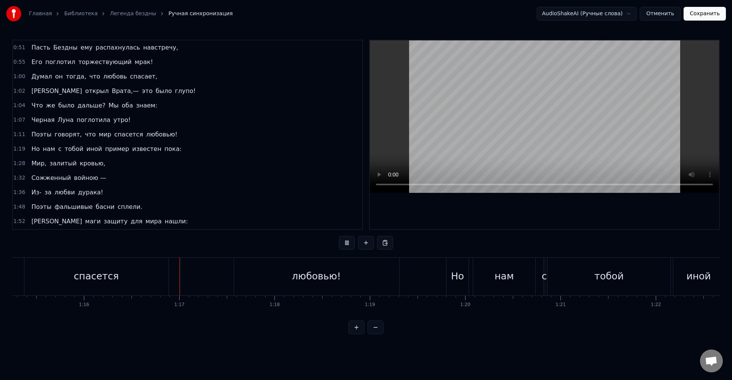
scroll to position [0, 7251]
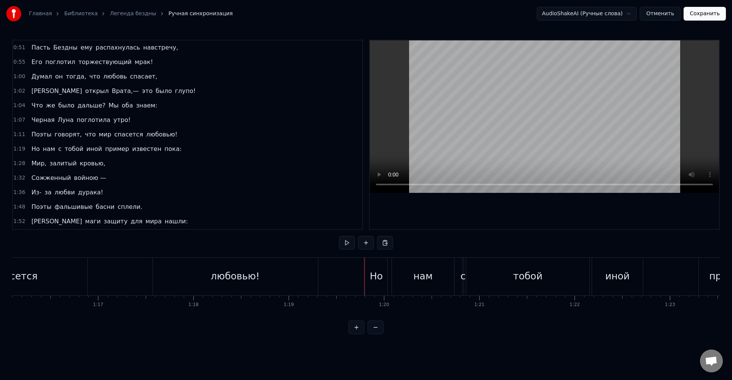
click at [396, 265] on div "нам" at bounding box center [423, 277] width 62 height 38
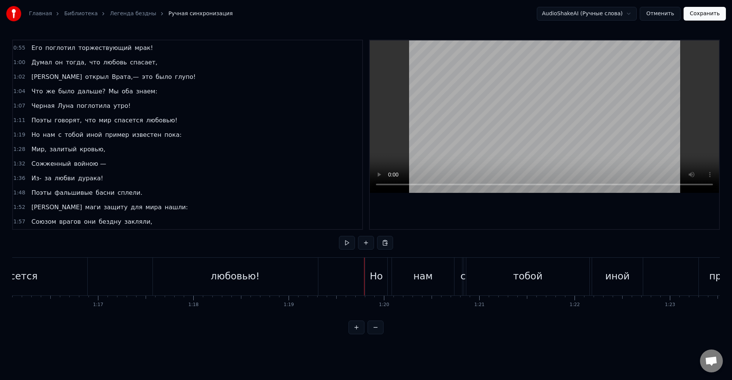
scroll to position [174, 0]
click at [545, 276] on div "тобой" at bounding box center [523, 277] width 123 height 38
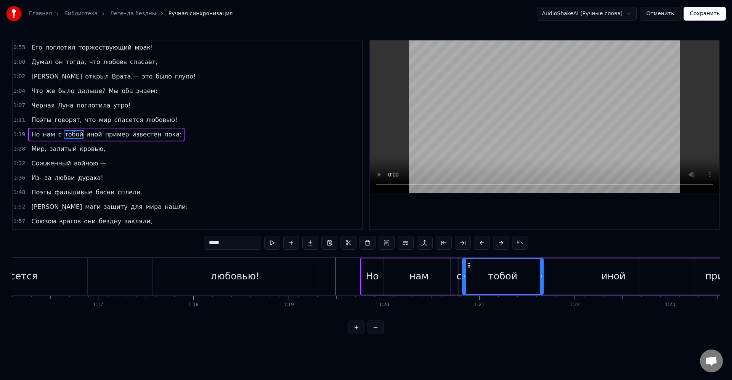
click at [542, 271] on div at bounding box center [541, 276] width 3 height 35
click at [599, 276] on div "иной" at bounding box center [613, 276] width 51 height 36
type input "****"
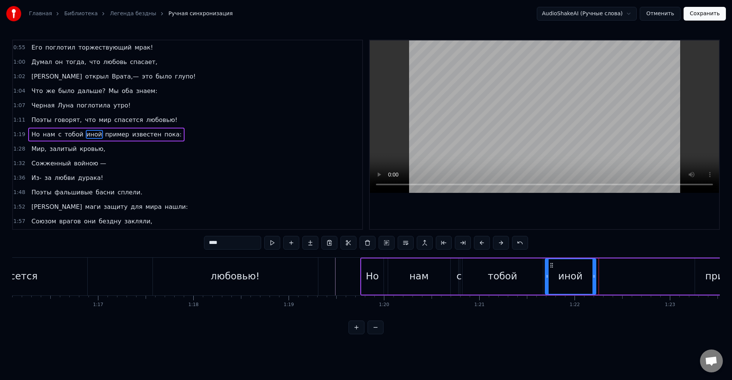
drag, startPoint x: 590, startPoint y: 263, endPoint x: 550, endPoint y: 262, distance: 40.8
click at [550, 262] on icon at bounding box center [551, 265] width 6 height 6
click at [559, 271] on div "иной" at bounding box center [570, 276] width 24 height 14
drag, startPoint x: 595, startPoint y: 277, endPoint x: 639, endPoint y: 279, distance: 44.2
click at [639, 279] on icon at bounding box center [638, 276] width 3 height 6
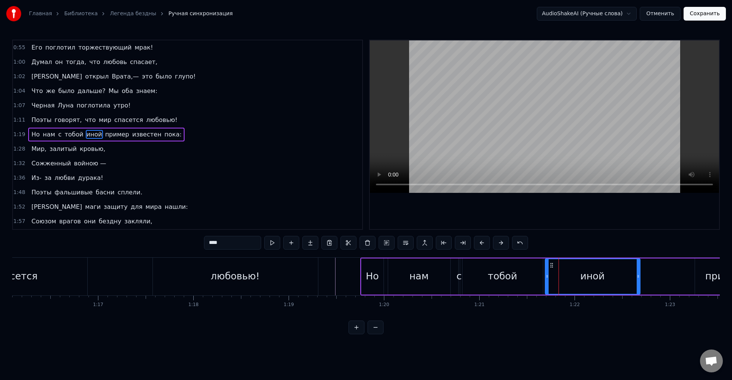
click at [612, 275] on div "иной" at bounding box center [592, 276] width 94 height 35
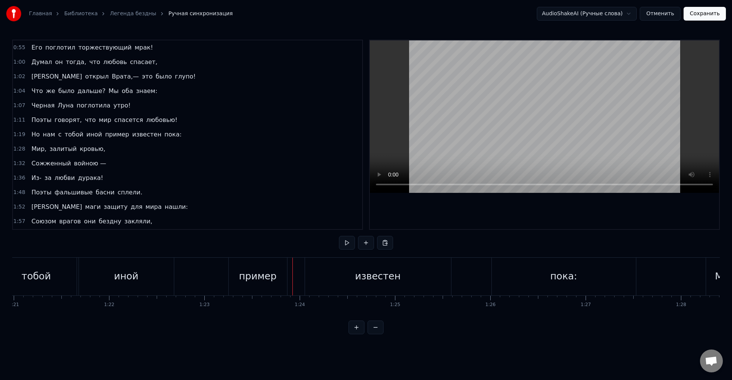
scroll to position [0, 7696]
click at [264, 276] on div "пример" at bounding box center [279, 276] width 38 height 14
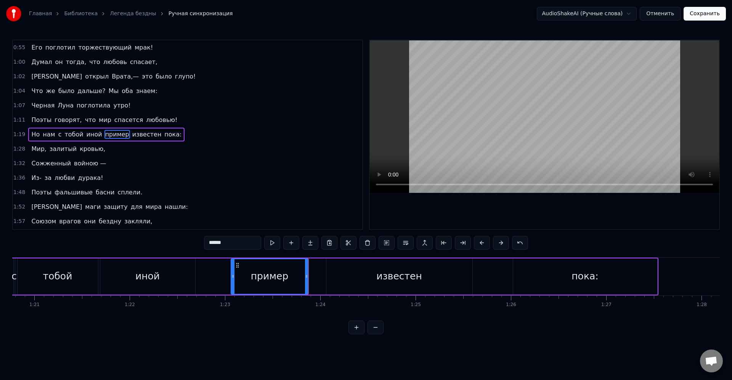
drag, startPoint x: 252, startPoint y: 276, endPoint x: 229, endPoint y: 277, distance: 23.3
click at [231, 277] on icon at bounding box center [232, 276] width 3 height 6
click at [243, 277] on div "пример" at bounding box center [266, 276] width 83 height 35
drag, startPoint x: 228, startPoint y: 278, endPoint x: 246, endPoint y: 278, distance: 18.3
click at [246, 278] on icon at bounding box center [244, 276] width 3 height 6
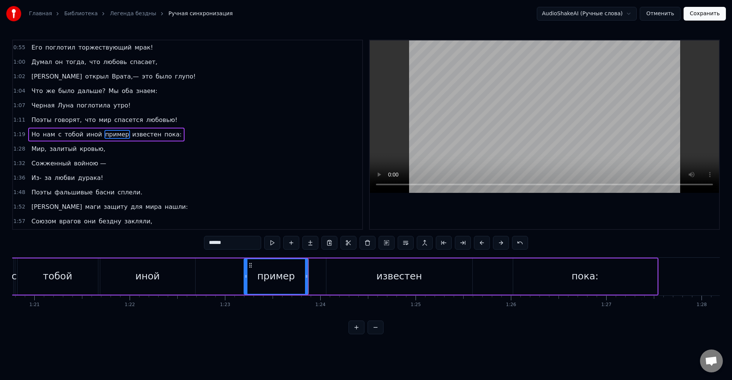
drag, startPoint x: 245, startPoint y: 277, endPoint x: 249, endPoint y: 279, distance: 4.5
click at [246, 277] on icon at bounding box center [245, 276] width 3 height 6
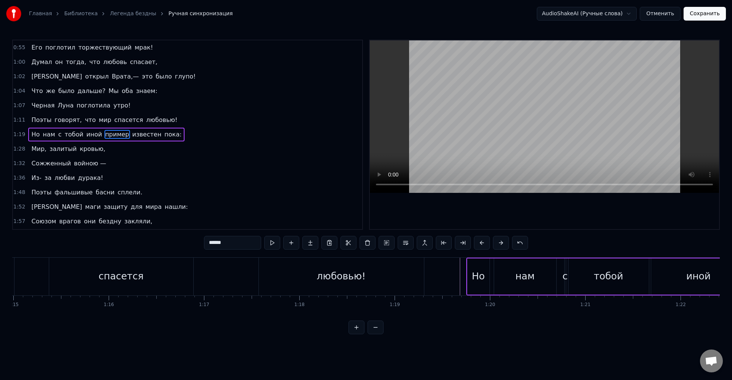
scroll to position [0, 7208]
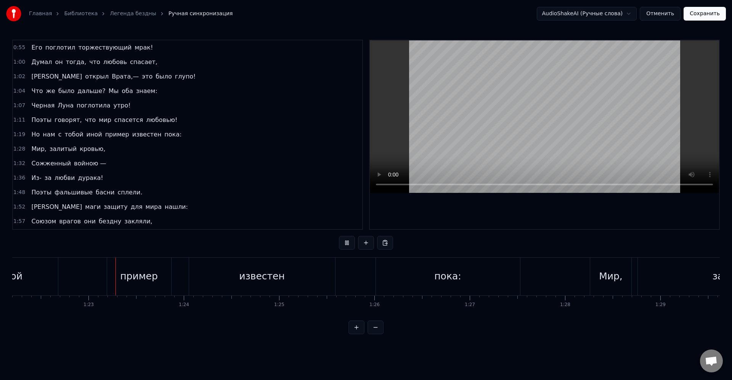
scroll to position [0, 7852]
click at [574, 279] on div "Мир," at bounding box center [590, 277] width 41 height 38
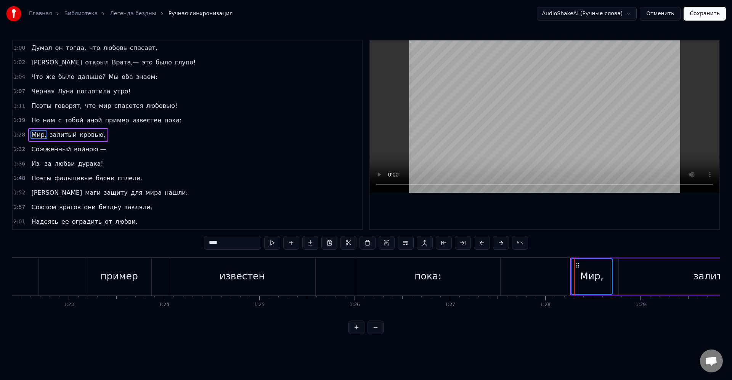
scroll to position [188, 0]
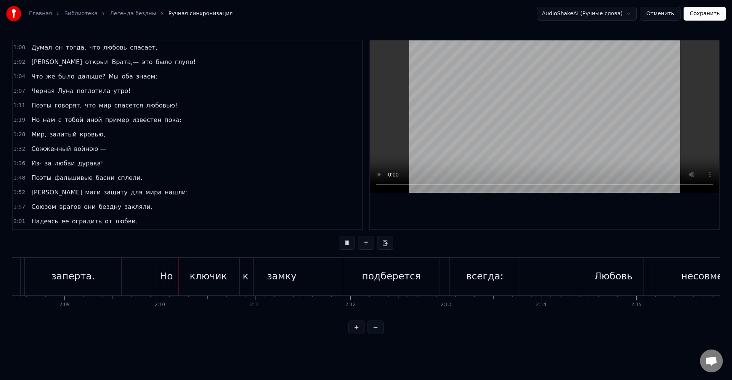
scroll to position [0, 12306]
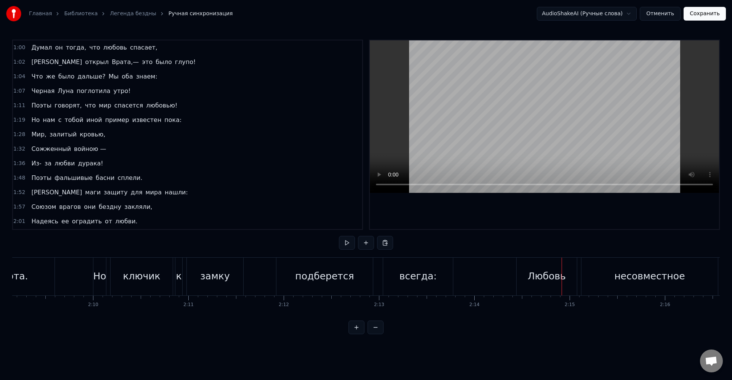
click at [528, 272] on div "Любовь" at bounding box center [547, 276] width 38 height 14
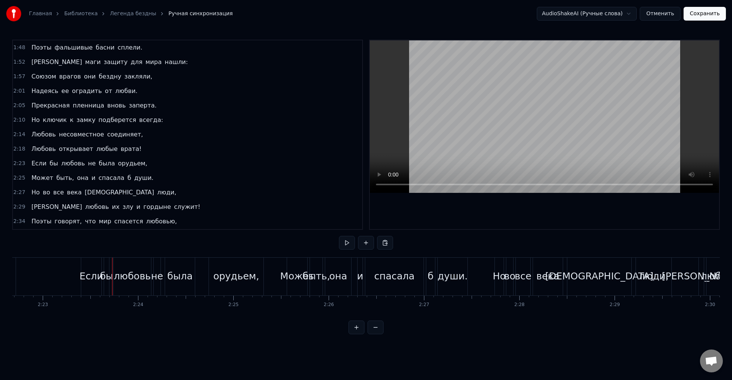
scroll to position [0, 13596]
click at [209, 287] on div "орудьем," at bounding box center [235, 277] width 55 height 38
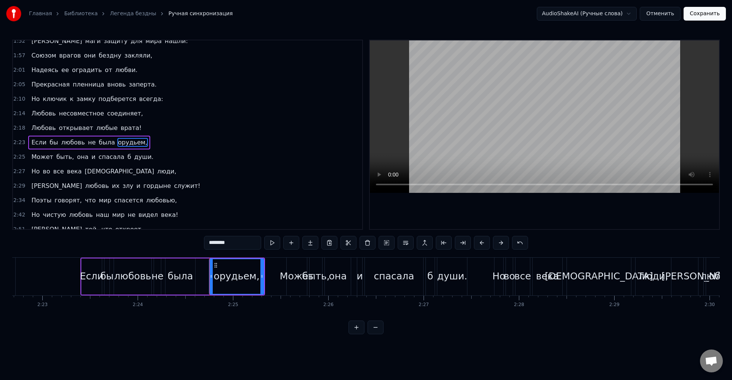
scroll to position [348, 0]
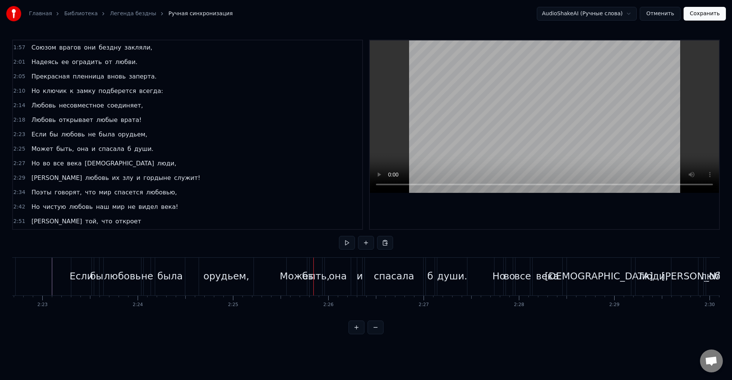
click at [310, 280] on div "быть," at bounding box center [315, 276] width 27 height 14
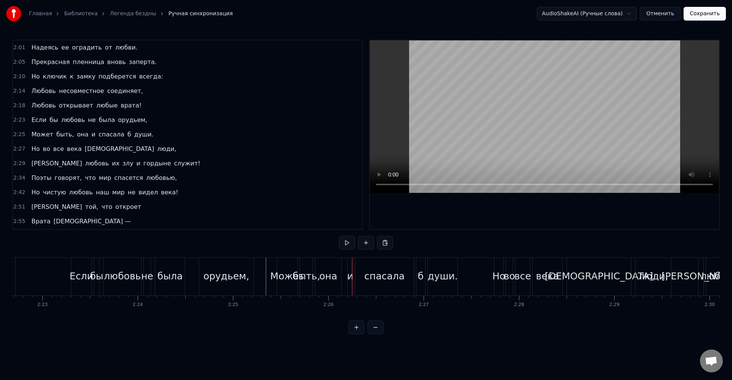
click at [319, 283] on div "она" at bounding box center [328, 277] width 26 height 38
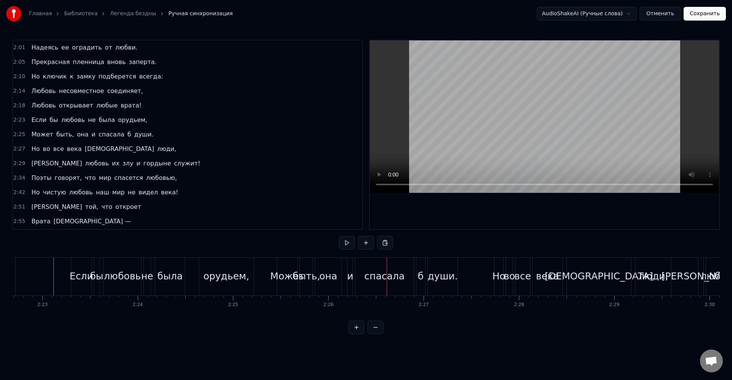
click at [300, 284] on div "быть," at bounding box center [306, 277] width 13 height 38
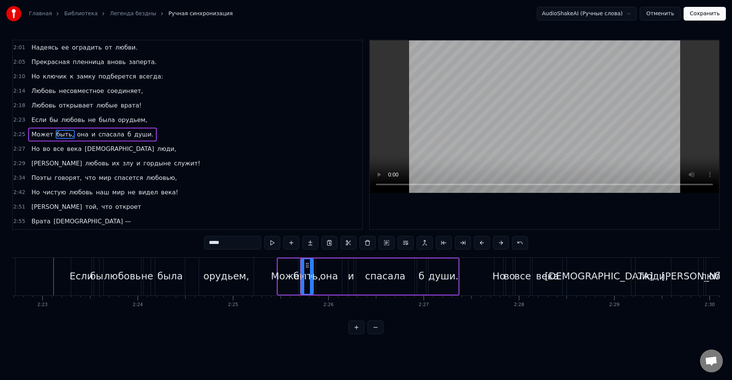
click at [287, 281] on div "Может" at bounding box center [288, 276] width 34 height 14
type input "*****"
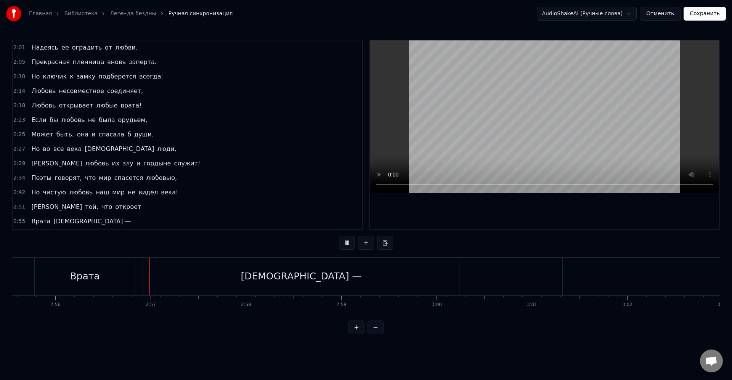
scroll to position [0, 16767]
click at [385, 281] on div "[DEMOGRAPHIC_DATA] —" at bounding box center [262, 277] width 316 height 38
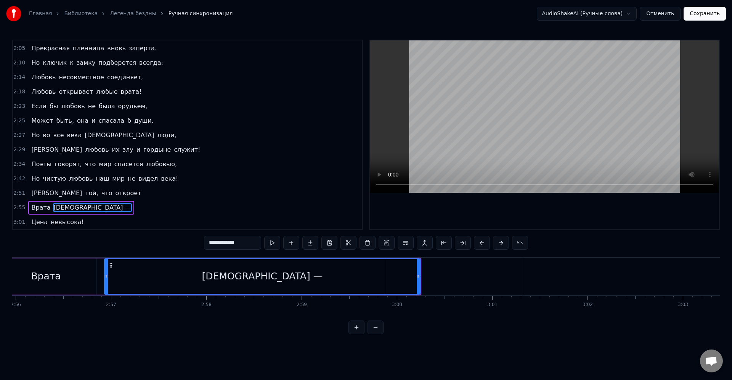
scroll to position [376, 0]
drag, startPoint x: 419, startPoint y: 276, endPoint x: 356, endPoint y: 279, distance: 63.0
click at [356, 279] on div at bounding box center [355, 276] width 3 height 35
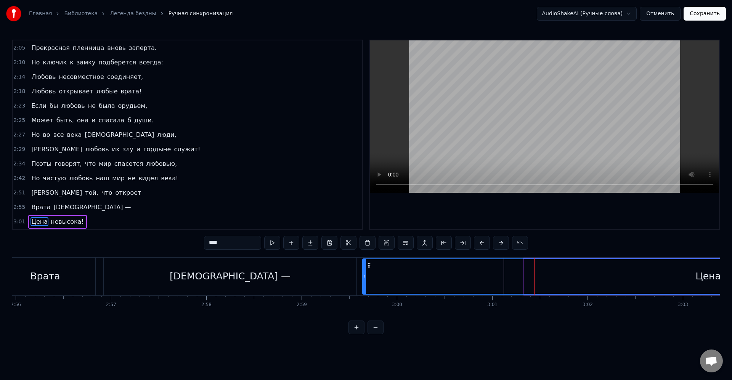
drag, startPoint x: 531, startPoint y: 267, endPoint x: 369, endPoint y: 269, distance: 162.8
click at [369, 269] on div "Цена" at bounding box center [708, 276] width 690 height 35
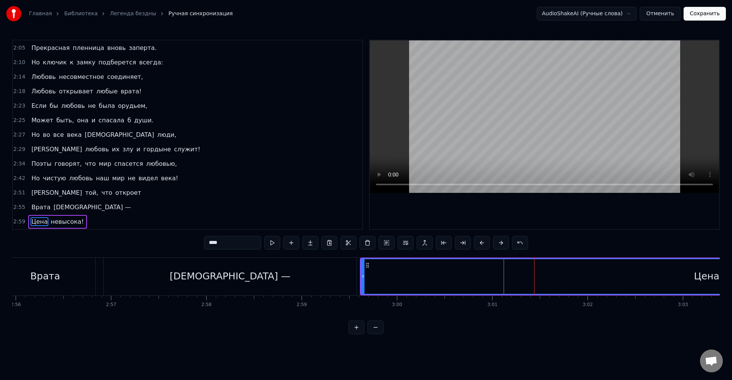
click at [415, 274] on div "Цена" at bounding box center [706, 276] width 690 height 35
click at [467, 244] on button at bounding box center [463, 243] width 16 height 14
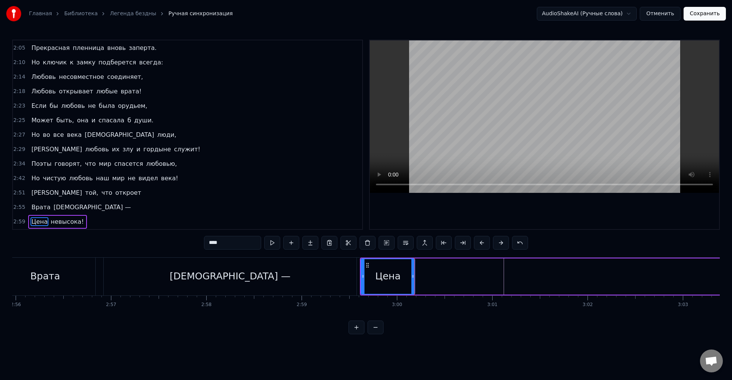
click at [67, 221] on span "невысока!" at bounding box center [67, 221] width 35 height 9
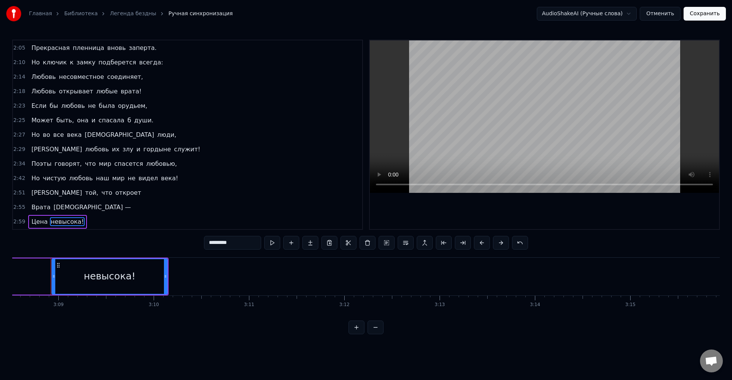
scroll to position [0, 17963]
drag, startPoint x: 62, startPoint y: 265, endPoint x: 46, endPoint y: 265, distance: 16.4
click at [5, 266] on div "Главная Библиотека Легенда бездны Ручная синхронизация AudioShakeAI (Ручные сло…" at bounding box center [366, 167] width 732 height 334
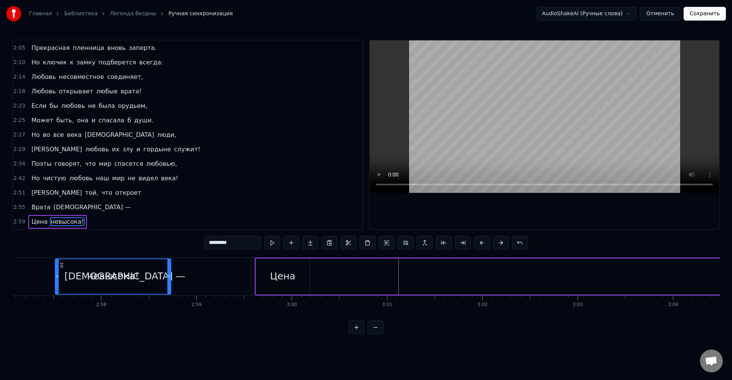
scroll to position [0, 16871]
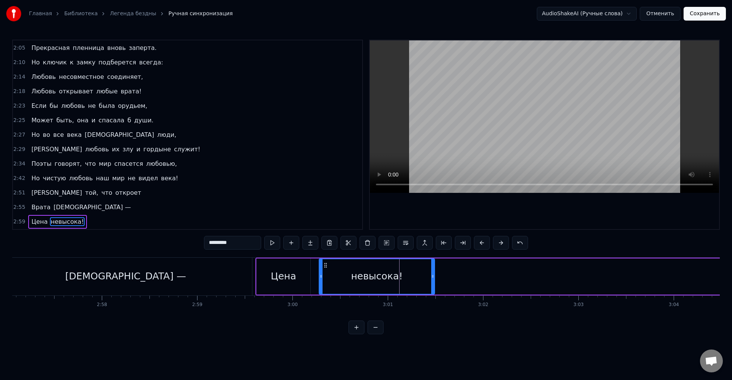
drag, startPoint x: 59, startPoint y: 265, endPoint x: 326, endPoint y: 279, distance: 267.9
click at [326, 279] on div "невысока!" at bounding box center [376, 276] width 115 height 35
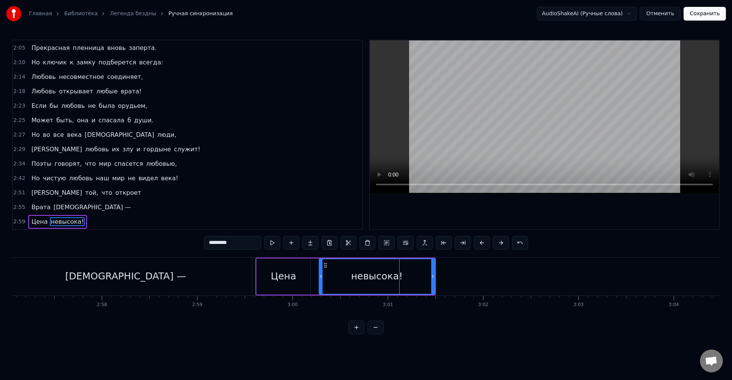
click at [291, 276] on div "Цена" at bounding box center [283, 276] width 25 height 14
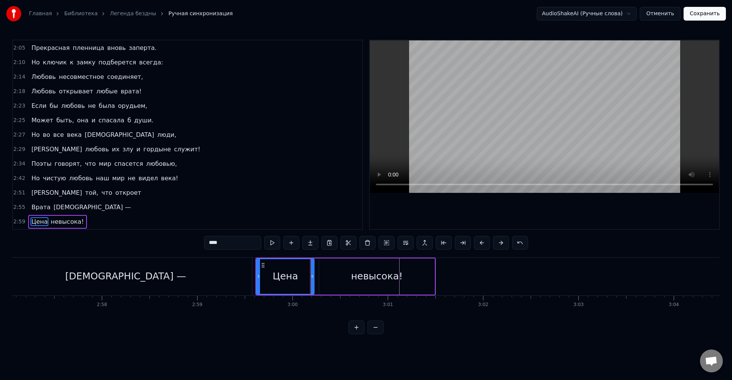
drag, startPoint x: 308, startPoint y: 277, endPoint x: 316, endPoint y: 278, distance: 7.7
click at [314, 278] on icon at bounding box center [312, 276] width 3 height 6
click at [336, 279] on div "невысока!" at bounding box center [376, 276] width 115 height 36
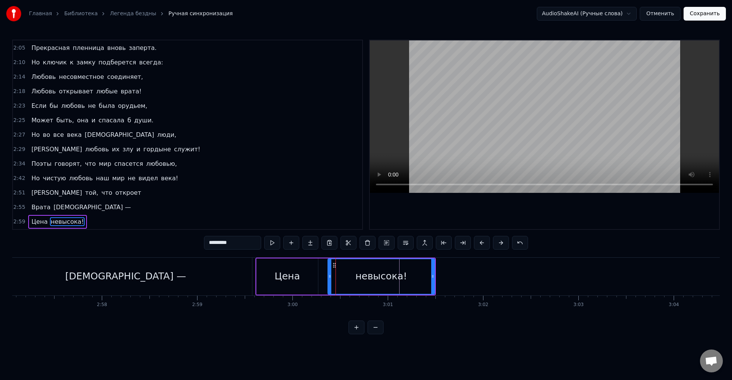
drag, startPoint x: 320, startPoint y: 276, endPoint x: 324, endPoint y: 278, distance: 5.3
click at [329, 279] on icon at bounding box center [329, 276] width 3 height 6
click at [318, 276] on div "Цена" at bounding box center [287, 276] width 62 height 36
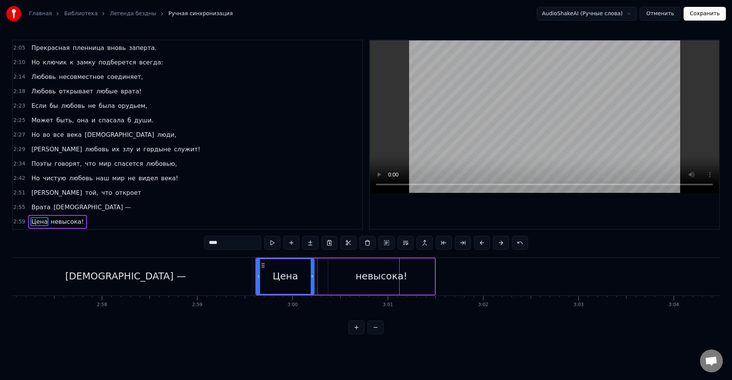
click at [312, 277] on icon at bounding box center [312, 276] width 3 height 6
click at [336, 274] on div "невысока!" at bounding box center [381, 276] width 106 height 36
type input "*********"
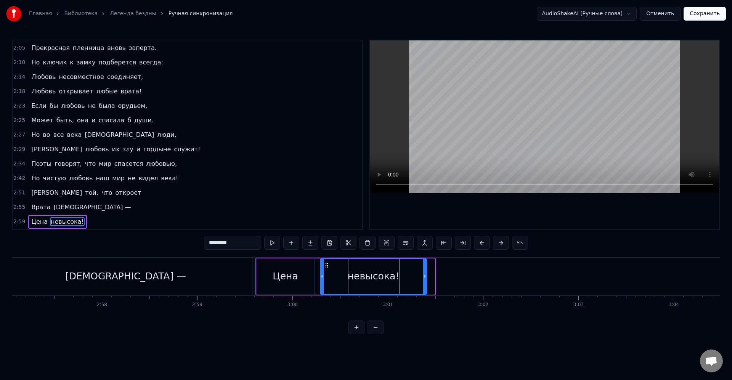
drag, startPoint x: 334, startPoint y: 266, endPoint x: 326, endPoint y: 267, distance: 8.5
click at [326, 266] on icon at bounding box center [327, 265] width 6 height 6
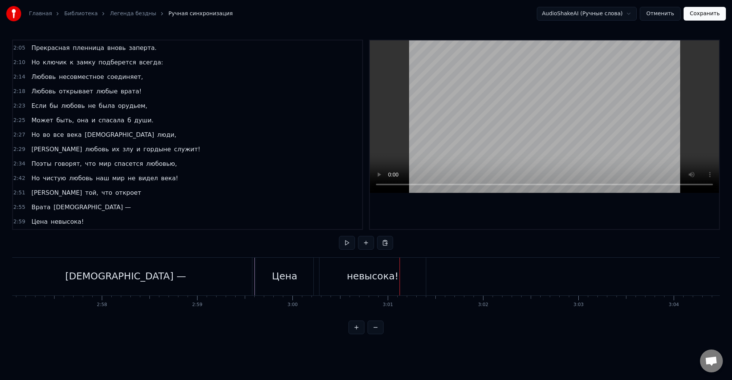
click at [346, 272] on div "невысока!" at bounding box center [372, 277] width 106 height 38
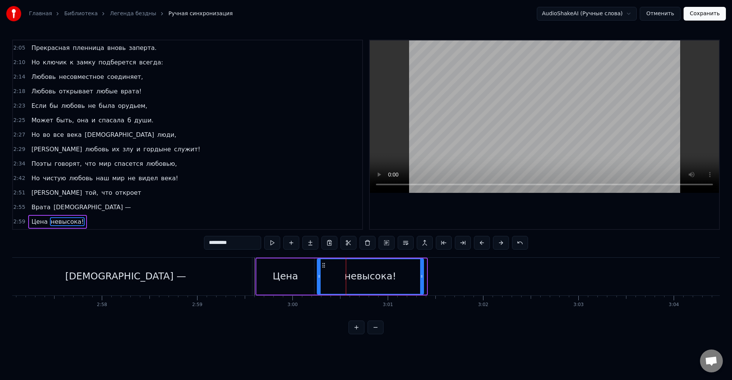
click at [323, 267] on icon at bounding box center [324, 265] width 6 height 6
click at [301, 274] on div "Цена" at bounding box center [286, 276] width 58 height 36
type input "****"
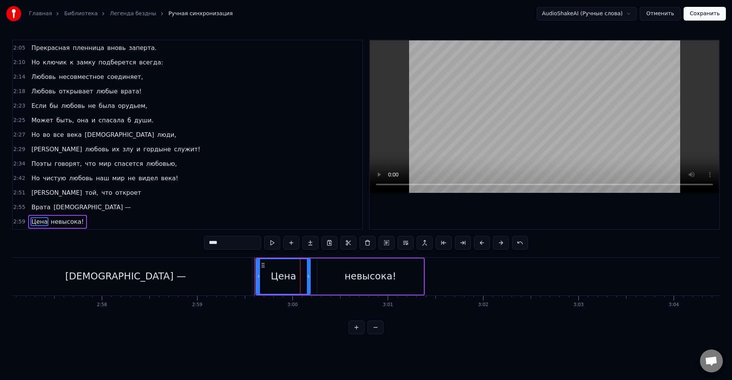
click at [308, 277] on icon at bounding box center [308, 276] width 3 height 6
click at [257, 268] on div "Цена" at bounding box center [283, 276] width 55 height 36
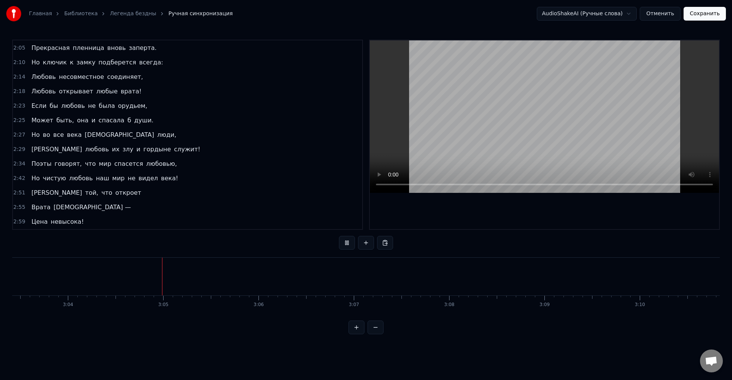
scroll to position [0, 17524]
click at [344, 239] on button at bounding box center [347, 243] width 16 height 14
click at [339, 236] on button at bounding box center [347, 243] width 16 height 14
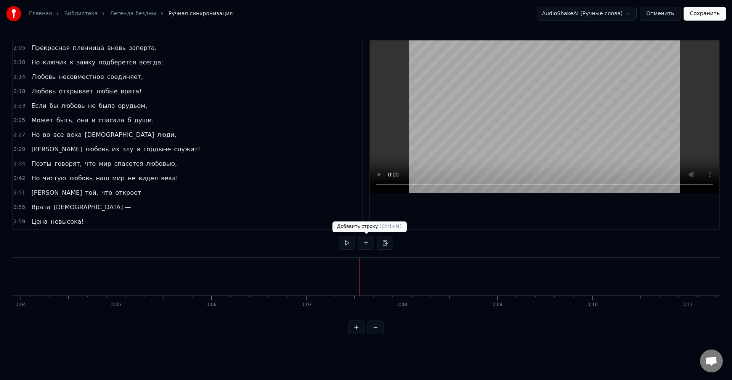
click at [364, 243] on button at bounding box center [366, 243] width 16 height 14
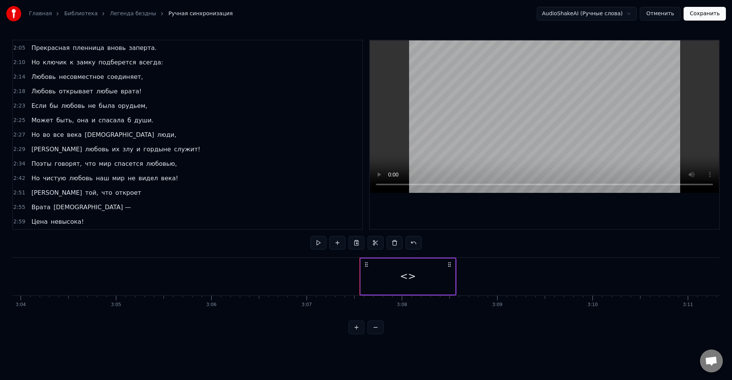
click at [396, 281] on div "<>" at bounding box center [408, 276] width 95 height 36
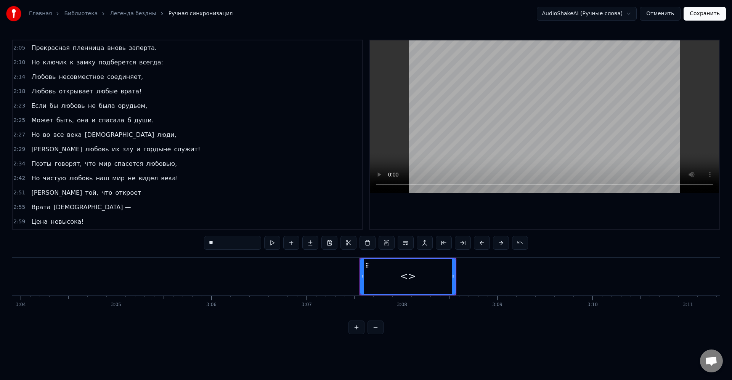
scroll to position [391, 0]
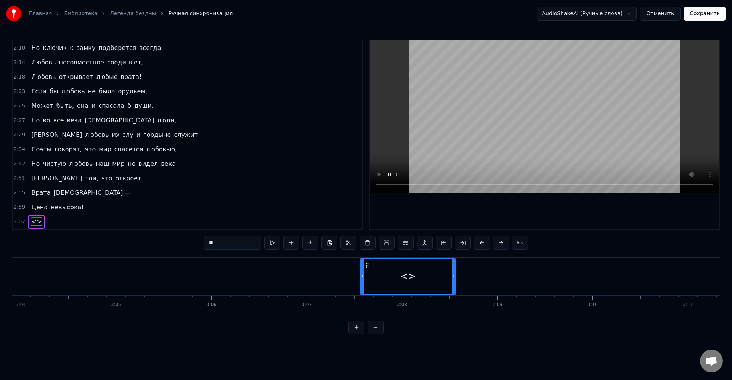
click at [247, 241] on input "**" at bounding box center [232, 243] width 57 height 14
type input "****"
click at [314, 246] on button at bounding box center [310, 243] width 16 height 14
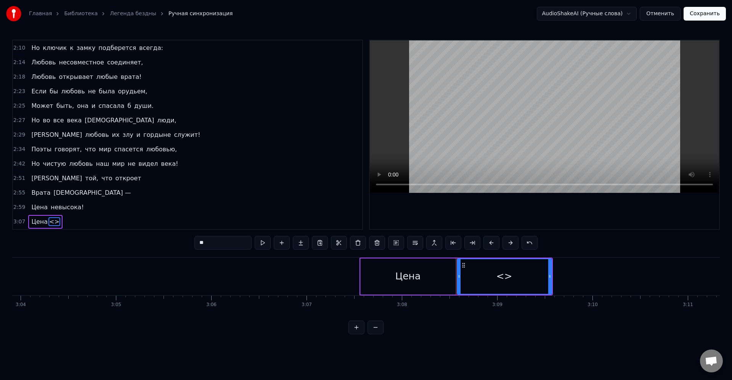
click at [499, 272] on div "<>" at bounding box center [504, 276] width 16 height 14
click at [236, 242] on input "**" at bounding box center [222, 243] width 57 height 14
type input "*"
click at [234, 241] on input "********" at bounding box center [222, 243] width 57 height 14
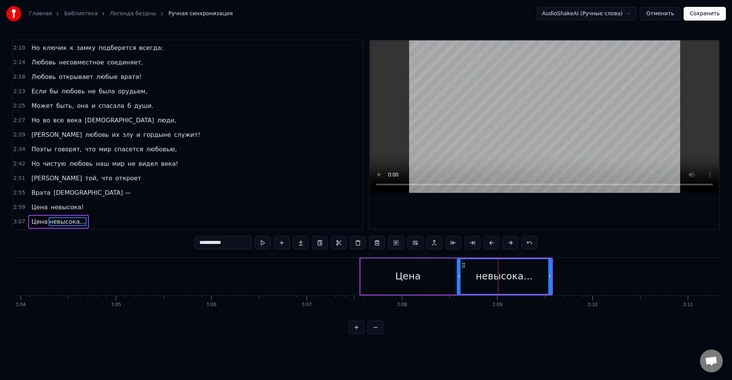
click at [396, 278] on div "Цена" at bounding box center [407, 276] width 25 height 14
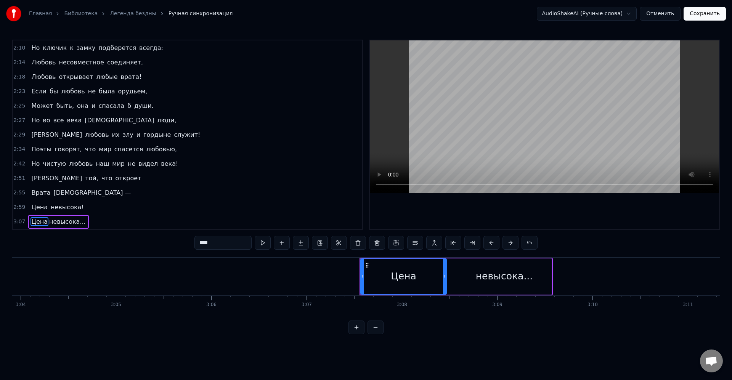
drag, startPoint x: 454, startPoint y: 277, endPoint x: 443, endPoint y: 278, distance: 10.7
click at [443, 278] on icon at bounding box center [444, 276] width 3 height 6
click at [467, 275] on div "невысока..." at bounding box center [504, 276] width 95 height 36
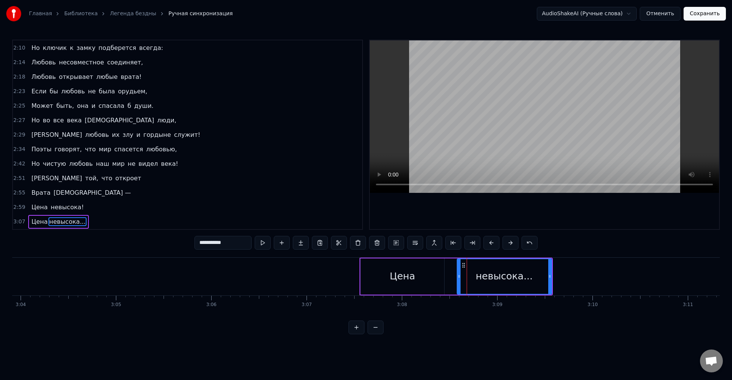
click at [467, 276] on div "невысока..." at bounding box center [504, 276] width 94 height 35
drag, startPoint x: 458, startPoint y: 278, endPoint x: 487, endPoint y: 278, distance: 28.6
click at [486, 277] on icon at bounding box center [487, 276] width 3 height 6
click at [551, 277] on icon at bounding box center [549, 276] width 3 height 6
drag, startPoint x: 550, startPoint y: 277, endPoint x: 572, endPoint y: 276, distance: 22.2
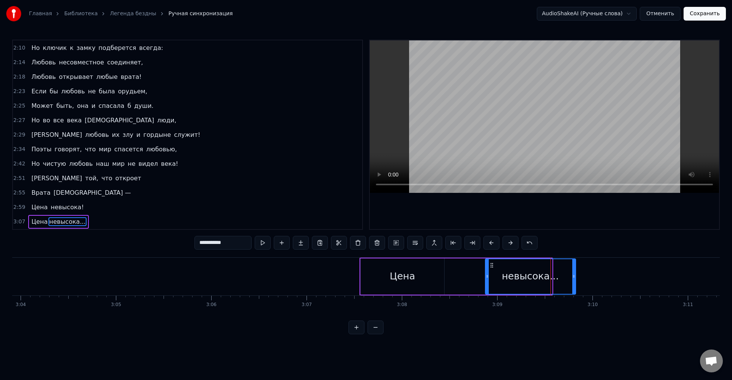
click at [572, 276] on icon at bounding box center [573, 276] width 3 height 6
click at [576, 277] on div "невысока..." at bounding box center [530, 276] width 91 height 36
drag, startPoint x: 574, startPoint y: 277, endPoint x: 578, endPoint y: 277, distance: 4.2
click at [578, 277] on icon at bounding box center [577, 276] width 3 height 6
click at [439, 276] on div "Цена" at bounding box center [402, 276] width 83 height 36
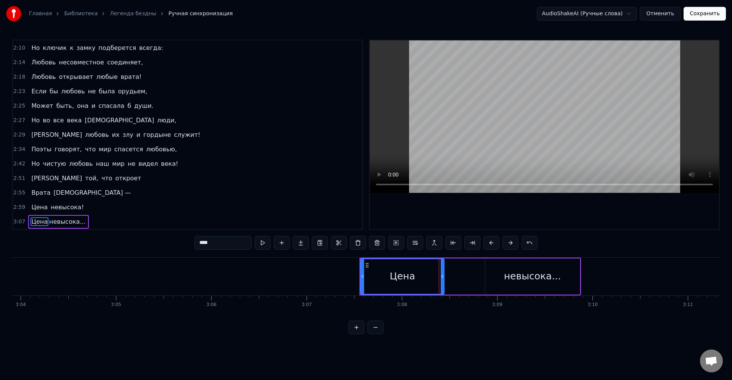
click at [228, 243] on input "****" at bounding box center [222, 243] width 57 height 14
click at [545, 273] on div "невысока..." at bounding box center [532, 276] width 57 height 14
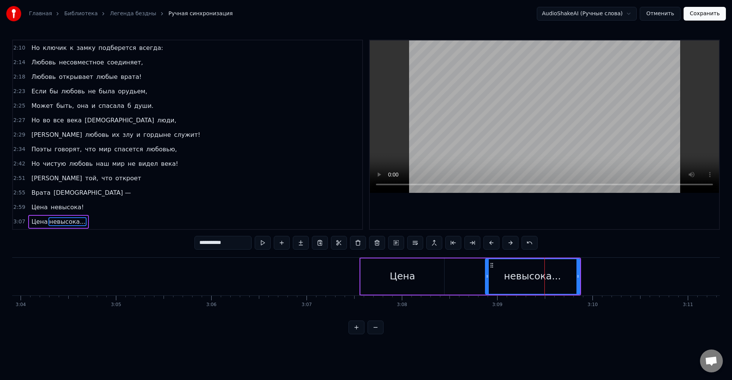
click at [393, 277] on div "Цена" at bounding box center [402, 276] width 25 height 14
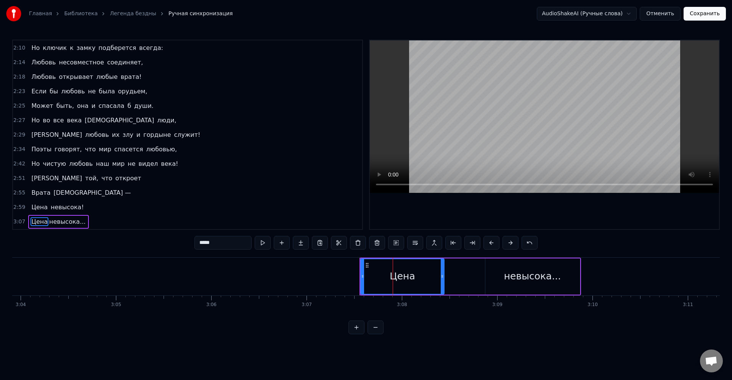
click at [514, 277] on div "невысока..." at bounding box center [532, 276] width 57 height 14
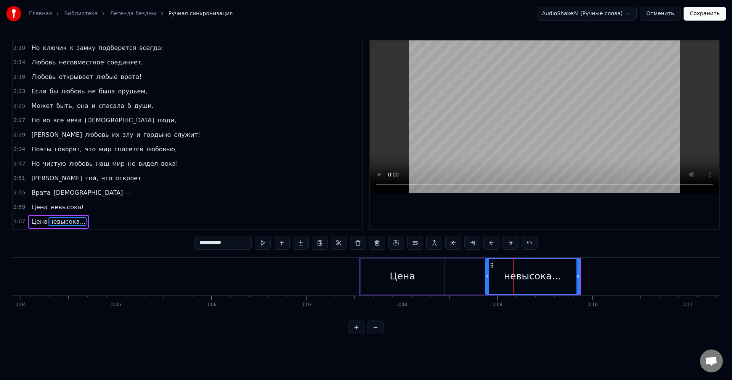
click at [414, 275] on div "Цена" at bounding box center [402, 276] width 83 height 36
type input "****"
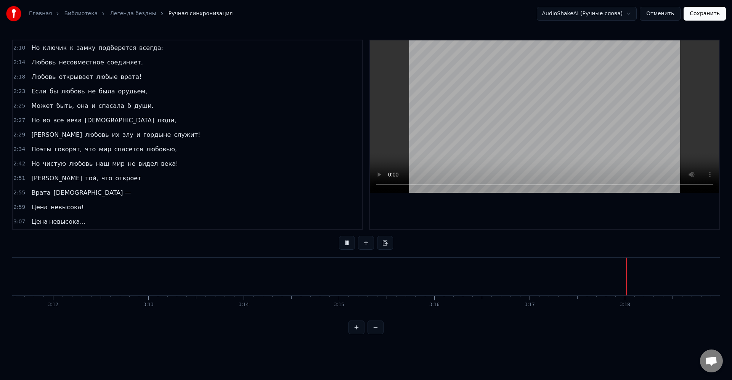
scroll to position [0, 18258]
click at [710, 16] on button "Сохранить" at bounding box center [704, 14] width 42 height 14
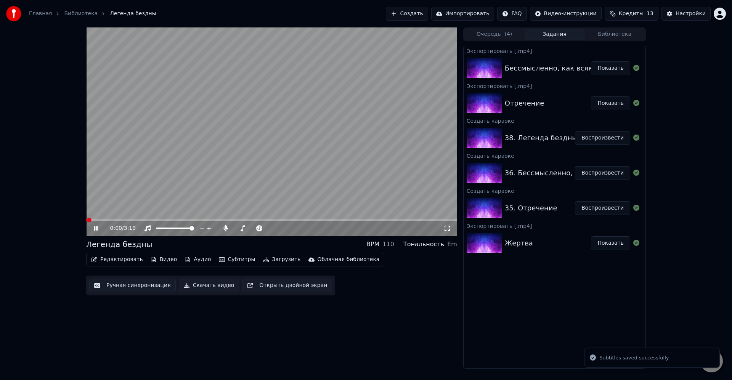
click at [269, 259] on button "Загрузить" at bounding box center [282, 259] width 44 height 11
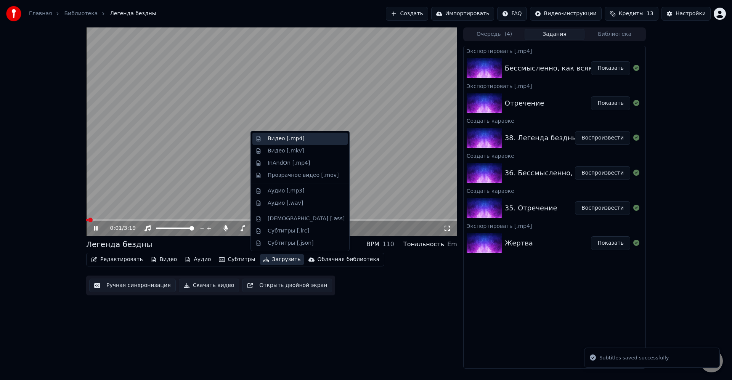
click at [283, 138] on div "Видео [.mp4]" at bounding box center [286, 139] width 37 height 8
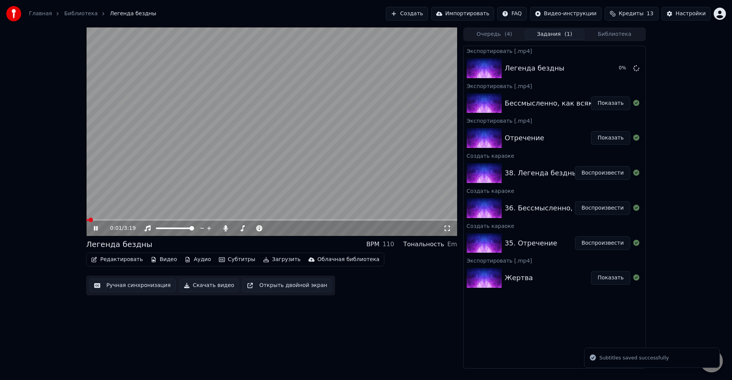
click at [209, 144] on video at bounding box center [271, 131] width 371 height 208
click at [417, 14] on button "Создать" at bounding box center [407, 14] width 42 height 14
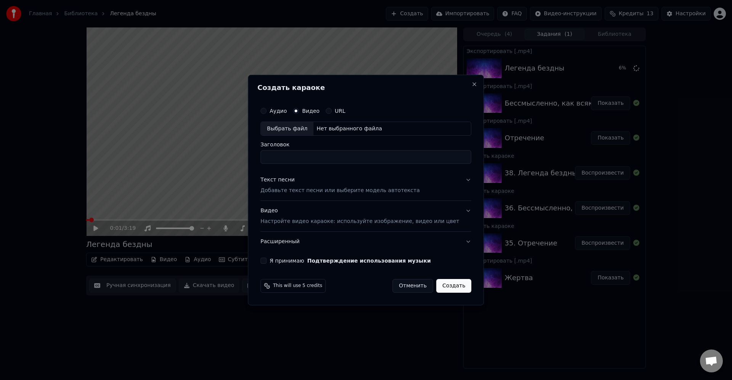
click at [346, 128] on div "Нет выбранного файла" at bounding box center [349, 129] width 72 height 8
type input "**********"
click at [332, 190] on p "Добавьте текст песни или выберите модель автотекста" at bounding box center [339, 191] width 159 height 8
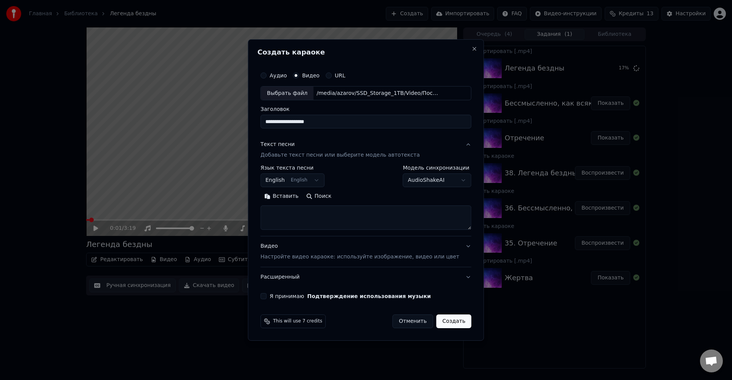
click at [296, 180] on body "Главная Библиотека Легенда бездны Создать Импортировать FAQ Видео-инструкции Кр…" at bounding box center [366, 190] width 732 height 380
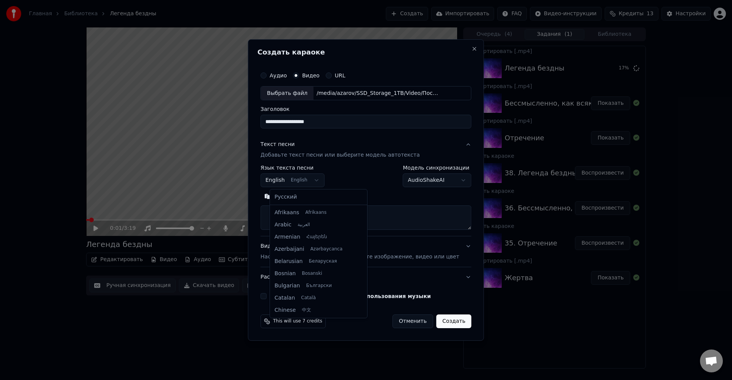
scroll to position [61, 0]
select select "**"
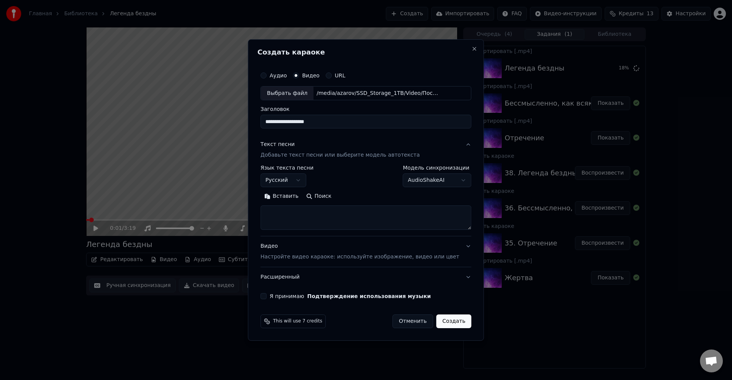
click at [335, 219] on textarea at bounding box center [365, 218] width 211 height 24
click at [285, 211] on textarea "**********" at bounding box center [356, 218] width 193 height 24
click at [379, 225] on textarea "**********" at bounding box center [356, 218] width 193 height 24
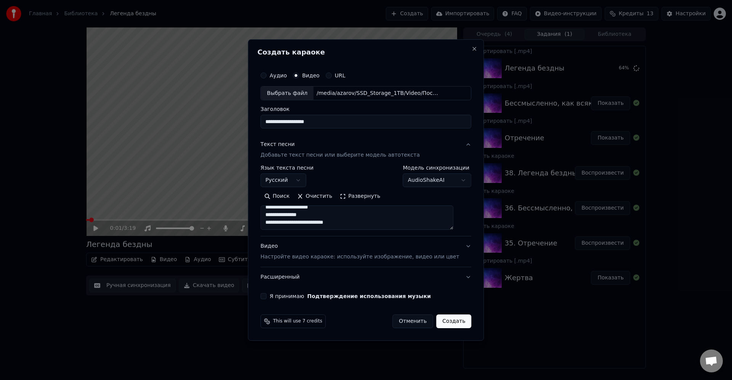
drag, startPoint x: 365, startPoint y: 199, endPoint x: 371, endPoint y: 214, distance: 16.9
click at [365, 199] on button "Развернуть" at bounding box center [360, 197] width 48 height 12
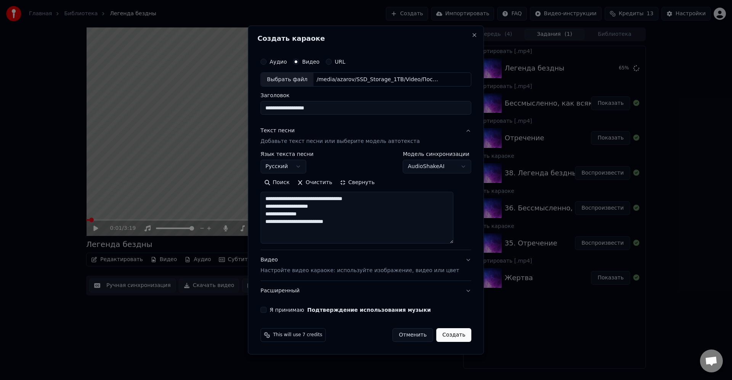
scroll to position [0, 0]
click at [400, 199] on textarea "**********" at bounding box center [356, 218] width 193 height 52
click at [362, 205] on textarea "**********" at bounding box center [356, 218] width 193 height 52
click at [327, 222] on textarea "**********" at bounding box center [356, 218] width 193 height 52
click at [364, 239] on textarea "**********" at bounding box center [356, 218] width 193 height 52
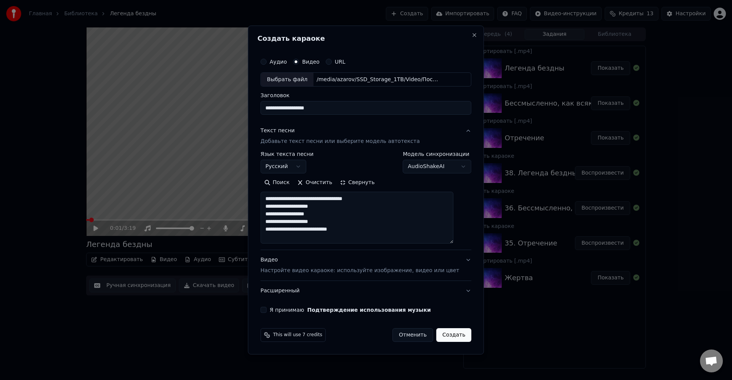
paste textarea "**********"
drag, startPoint x: 458, startPoint y: 241, endPoint x: 457, endPoint y: 281, distance: 39.6
click at [465, 286] on div "**********" at bounding box center [366, 190] width 236 height 329
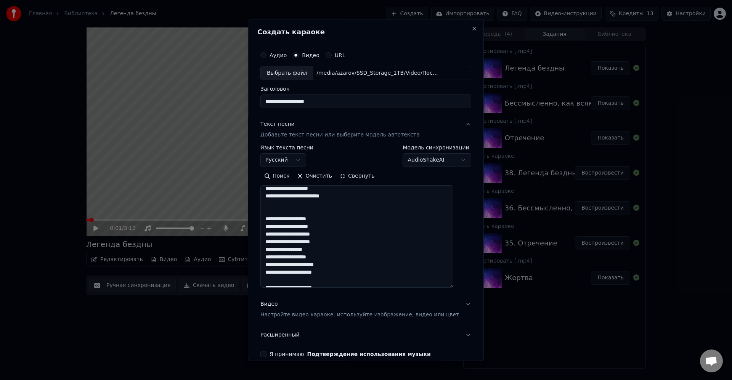
scroll to position [0, 0]
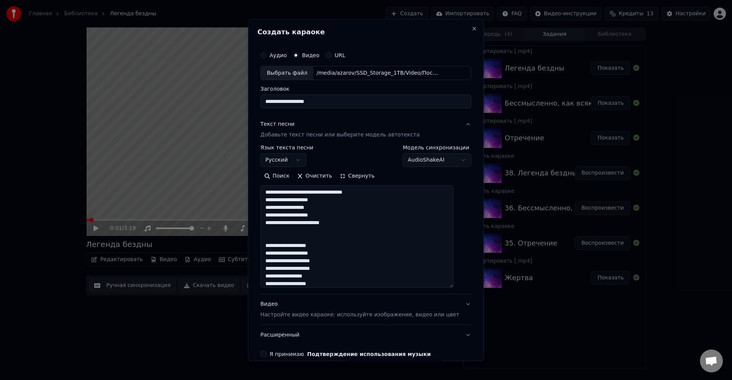
click at [344, 250] on textarea at bounding box center [356, 237] width 193 height 103
click at [361, 237] on textarea at bounding box center [356, 237] width 193 height 103
click at [351, 261] on textarea at bounding box center [356, 237] width 193 height 103
click at [331, 274] on textarea at bounding box center [356, 237] width 193 height 103
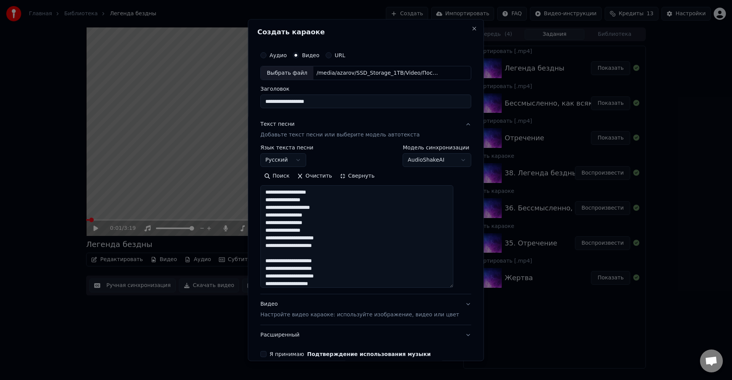
click at [344, 247] on textarea at bounding box center [356, 237] width 193 height 103
click at [342, 268] on textarea at bounding box center [356, 237] width 193 height 103
click at [332, 281] on textarea at bounding box center [356, 237] width 193 height 103
click at [358, 250] on textarea at bounding box center [356, 237] width 193 height 103
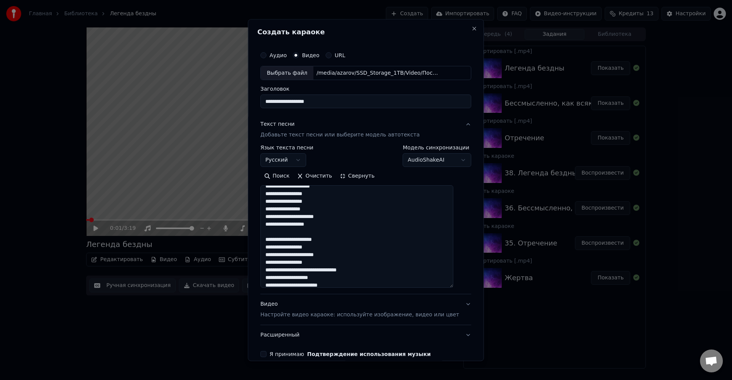
scroll to position [91, 0]
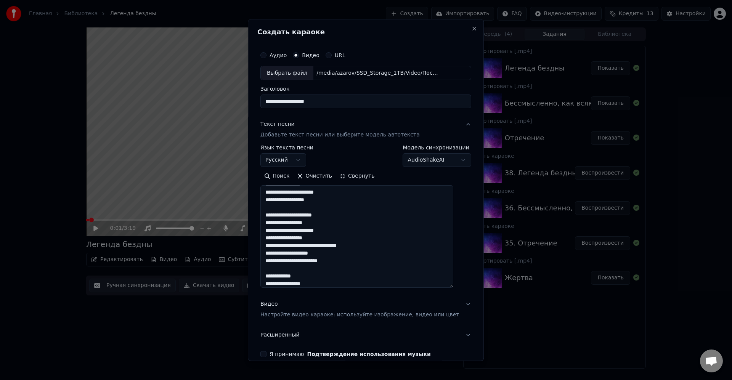
click at [385, 249] on textarea at bounding box center [356, 237] width 193 height 103
click at [372, 208] on textarea at bounding box center [356, 237] width 193 height 103
click at [368, 210] on textarea at bounding box center [356, 237] width 193 height 103
click at [352, 210] on textarea at bounding box center [356, 237] width 193 height 103
click at [350, 224] on textarea at bounding box center [356, 237] width 193 height 103
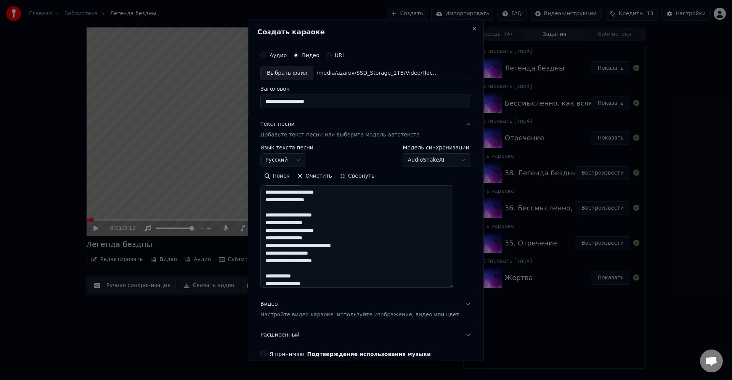
click at [375, 234] on textarea at bounding box center [356, 237] width 193 height 103
click at [370, 238] on textarea at bounding box center [356, 237] width 193 height 103
click at [386, 236] on textarea at bounding box center [356, 237] width 193 height 103
click at [311, 246] on textarea at bounding box center [356, 237] width 193 height 103
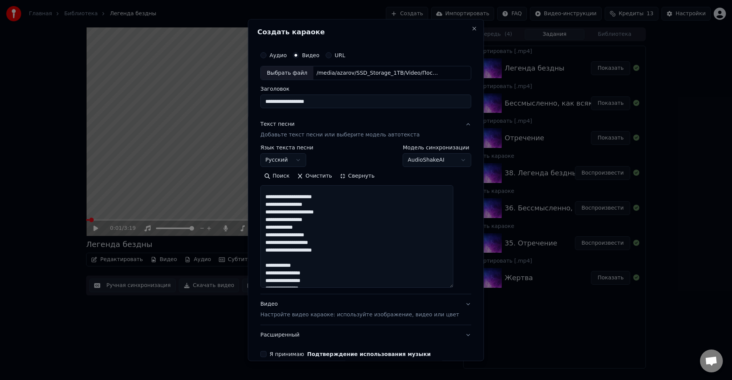
click at [348, 245] on textarea at bounding box center [356, 237] width 193 height 103
click at [348, 247] on textarea at bounding box center [356, 237] width 193 height 103
click at [344, 252] on textarea at bounding box center [356, 237] width 193 height 103
click at [364, 222] on textarea at bounding box center [356, 237] width 193 height 103
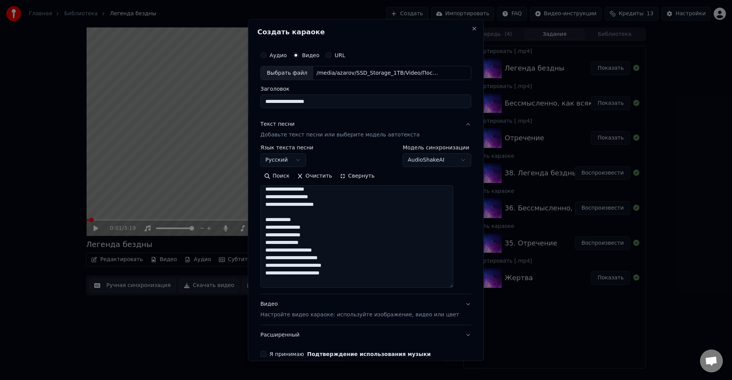
click at [355, 227] on textarea at bounding box center [356, 237] width 193 height 103
click at [329, 266] on textarea at bounding box center [356, 237] width 193 height 103
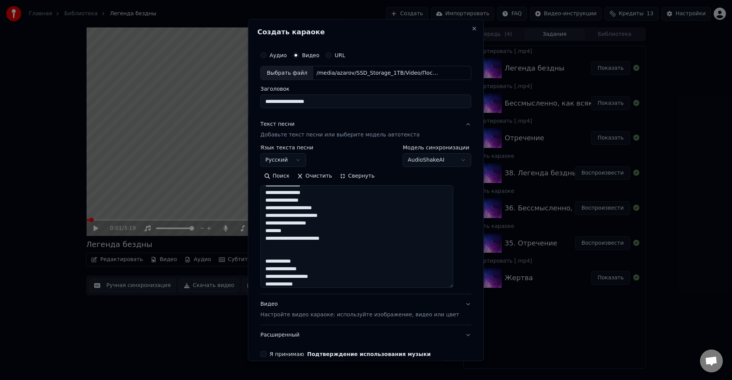
scroll to position [194, 0]
click at [350, 243] on textarea at bounding box center [356, 237] width 193 height 103
click at [336, 234] on textarea at bounding box center [356, 237] width 193 height 103
click at [345, 236] on textarea at bounding box center [356, 237] width 193 height 103
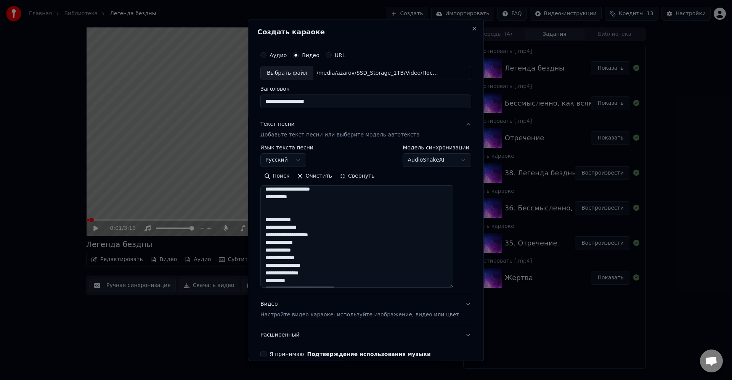
click at [340, 211] on textarea at bounding box center [356, 237] width 193 height 103
click at [349, 230] on textarea at bounding box center [356, 237] width 193 height 103
click at [339, 234] on textarea at bounding box center [356, 237] width 193 height 103
click at [281, 244] on textarea at bounding box center [356, 237] width 193 height 103
click at [353, 249] on textarea at bounding box center [356, 237] width 193 height 103
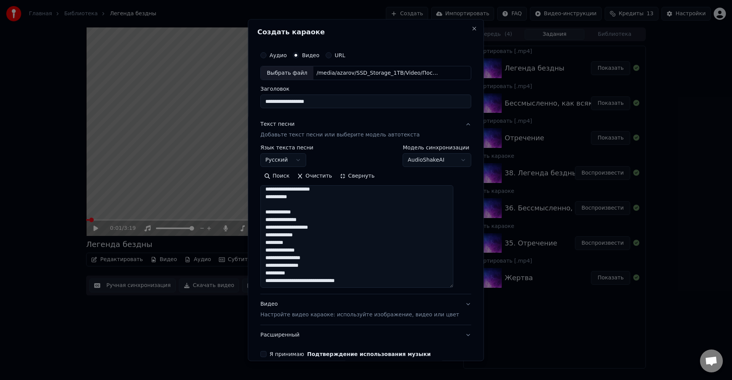
scroll to position [285, 0]
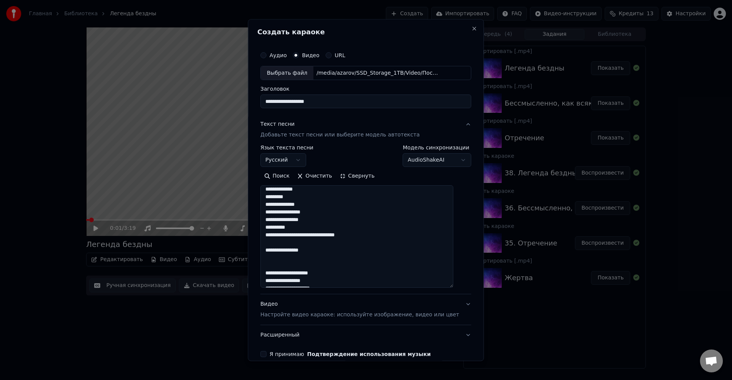
drag, startPoint x: 343, startPoint y: 241, endPoint x: 350, endPoint y: 241, distance: 6.9
click at [350, 241] on textarea at bounding box center [356, 237] width 193 height 103
click at [372, 239] on textarea at bounding box center [356, 237] width 193 height 103
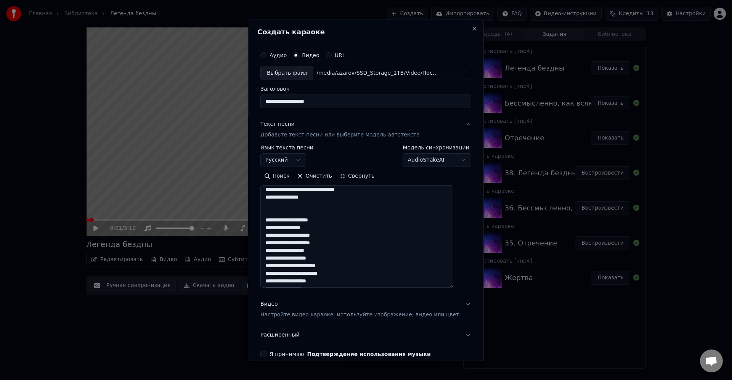
scroll to position [331, 0]
click at [363, 231] on textarea at bounding box center [356, 237] width 193 height 103
click at [342, 242] on textarea at bounding box center [356, 237] width 193 height 103
click at [344, 257] on textarea at bounding box center [356, 237] width 193 height 103
click at [352, 274] on textarea at bounding box center [356, 237] width 193 height 103
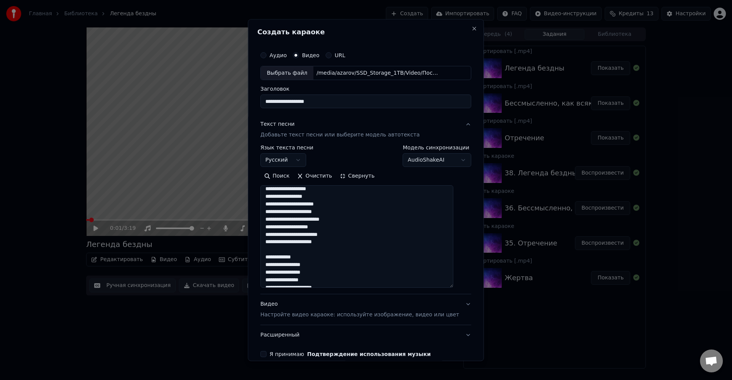
scroll to position [422, 0]
click at [345, 241] on textarea at bounding box center [356, 237] width 193 height 103
click at [346, 215] on textarea at bounding box center [356, 237] width 193 height 103
click at [340, 229] on textarea at bounding box center [356, 237] width 193 height 103
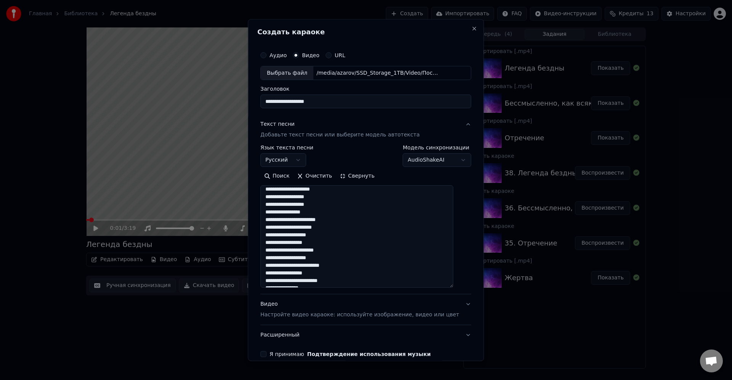
click at [332, 243] on textarea at bounding box center [356, 237] width 193 height 103
click at [360, 210] on textarea at bounding box center [356, 237] width 193 height 103
click at [376, 224] on textarea at bounding box center [356, 237] width 193 height 103
click at [361, 237] on textarea at bounding box center [356, 237] width 193 height 103
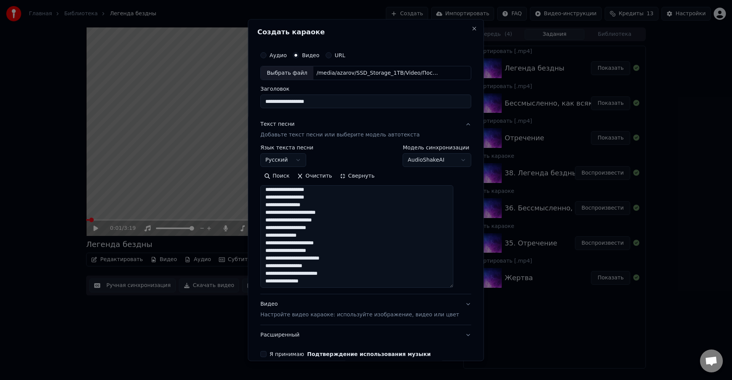
scroll to position [377, 0]
click at [363, 205] on textarea at bounding box center [356, 237] width 193 height 103
click at [366, 207] on textarea at bounding box center [356, 237] width 193 height 103
click at [360, 208] on textarea at bounding box center [356, 237] width 193 height 103
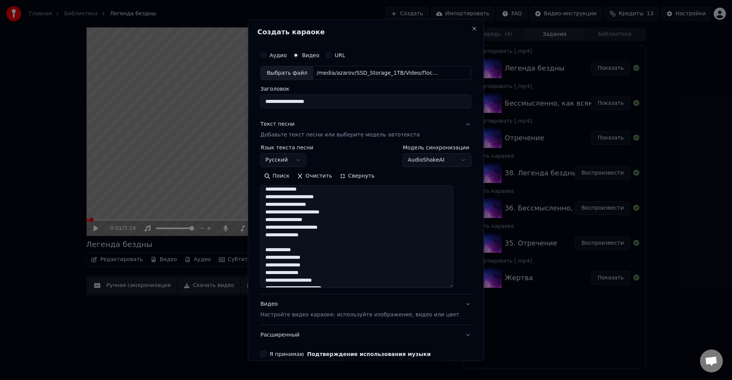
click at [365, 210] on textarea at bounding box center [356, 237] width 193 height 103
drag, startPoint x: 364, startPoint y: 217, endPoint x: 368, endPoint y: 216, distance: 4.3
click at [364, 217] on textarea at bounding box center [356, 237] width 193 height 103
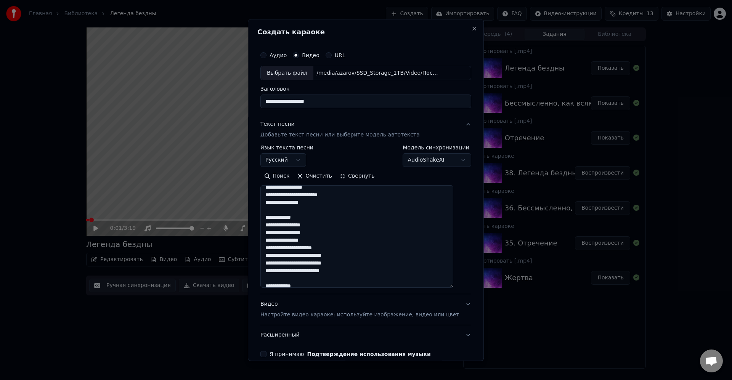
scroll to position [466, 0]
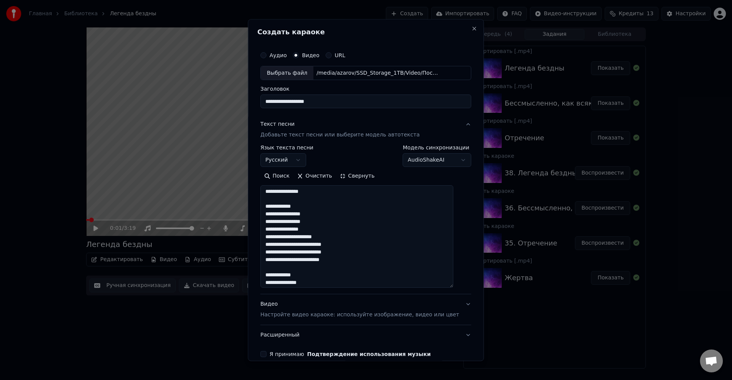
click at [385, 234] on textarea at bounding box center [356, 237] width 193 height 103
click at [362, 217] on textarea at bounding box center [356, 237] width 193 height 103
click at [356, 217] on textarea at bounding box center [356, 237] width 193 height 103
drag, startPoint x: 331, startPoint y: 222, endPoint x: 341, endPoint y: 223, distance: 9.9
click at [332, 222] on textarea at bounding box center [356, 237] width 193 height 103
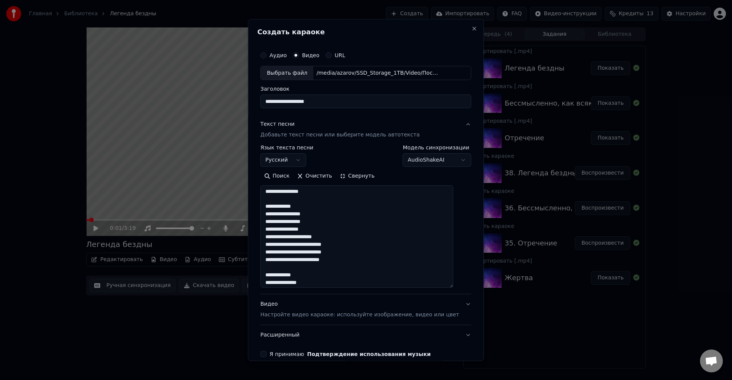
click at [346, 226] on textarea at bounding box center [356, 237] width 193 height 103
click at [350, 236] on textarea at bounding box center [356, 237] width 193 height 103
click at [300, 235] on textarea at bounding box center [356, 237] width 193 height 103
click at [364, 204] on textarea at bounding box center [356, 237] width 193 height 103
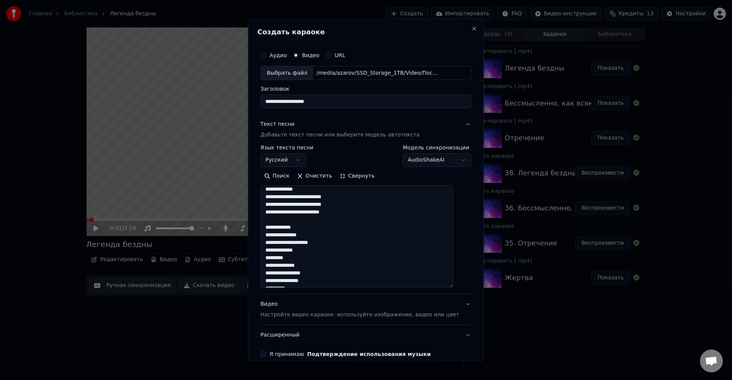
click at [314, 212] on textarea at bounding box center [356, 237] width 193 height 103
click at [313, 237] on textarea at bounding box center [356, 237] width 193 height 103
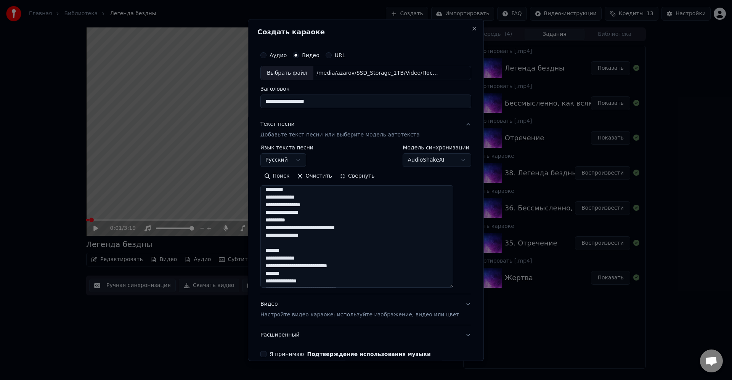
scroll to position [590, 0]
click at [327, 198] on textarea at bounding box center [356, 237] width 193 height 103
click at [332, 205] on textarea at bounding box center [356, 237] width 193 height 103
click at [330, 213] on textarea at bounding box center [356, 237] width 193 height 103
click at [322, 223] on textarea at bounding box center [356, 237] width 193 height 103
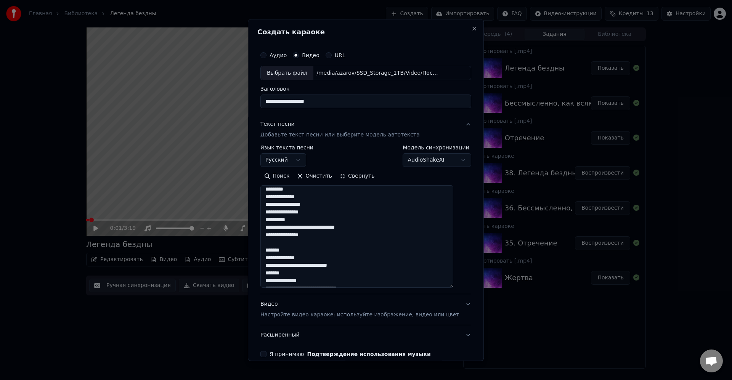
click at [370, 228] on textarea at bounding box center [356, 237] width 193 height 103
click at [340, 234] on textarea at bounding box center [356, 237] width 193 height 103
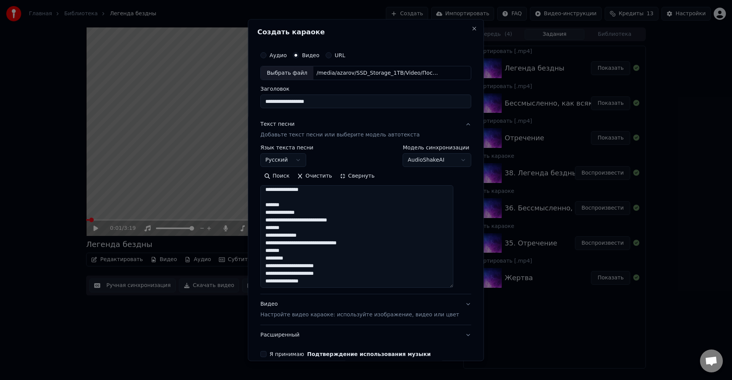
scroll to position [635, 0]
click at [390, 204] on textarea at bounding box center [356, 237] width 193 height 103
drag, startPoint x: 367, startPoint y: 244, endPoint x: 372, endPoint y: 244, distance: 5.7
click at [368, 244] on textarea at bounding box center [356, 237] width 193 height 103
click at [318, 221] on textarea at bounding box center [356, 237] width 193 height 103
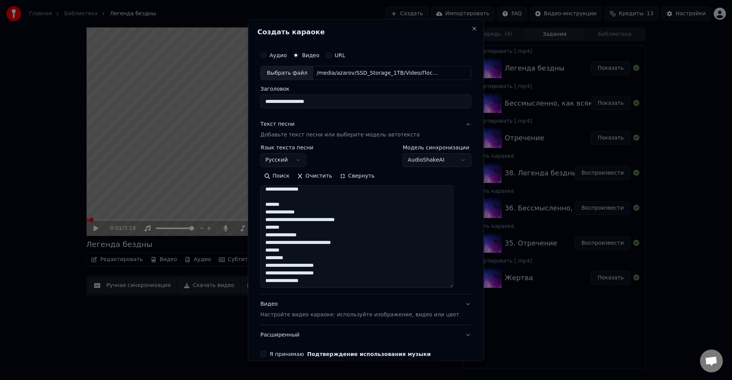
click at [380, 208] on textarea at bounding box center [356, 237] width 193 height 103
drag, startPoint x: 382, startPoint y: 227, endPoint x: 385, endPoint y: 224, distance: 4.1
click at [383, 227] on textarea at bounding box center [356, 237] width 193 height 103
click at [366, 207] on textarea at bounding box center [356, 237] width 193 height 103
click at [377, 226] on textarea at bounding box center [356, 237] width 193 height 103
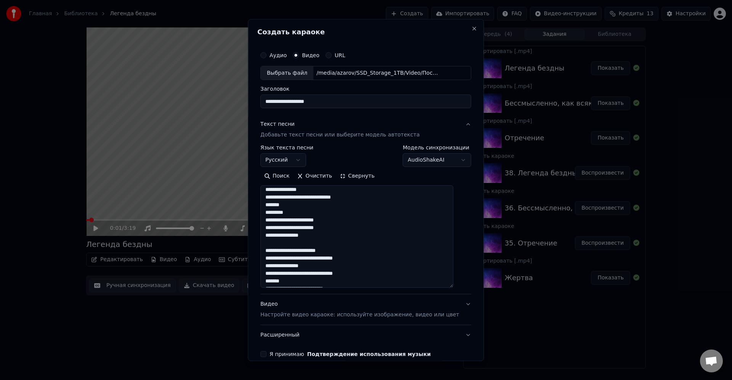
scroll to position [681, 0]
click at [378, 200] on textarea at bounding box center [356, 237] width 193 height 103
click at [374, 206] on textarea at bounding box center [356, 237] width 193 height 103
click at [349, 225] on textarea at bounding box center [356, 237] width 193 height 103
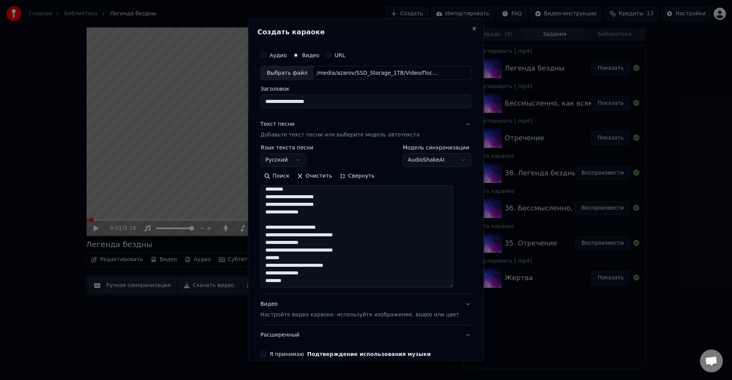
click at [366, 219] on textarea at bounding box center [356, 237] width 193 height 103
click at [378, 234] on textarea at bounding box center [356, 237] width 193 height 103
click at [386, 239] on textarea at bounding box center [356, 237] width 193 height 103
click at [370, 250] on textarea at bounding box center [356, 237] width 193 height 103
click at [359, 267] on textarea at bounding box center [356, 237] width 193 height 103
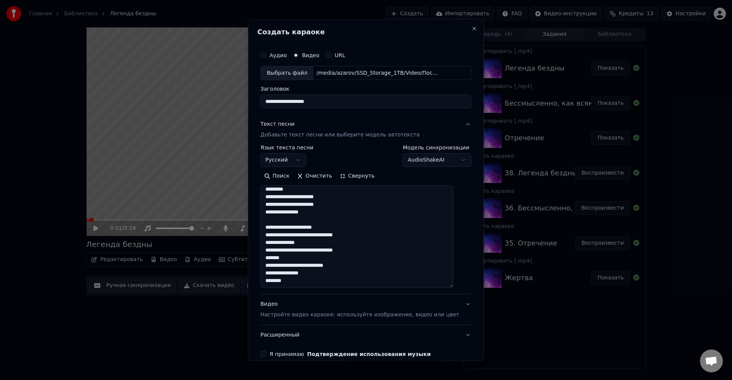
click at [366, 265] on textarea at bounding box center [356, 237] width 193 height 103
click at [355, 272] on textarea at bounding box center [356, 237] width 193 height 103
type textarea "**********"
click at [417, 222] on textarea at bounding box center [356, 237] width 193 height 103
click at [266, 353] on button "Я принимаю Подтверждение использования музыки" at bounding box center [263, 354] width 6 height 6
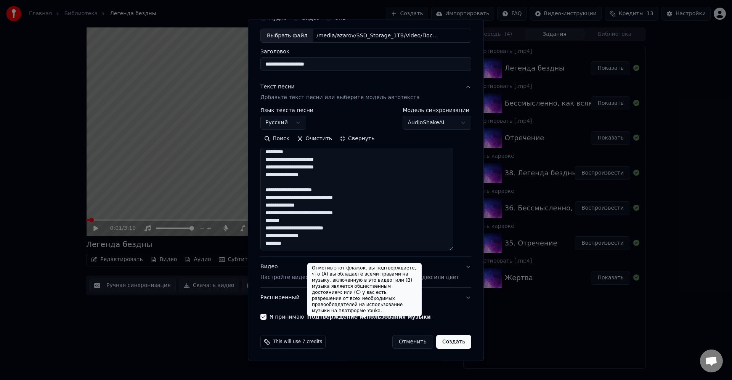
scroll to position [38, 0]
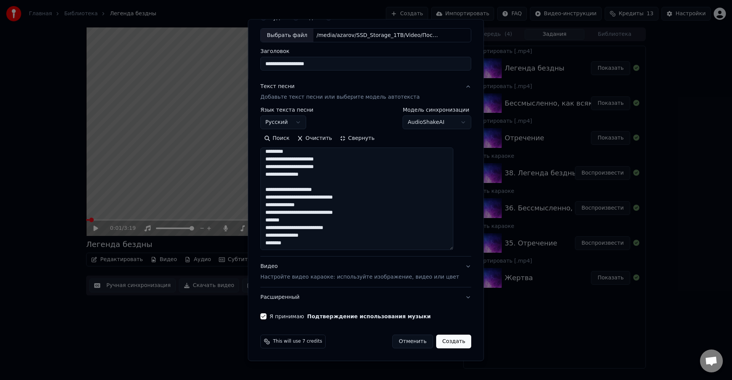
click at [445, 342] on button "Создать" at bounding box center [453, 342] width 35 height 14
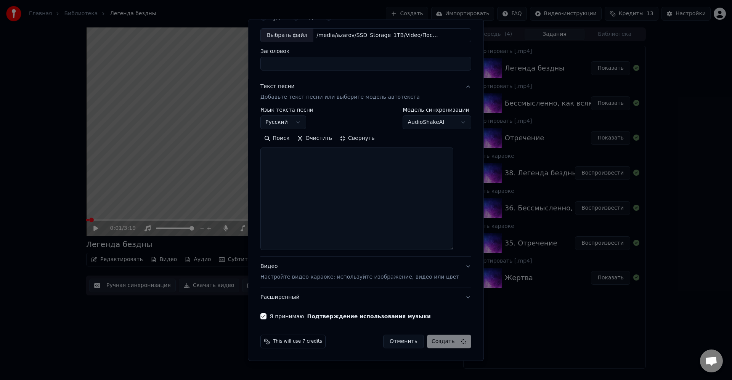
select select
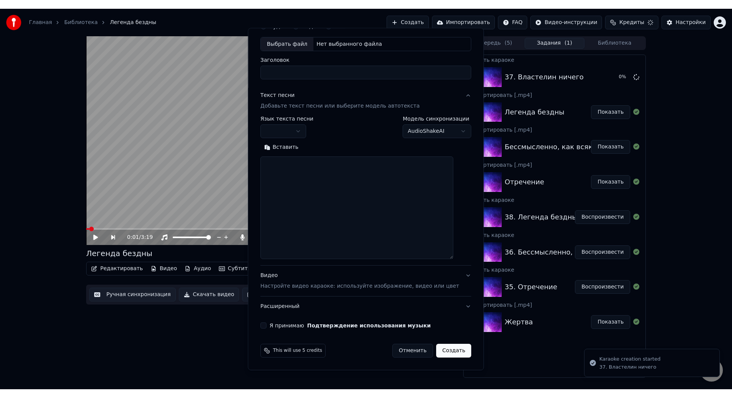
scroll to position [0, 0]
